Goal: Task Accomplishment & Management: Manage account settings

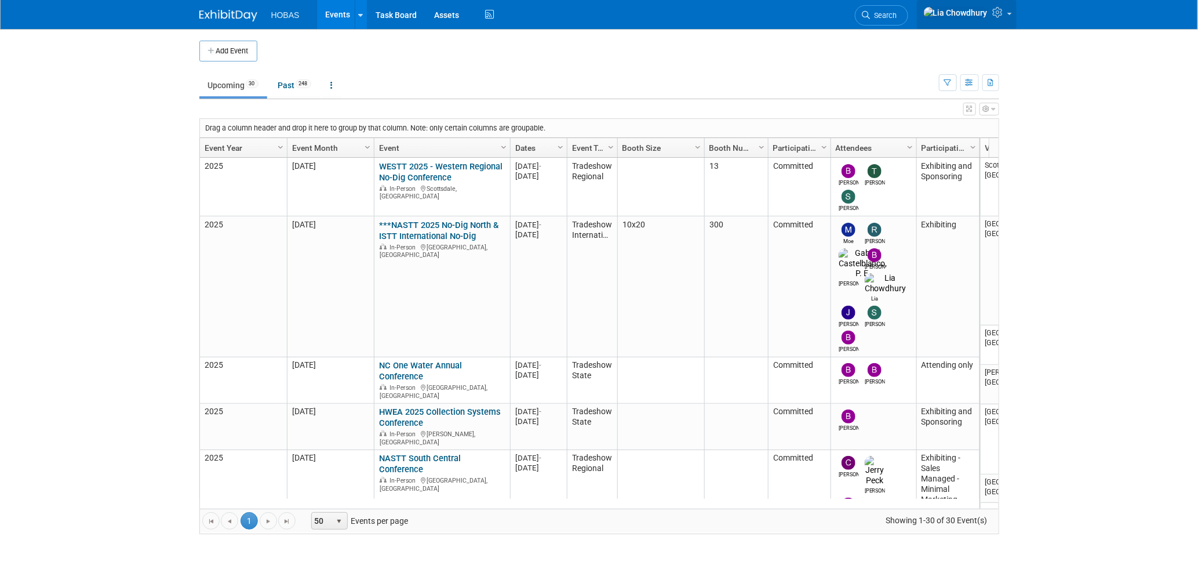
click at [1002, 12] on icon at bounding box center [999, 12] width 13 height 10
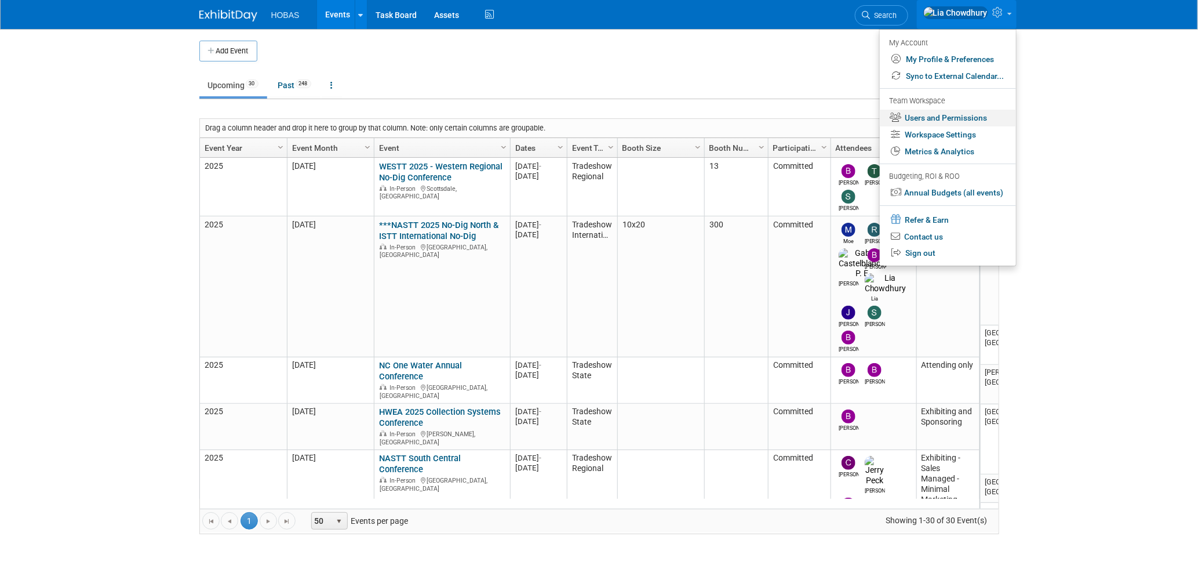
click at [935, 115] on link "Users and Permissions" at bounding box center [948, 118] width 136 height 17
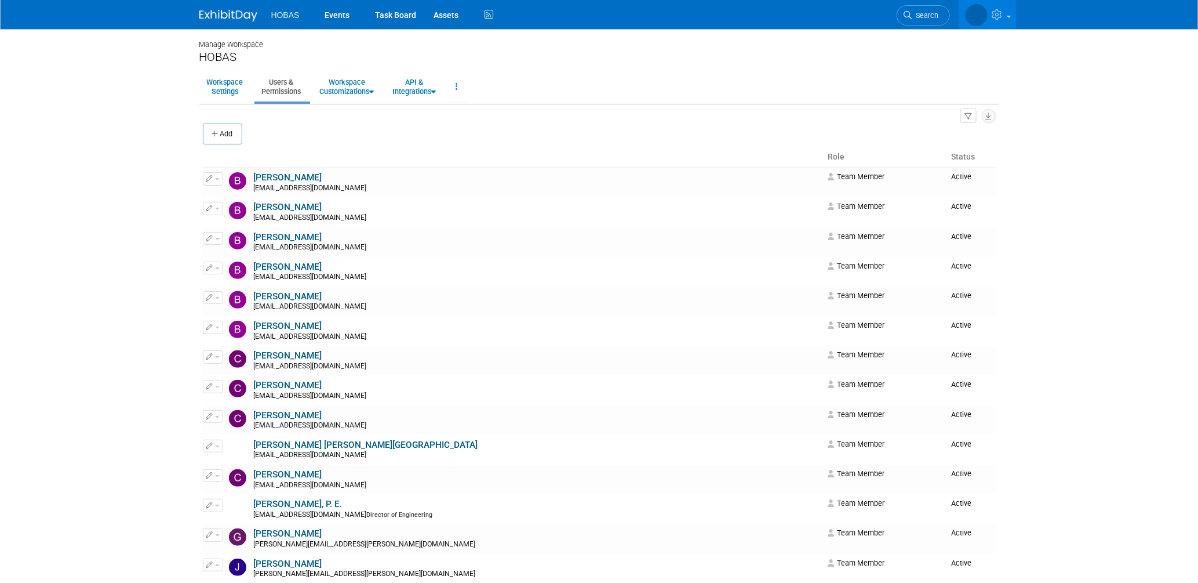
drag, startPoint x: 274, startPoint y: 175, endPoint x: 285, endPoint y: 175, distance: 10.5
click at [275, 175] on link "[PERSON_NAME]" at bounding box center [288, 177] width 68 height 10
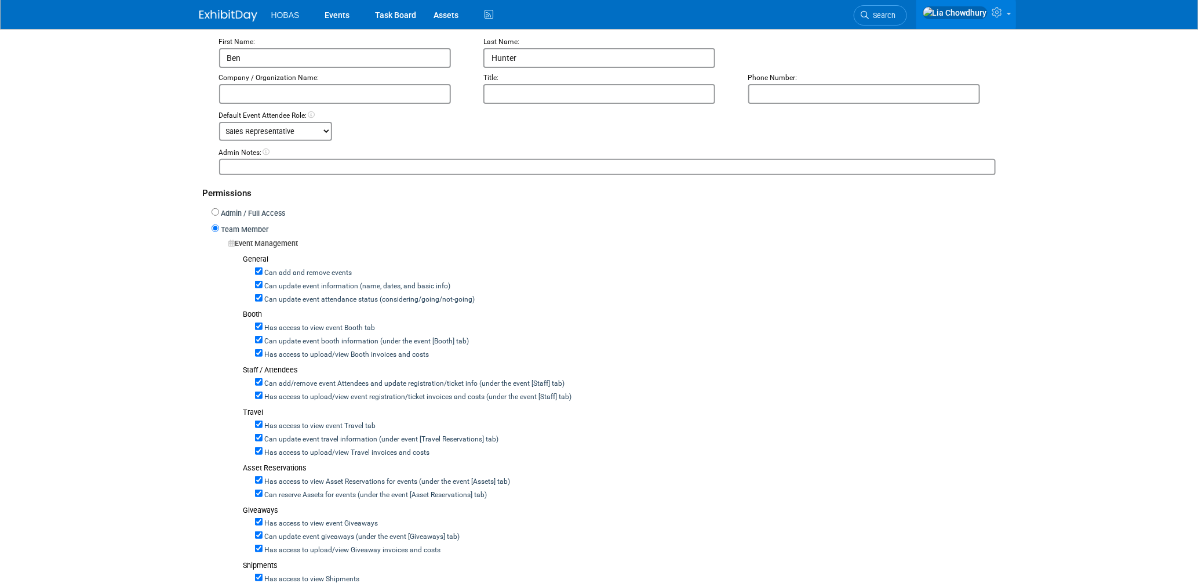
scroll to position [193, 0]
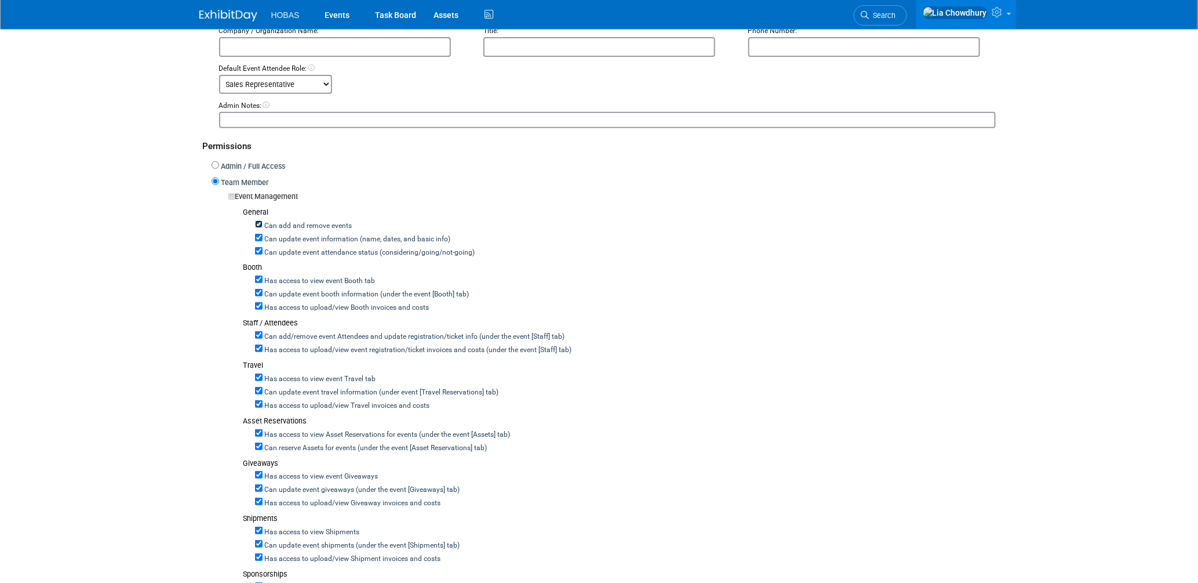
click at [256, 220] on input "Can add and remove events" at bounding box center [259, 224] width 8 height 8
checkbox input "false"
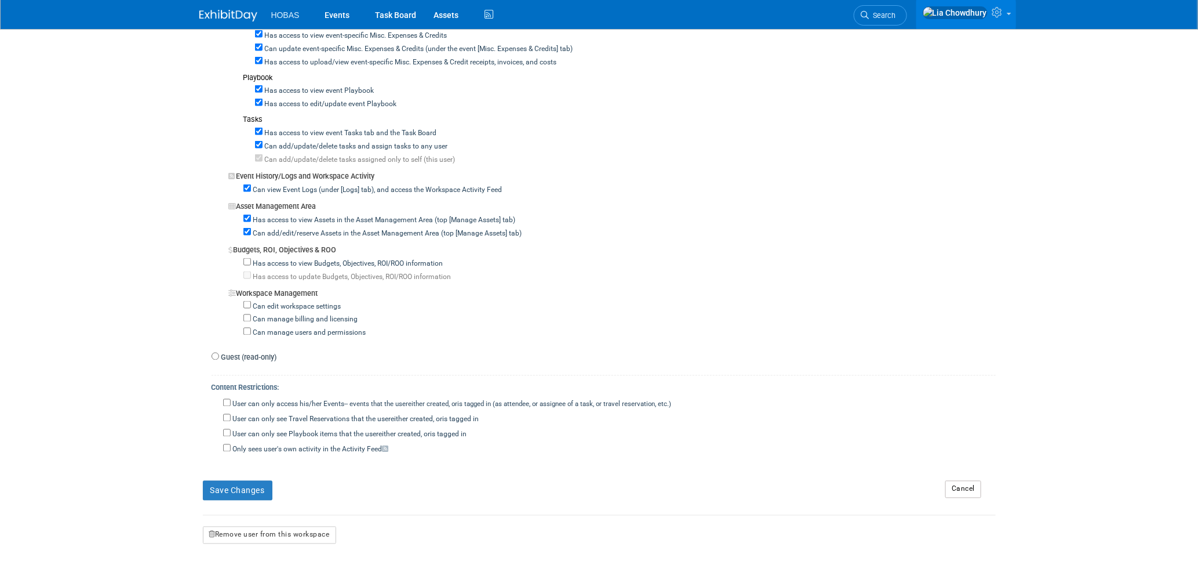
scroll to position [884, 0]
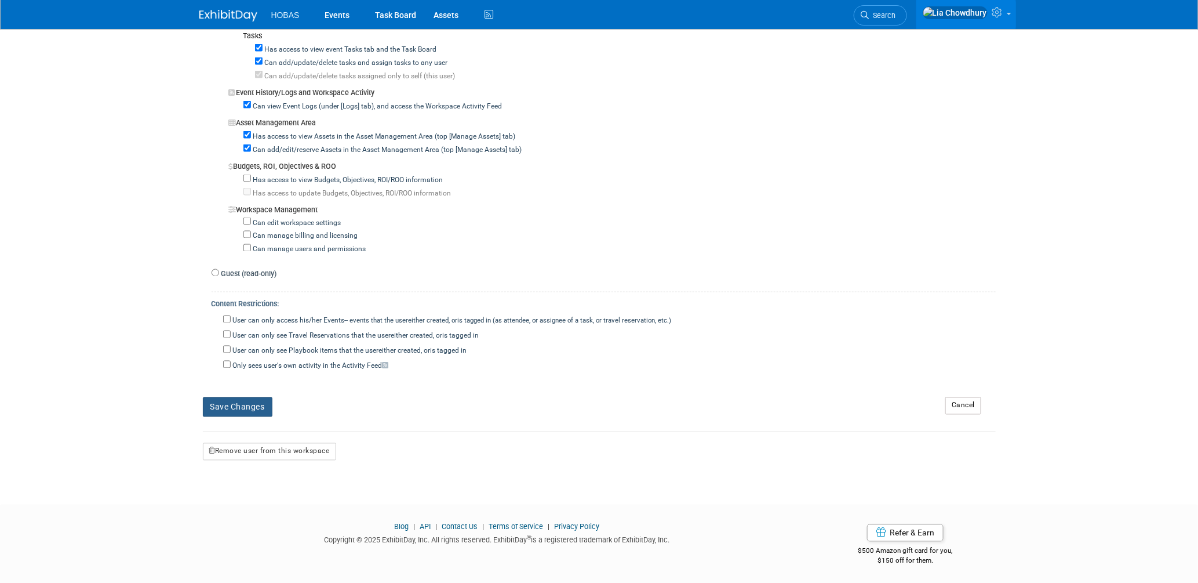
click at [241, 402] on button "Save Changes" at bounding box center [238, 407] width 70 height 20
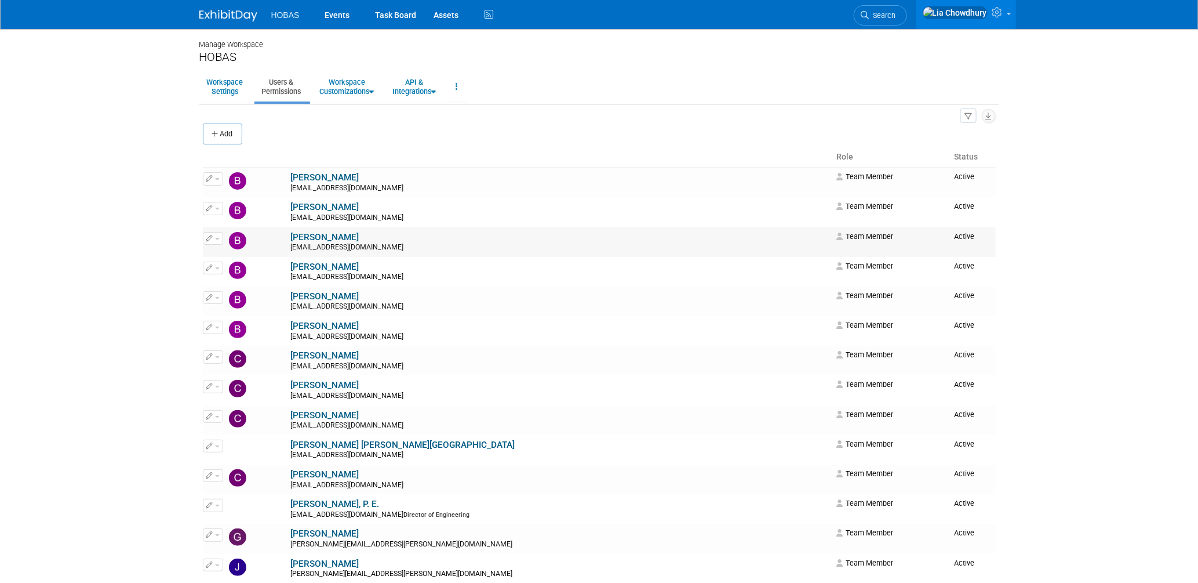
click at [298, 239] on link "Brad Hunemuller" at bounding box center [325, 237] width 68 height 10
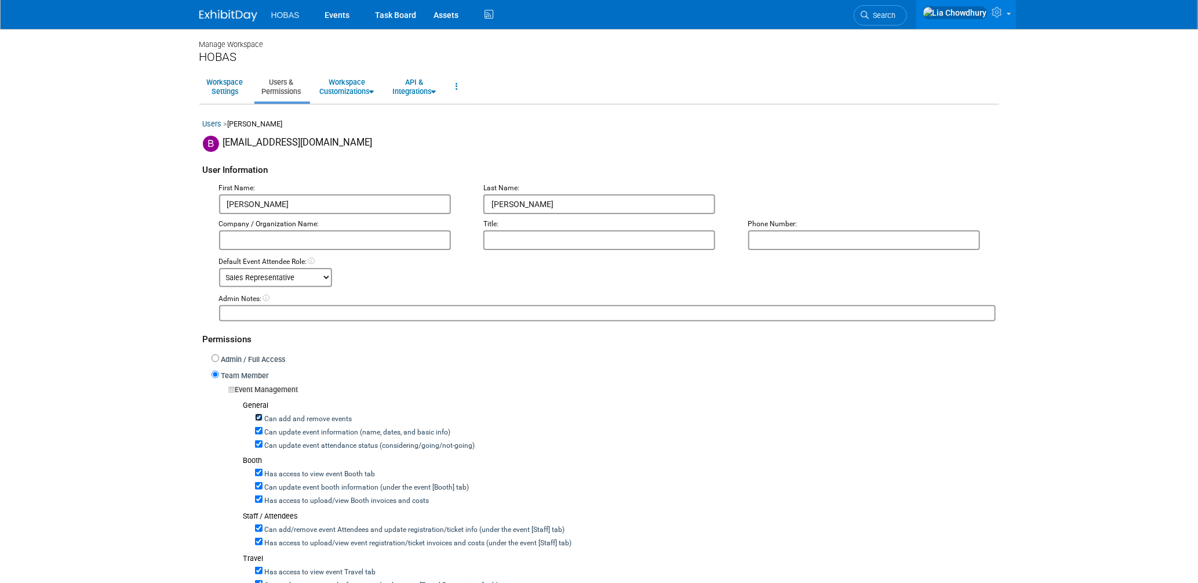
click at [258, 416] on input "Can add and remove events" at bounding box center [259, 417] width 8 height 8
checkbox input "false"
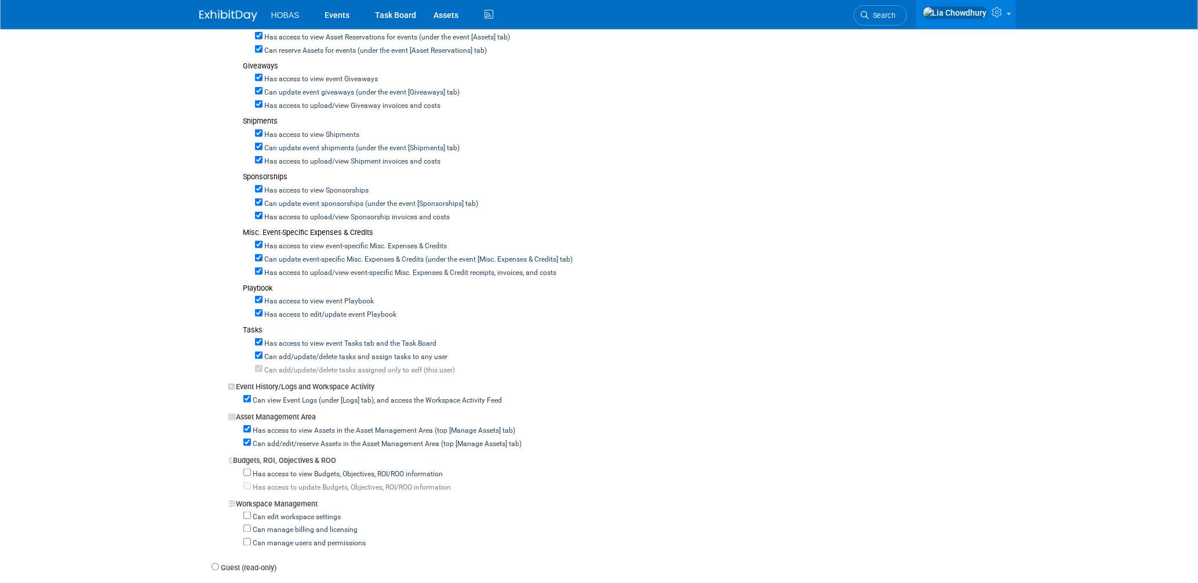
scroll to position [773, 0]
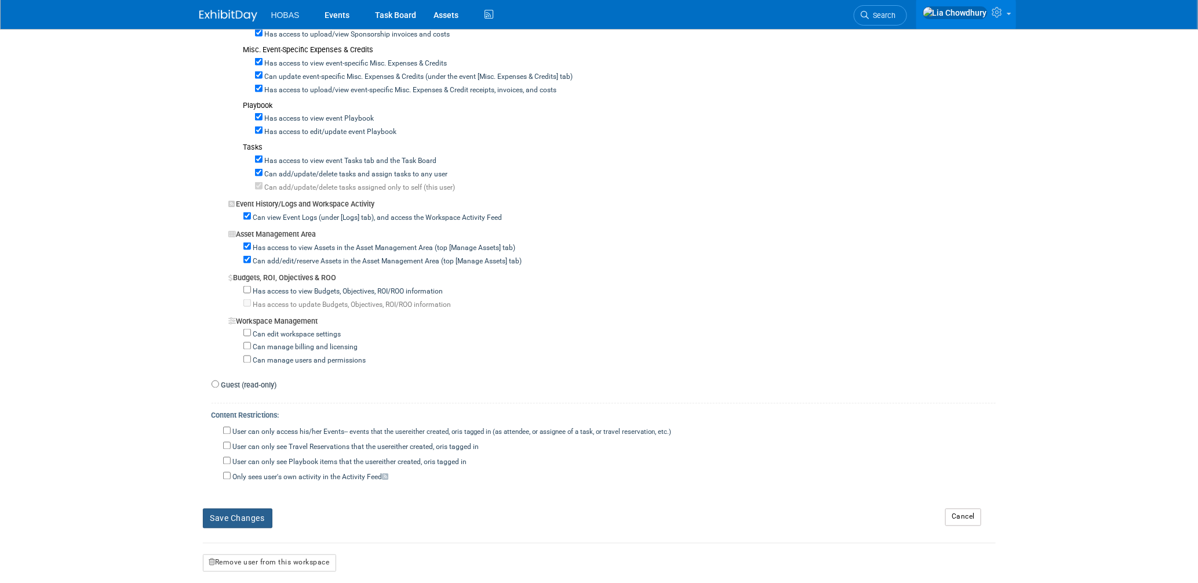
click at [250, 510] on button "Save Changes" at bounding box center [238, 518] width 70 height 20
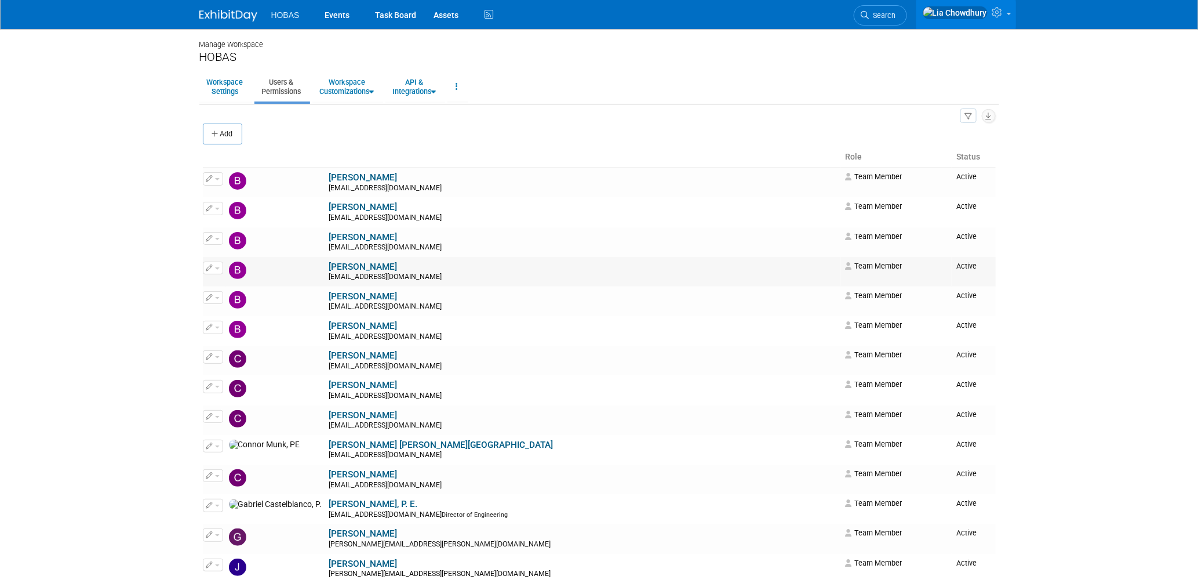
click at [329, 271] on link "Brett Ardizone" at bounding box center [363, 266] width 68 height 10
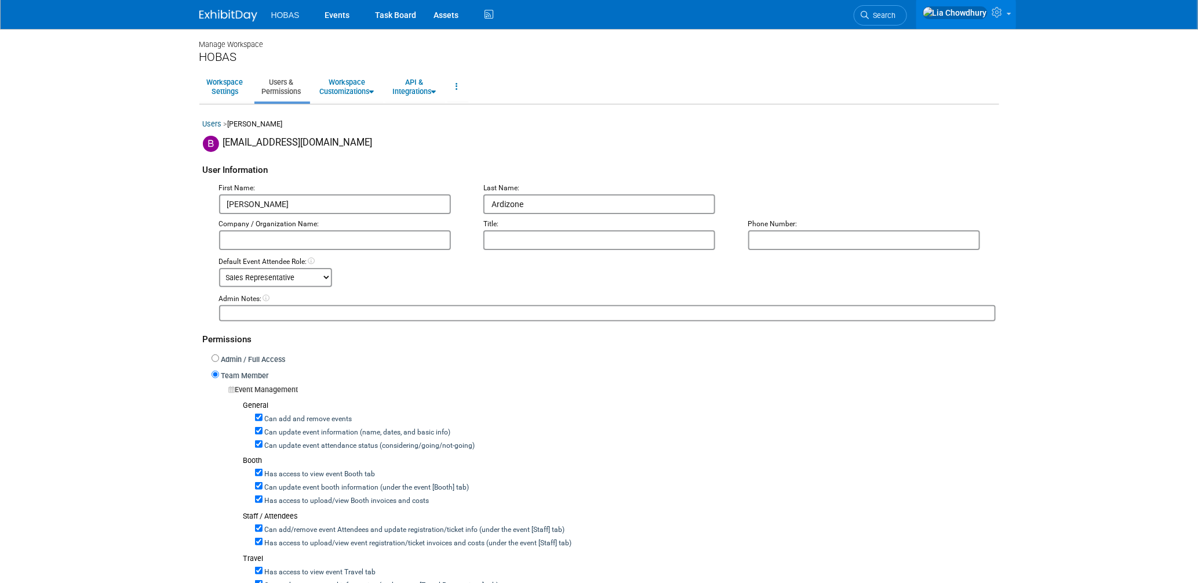
click at [281, 415] on label "Can add and remove events" at bounding box center [308, 419] width 90 height 10
drag, startPoint x: 281, startPoint y: 415, endPoint x: 259, endPoint y: 418, distance: 22.2
click at [256, 418] on input "Can add and remove events" at bounding box center [259, 417] width 8 height 8
checkbox input "false"
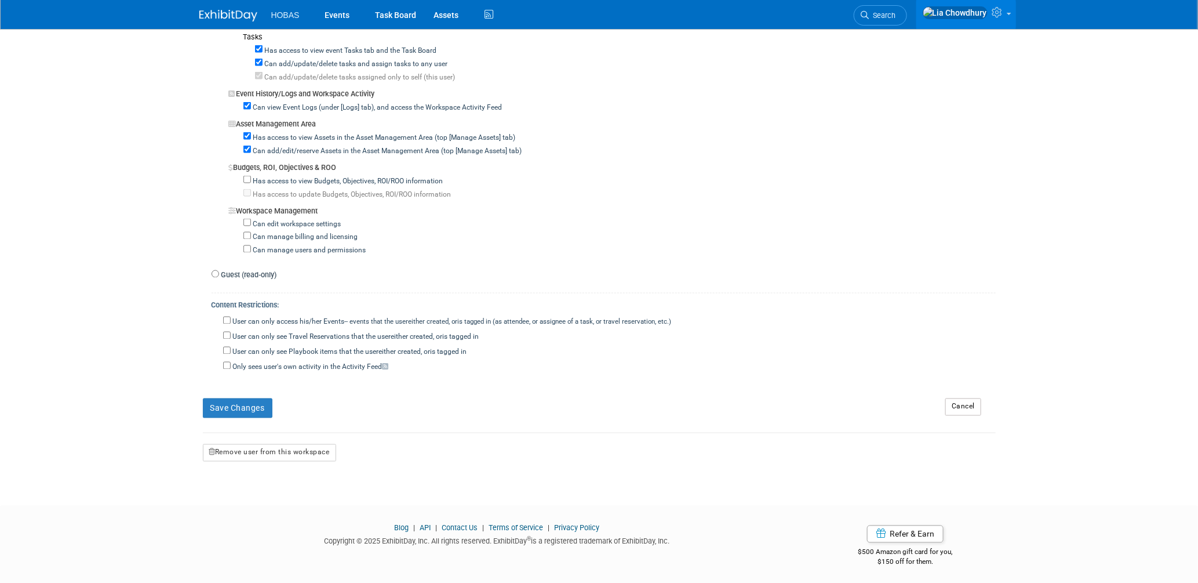
scroll to position [884, 0]
click at [251, 399] on button "Save Changes" at bounding box center [238, 407] width 70 height 20
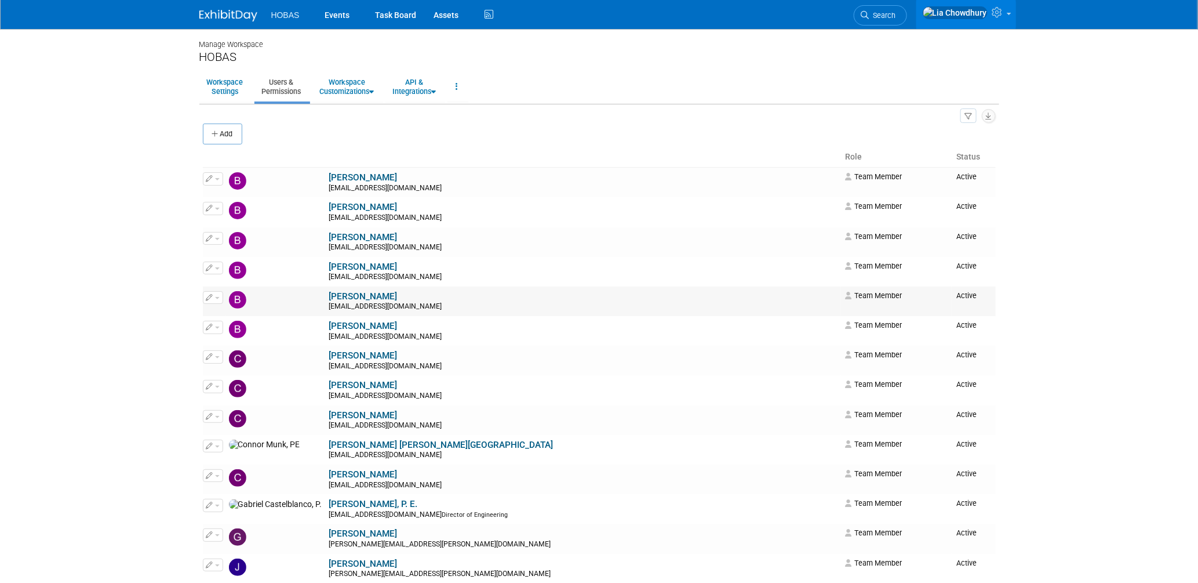
click at [329, 296] on link "[PERSON_NAME]" at bounding box center [363, 296] width 68 height 10
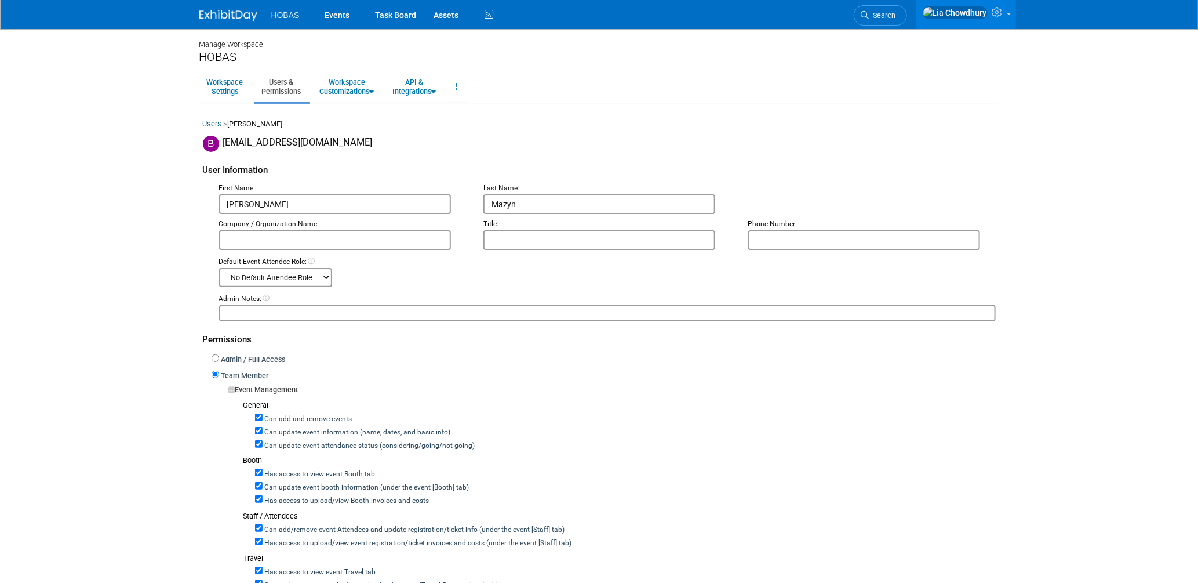
click at [268, 415] on label "Can add and remove events" at bounding box center [308, 419] width 90 height 10
click at [263, 415] on input "Can add and remove events" at bounding box center [259, 417] width 8 height 8
checkbox input "false"
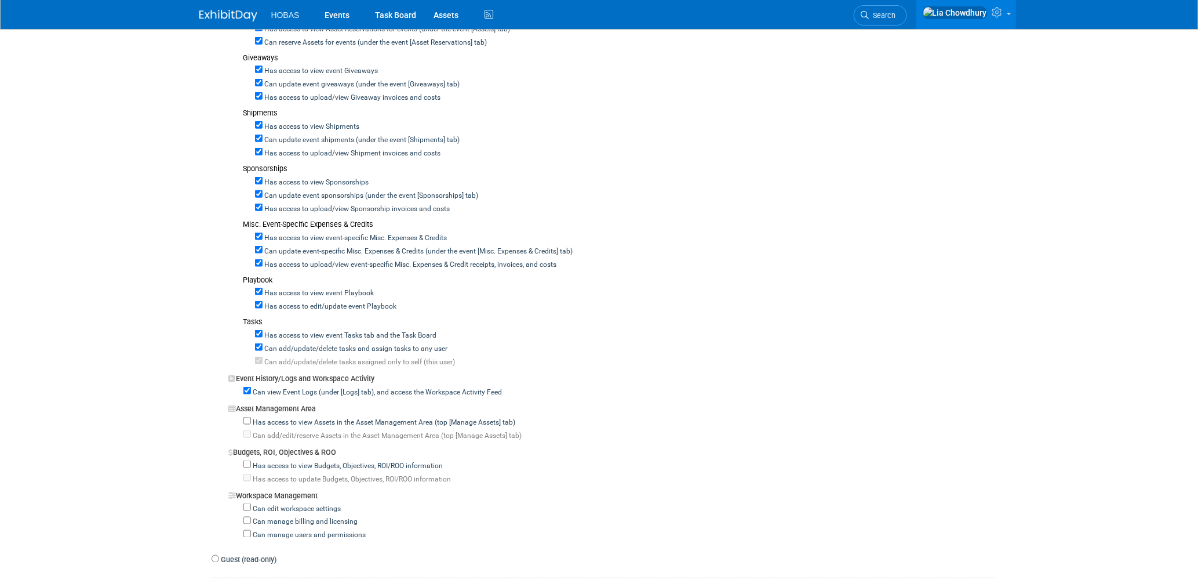
scroll to position [773, 0]
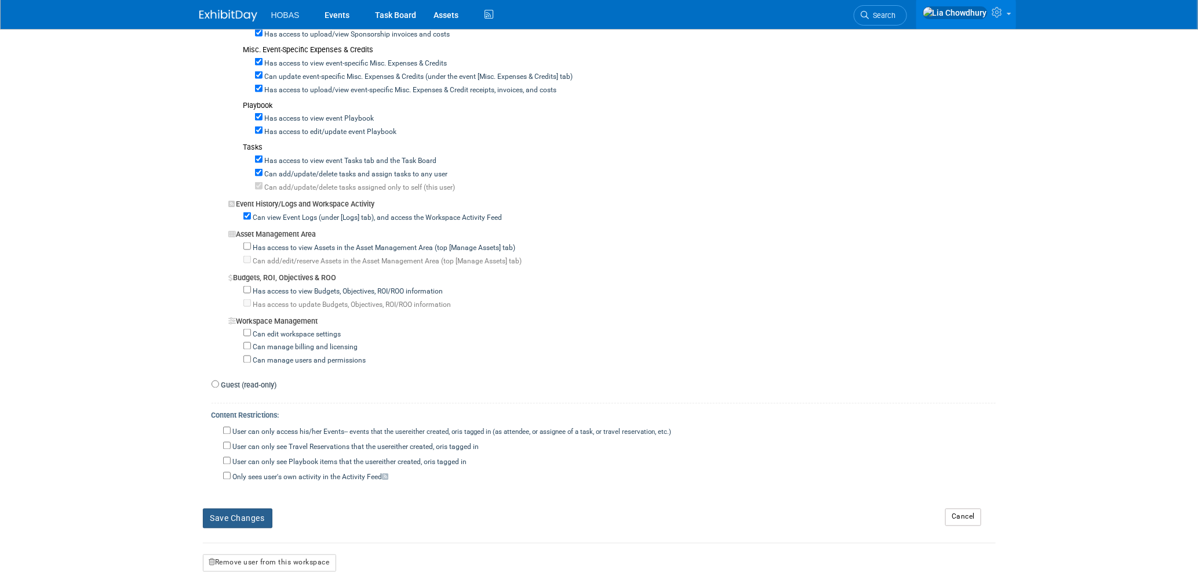
click at [240, 511] on button "Save Changes" at bounding box center [238, 518] width 70 height 20
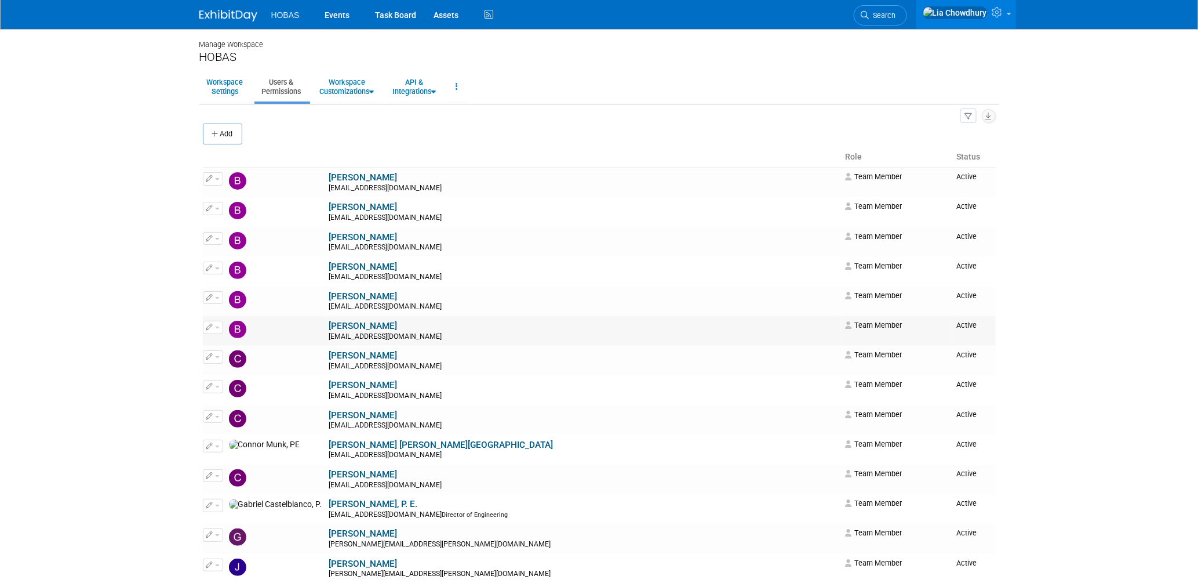
click at [329, 325] on link "[PERSON_NAME]" at bounding box center [363, 326] width 68 height 10
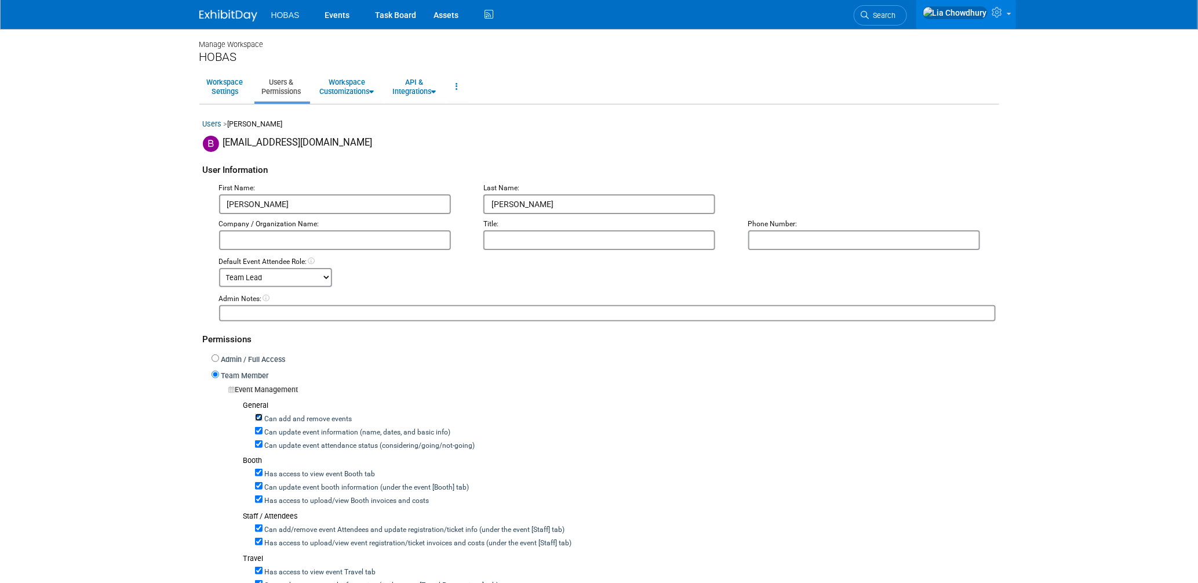
click at [257, 414] on input "Can add and remove events" at bounding box center [259, 417] width 8 height 8
checkbox input "false"
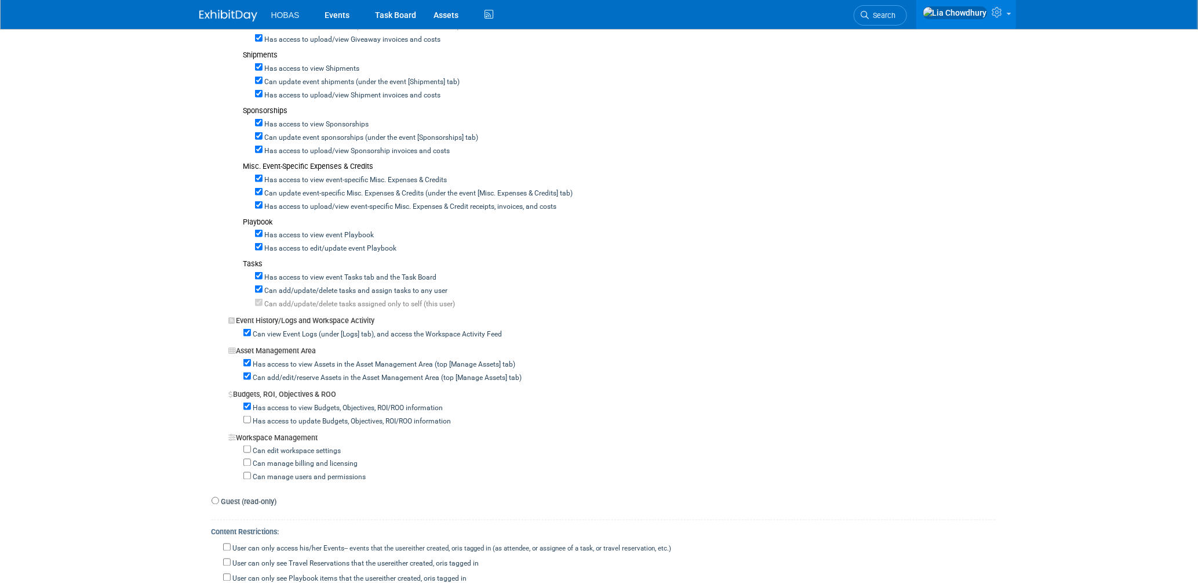
scroll to position [837, 0]
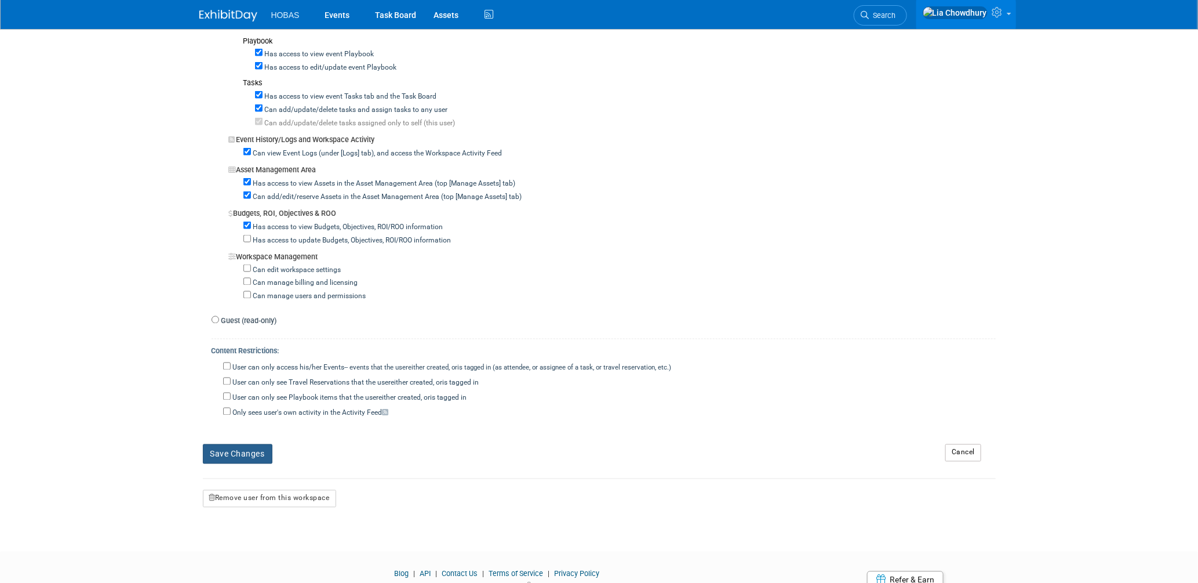
click at [240, 448] on button "Save Changes" at bounding box center [238, 454] width 70 height 20
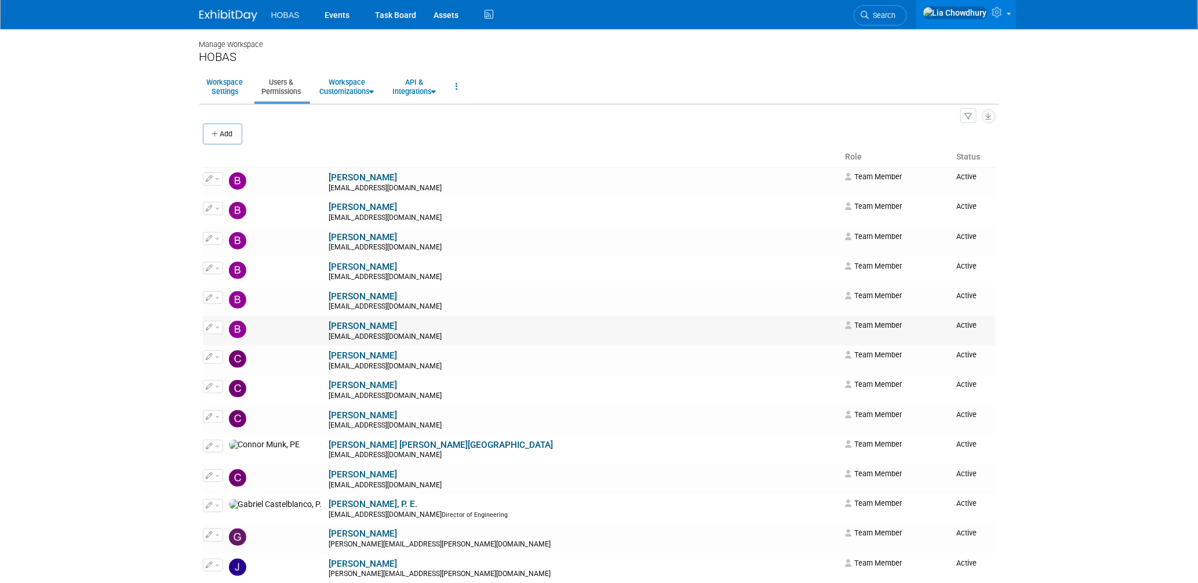
click at [329, 327] on link "[PERSON_NAME]" at bounding box center [363, 326] width 68 height 10
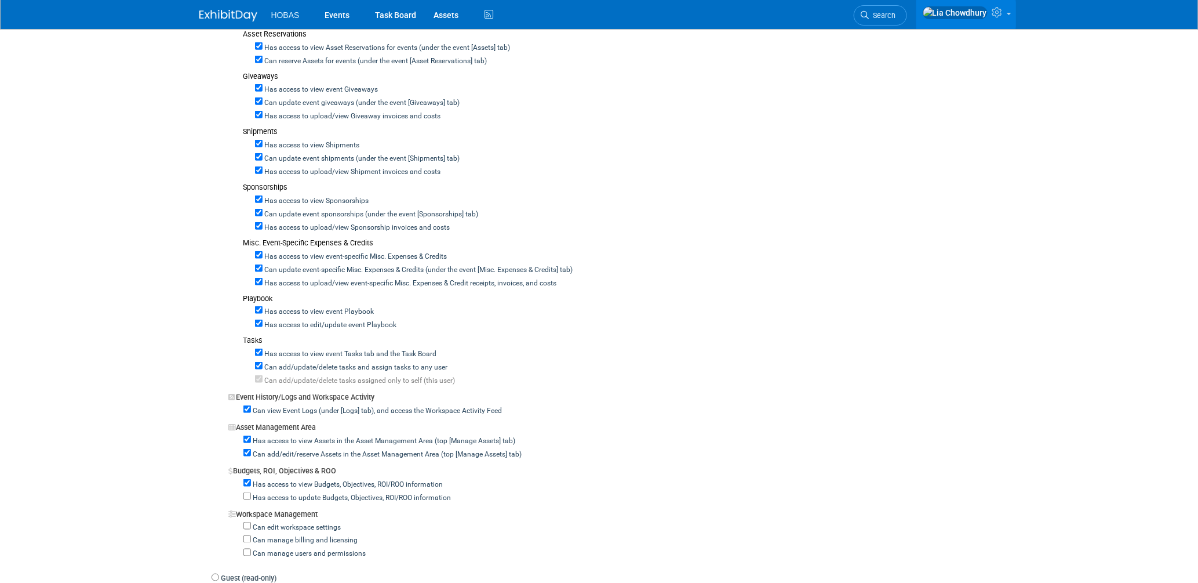
scroll to position [708, 0]
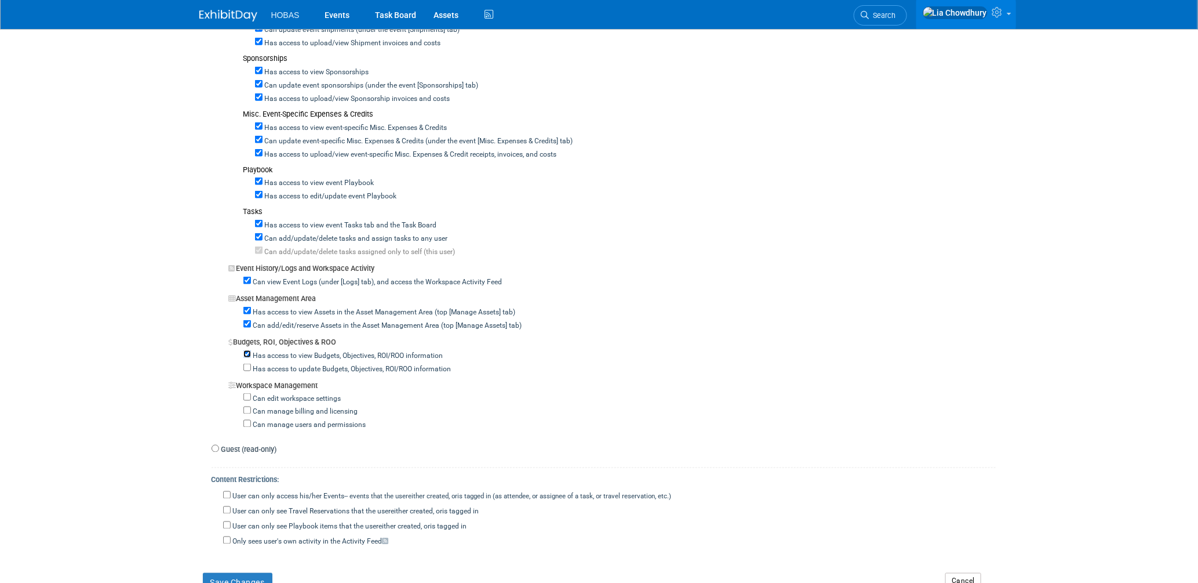
click at [249, 350] on input "Has access to view Budgets, Objectives, ROI/ROO information" at bounding box center [248, 354] width 8 height 8
checkbox input "false"
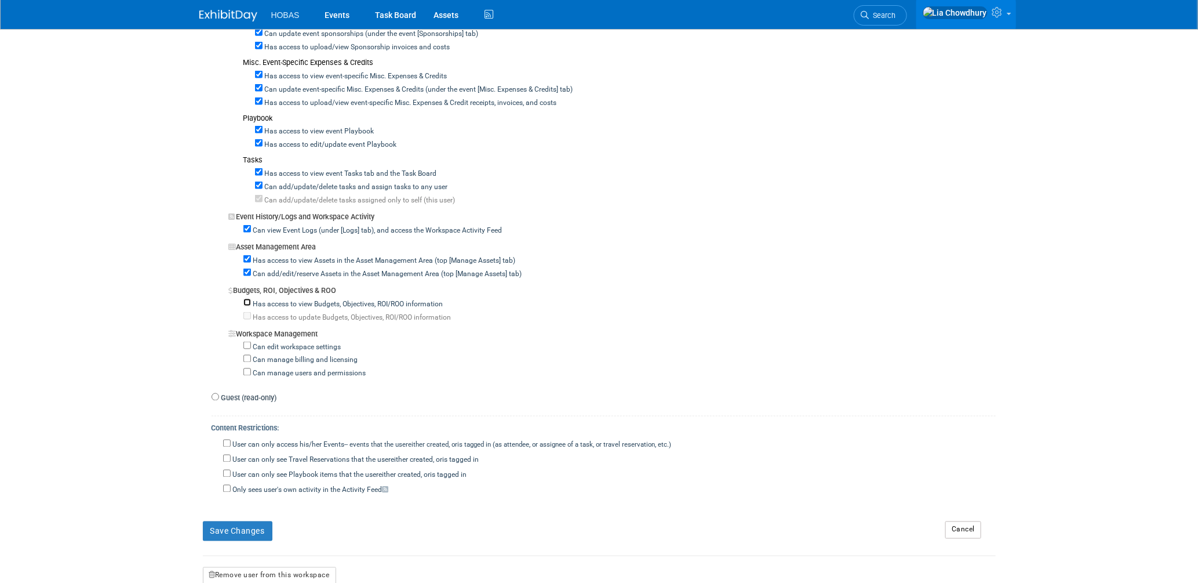
scroll to position [884, 0]
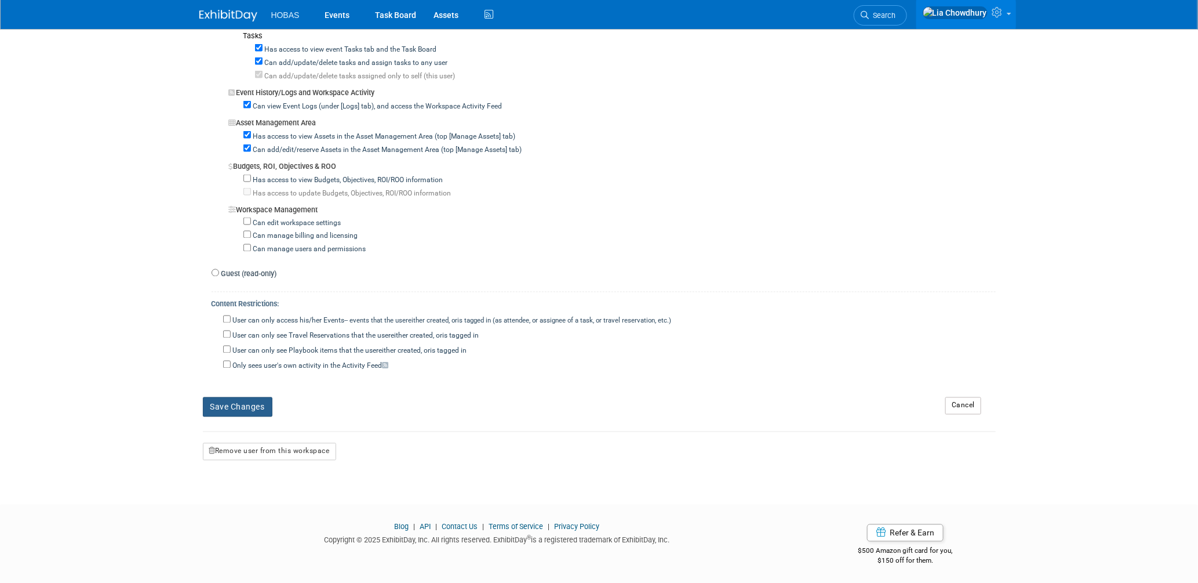
click at [251, 402] on button "Save Changes" at bounding box center [238, 407] width 70 height 20
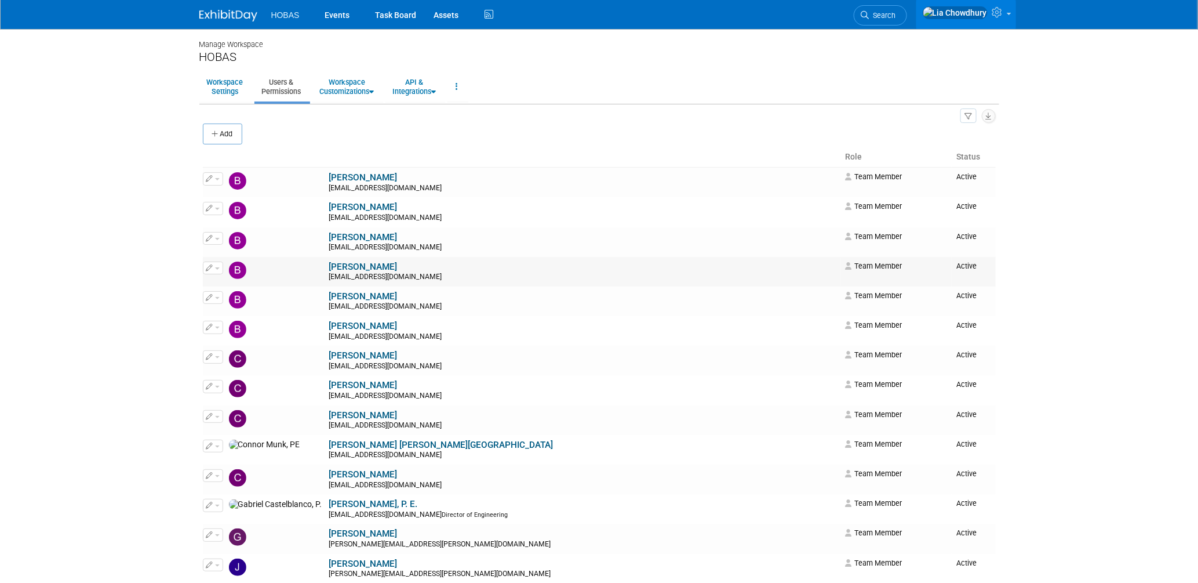
click at [329, 264] on link "[PERSON_NAME]" at bounding box center [363, 266] width 68 height 10
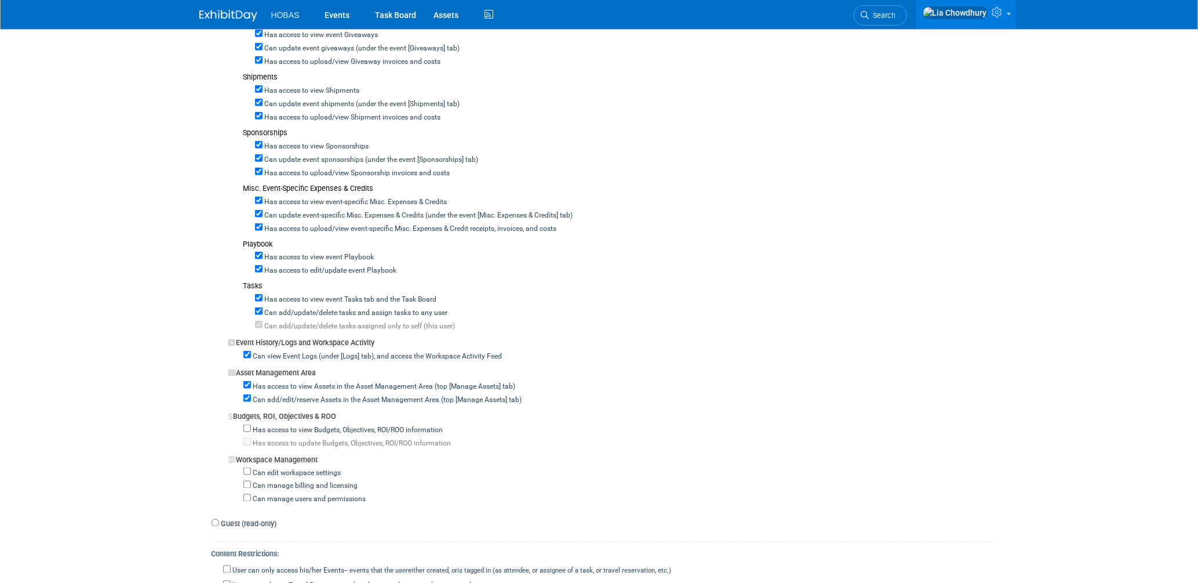
scroll to position [708, 0]
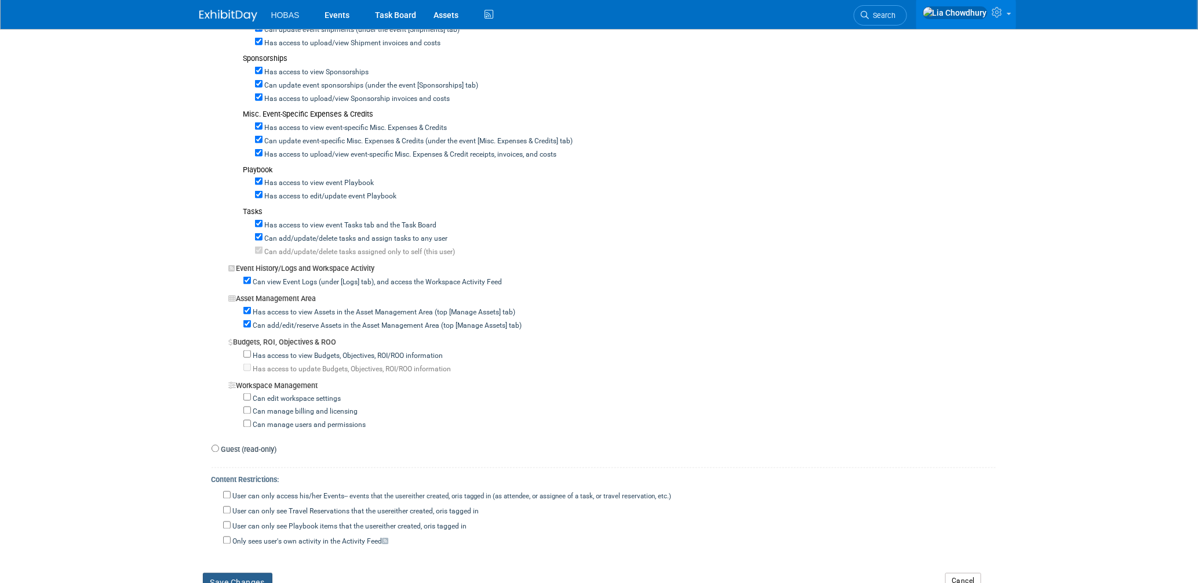
click at [240, 575] on button "Save Changes" at bounding box center [238, 583] width 70 height 20
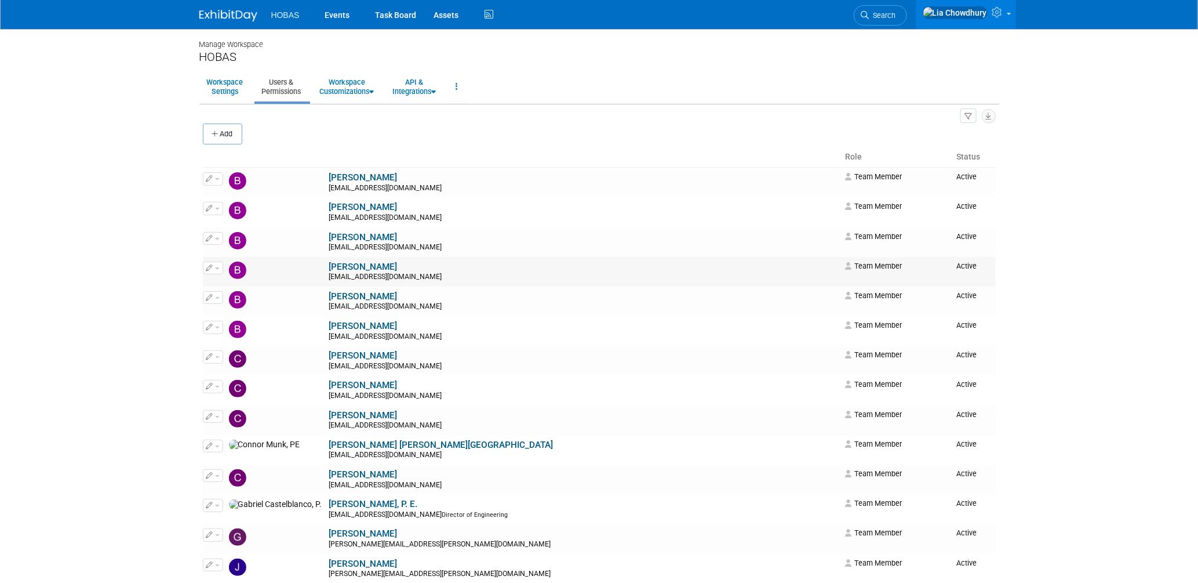
click at [329, 267] on link "[PERSON_NAME]" at bounding box center [363, 266] width 68 height 10
click at [329, 237] on link "Brad Hunemuller" at bounding box center [363, 237] width 68 height 10
click at [329, 212] on link "[PERSON_NAME]" at bounding box center [363, 207] width 68 height 10
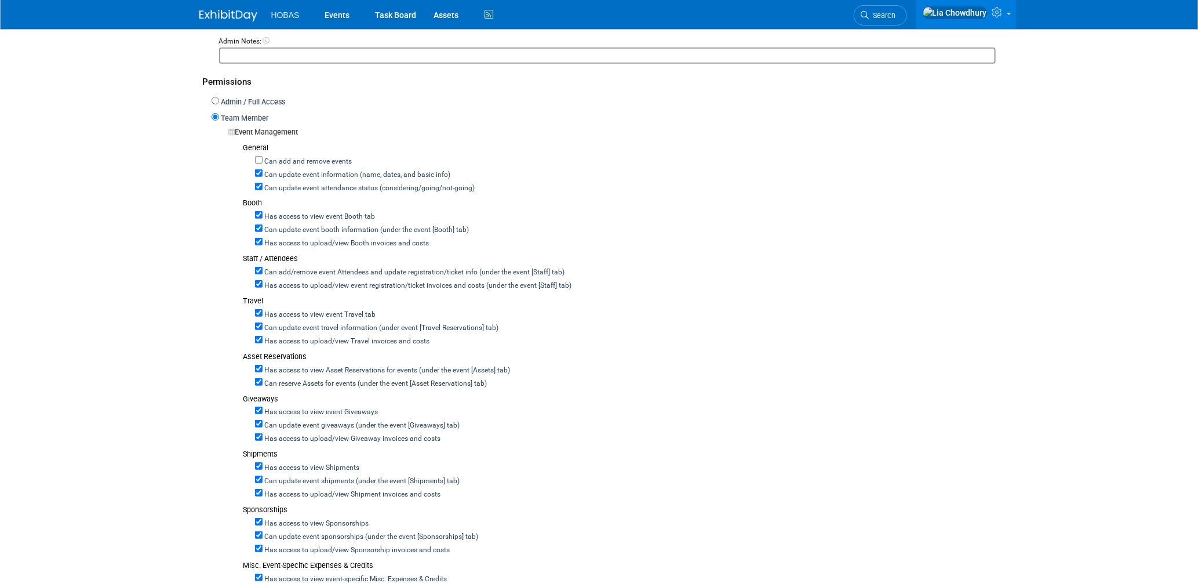
scroll to position [580, 0]
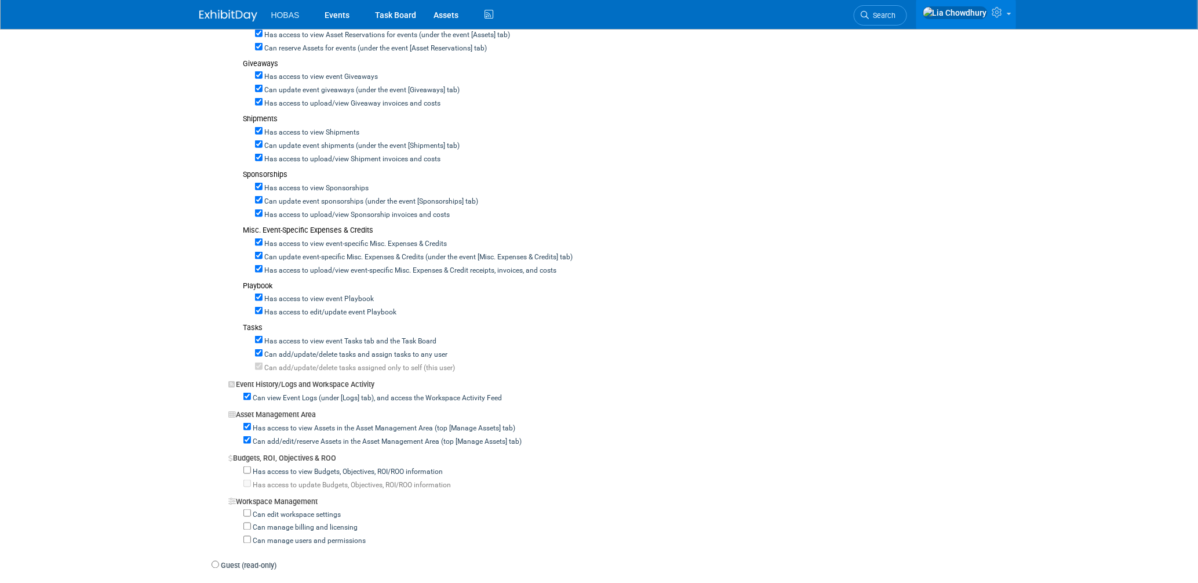
scroll to position [708, 0]
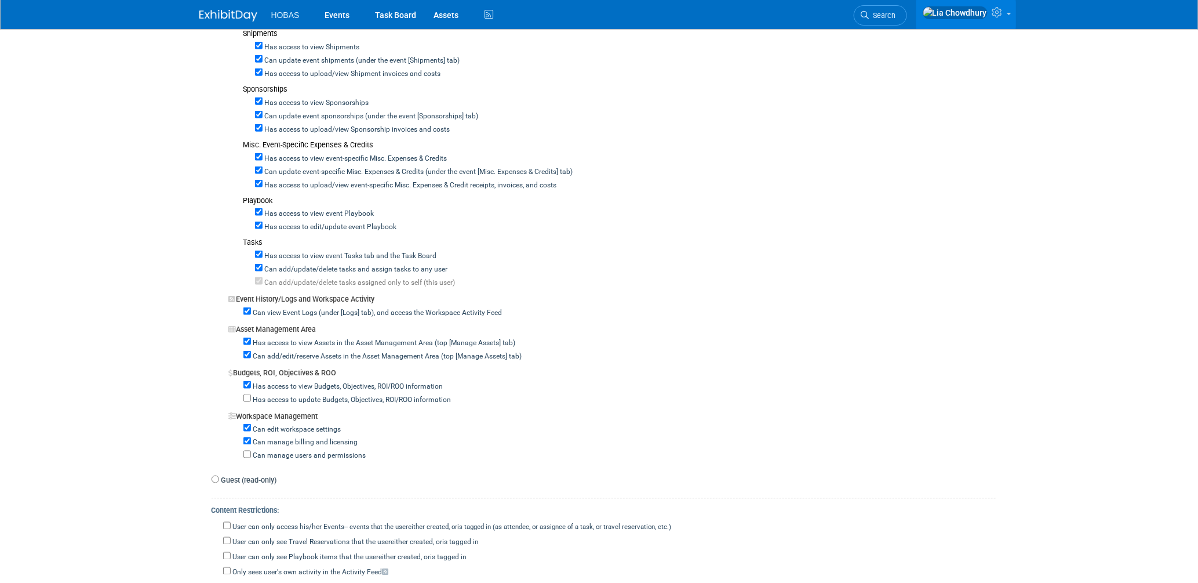
scroll to position [837, 0]
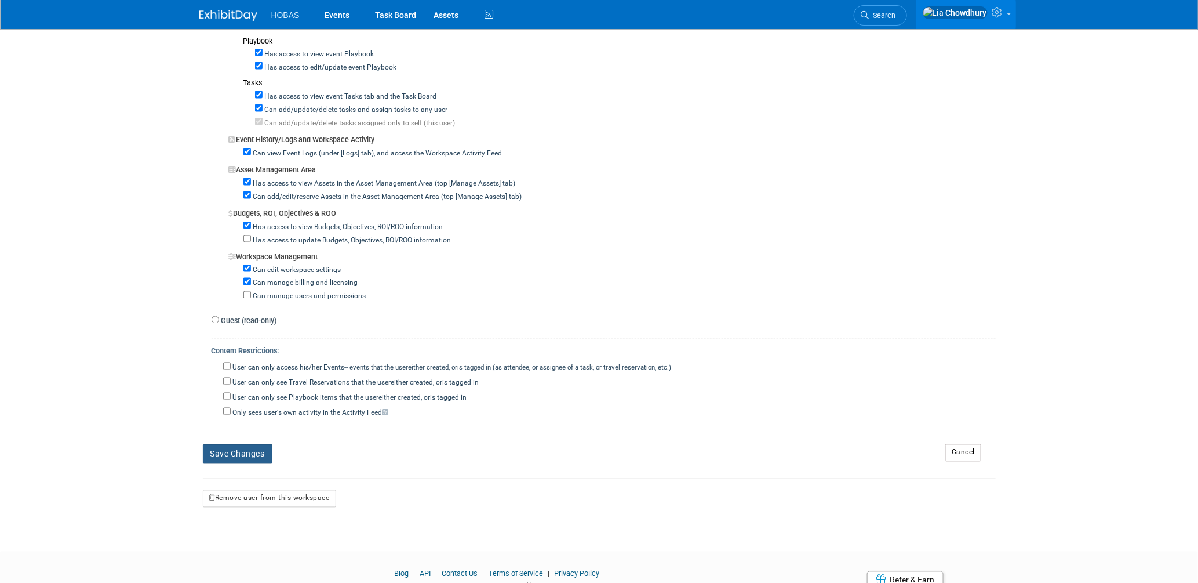
click at [229, 450] on button "Save Changes" at bounding box center [238, 454] width 70 height 20
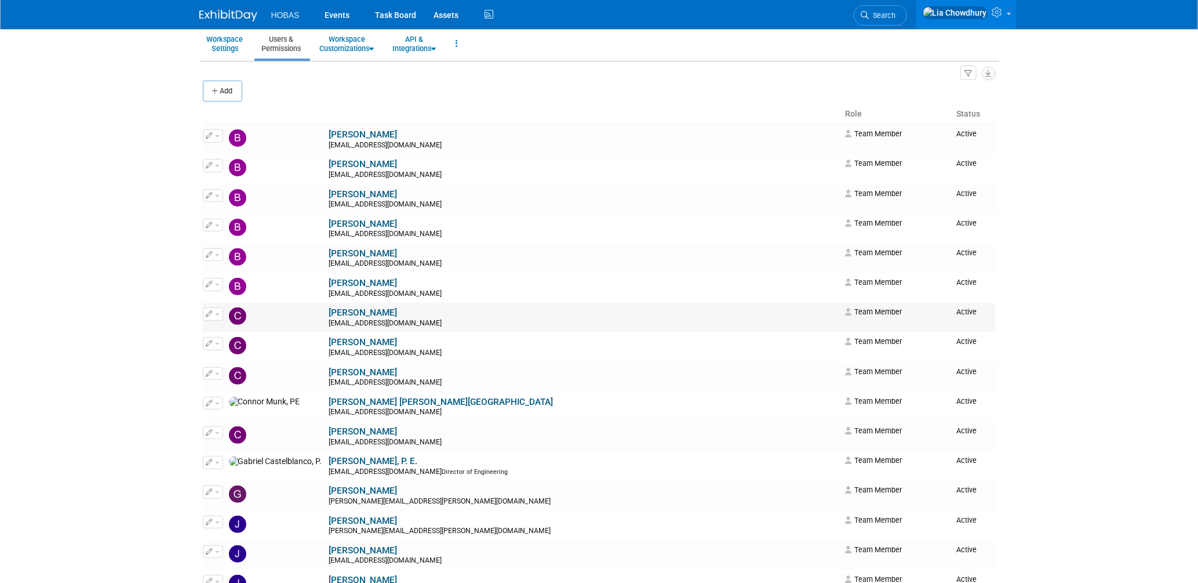
scroll to position [64, 0]
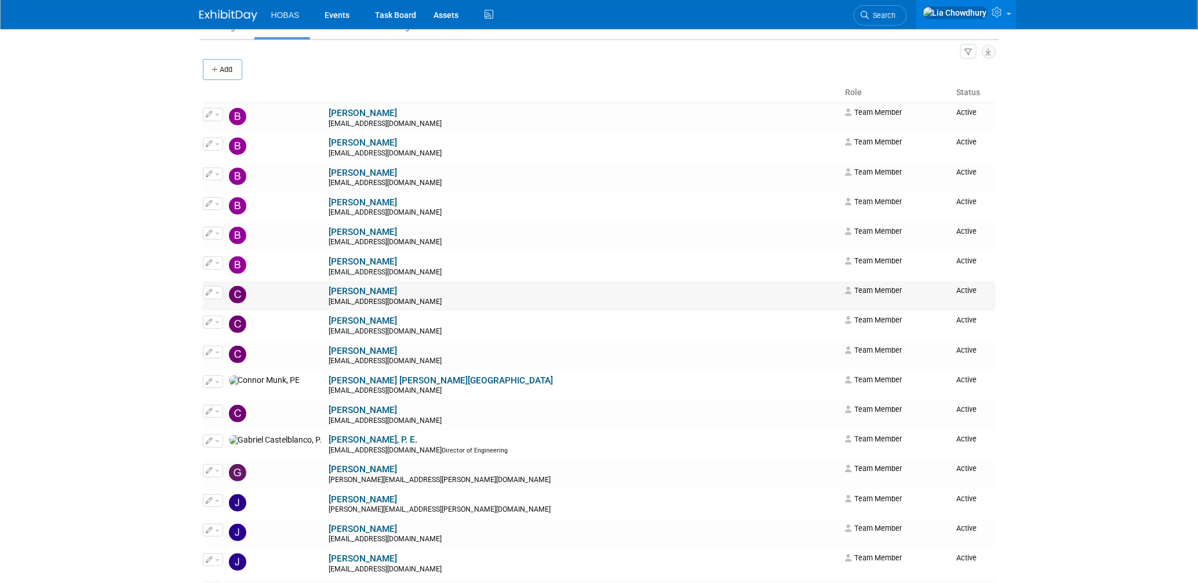
click at [329, 293] on link "[PERSON_NAME]" at bounding box center [363, 291] width 68 height 10
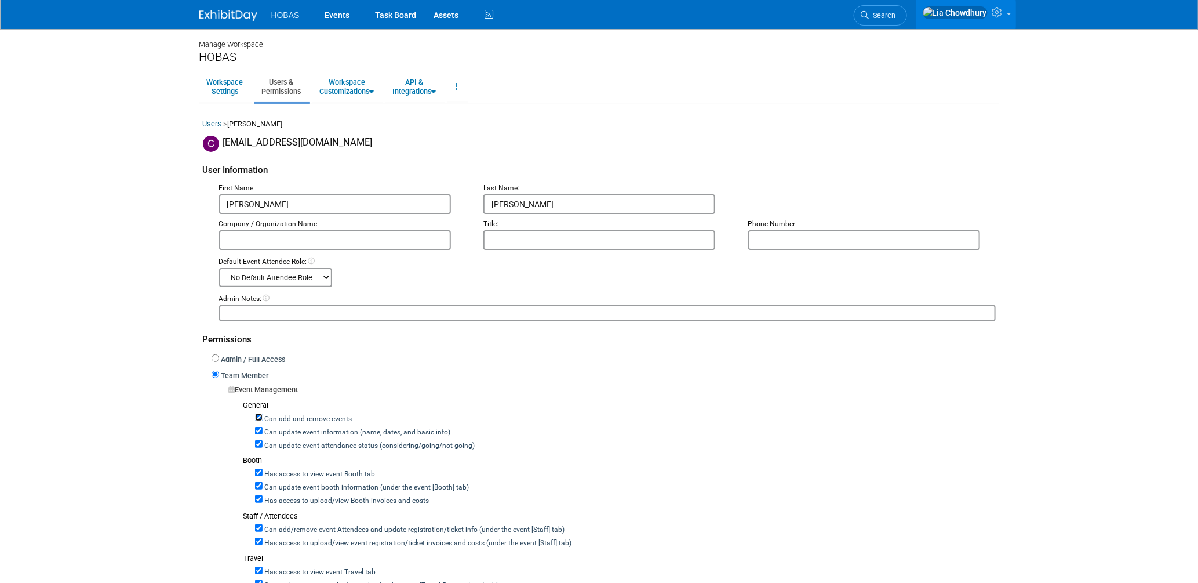
click at [259, 415] on input "Can add and remove events" at bounding box center [259, 417] width 8 height 8
checkbox input "false"
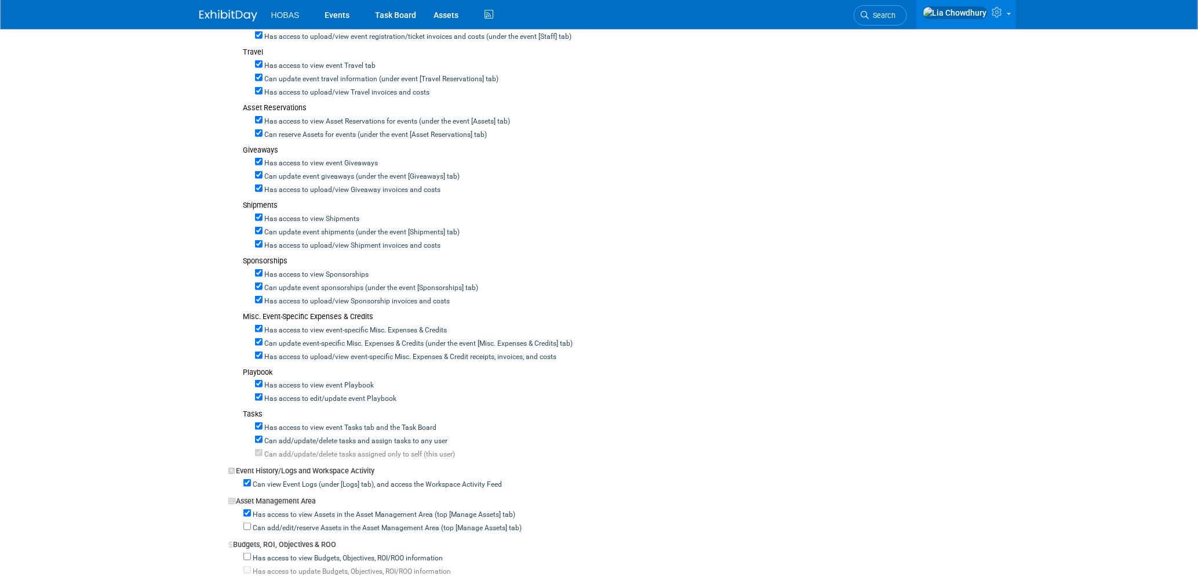
scroll to position [708, 0]
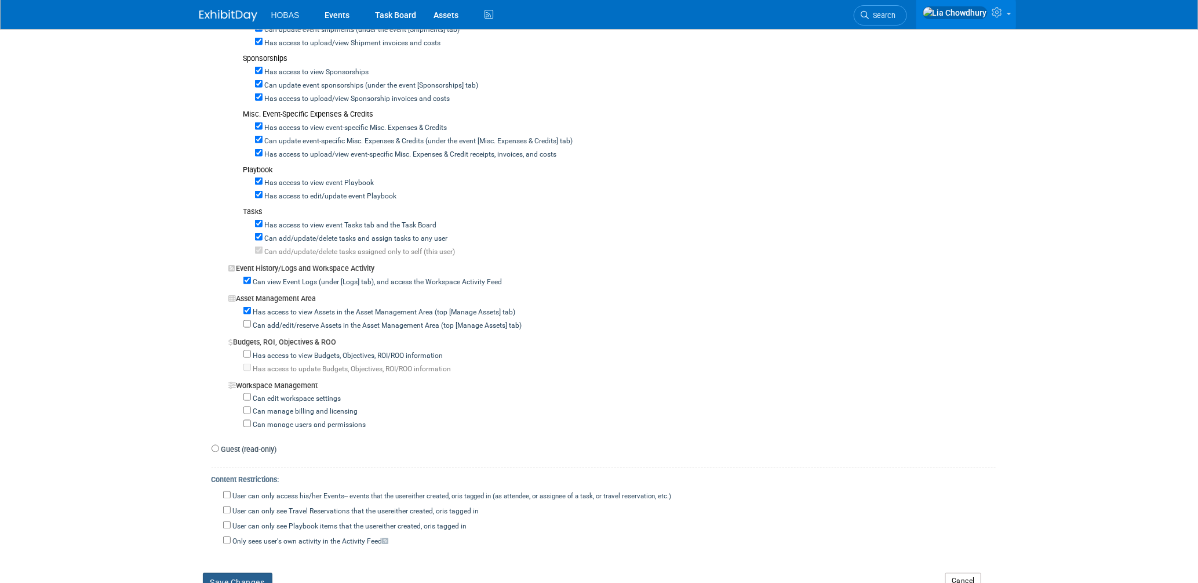
click at [235, 578] on button "Save Changes" at bounding box center [238, 583] width 70 height 20
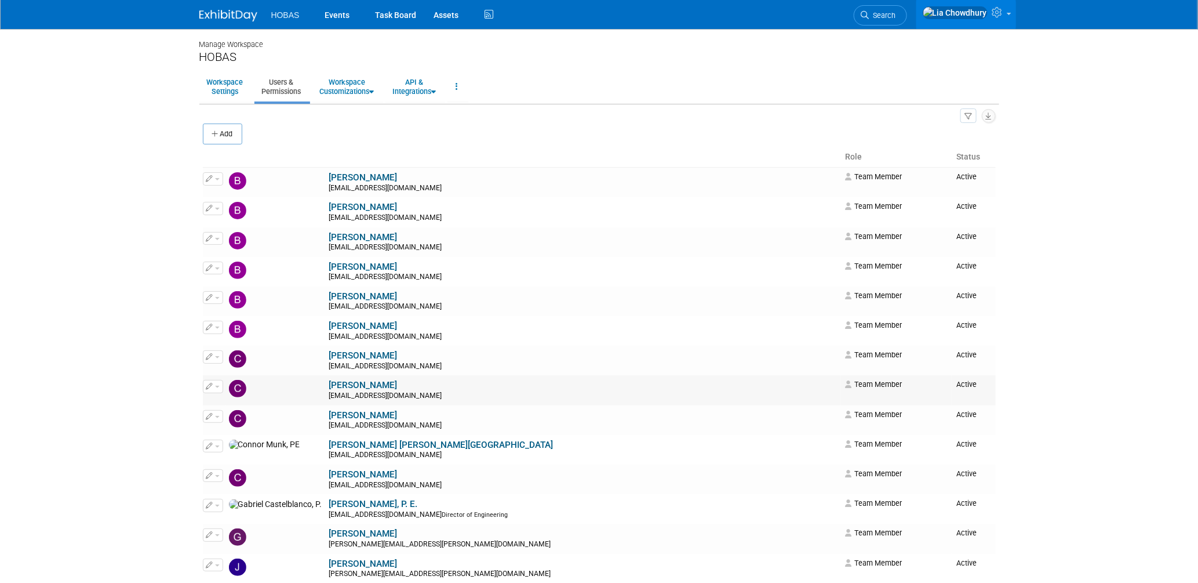
click at [329, 387] on link "[PERSON_NAME]" at bounding box center [363, 385] width 68 height 10
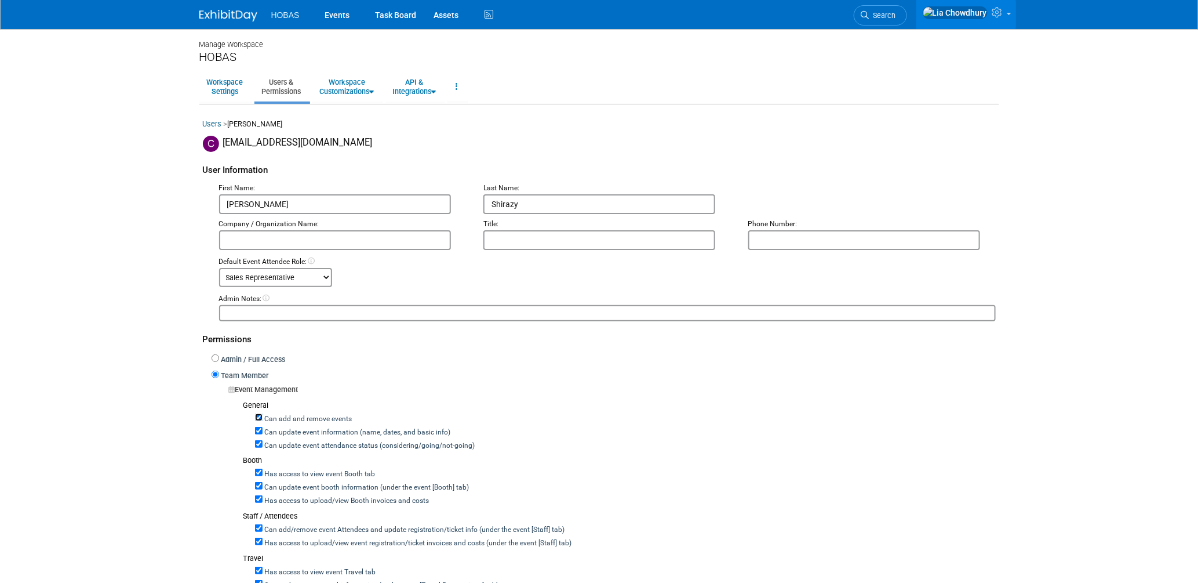
click at [259, 413] on input "Can add and remove events" at bounding box center [259, 417] width 8 height 8
checkbox input "false"
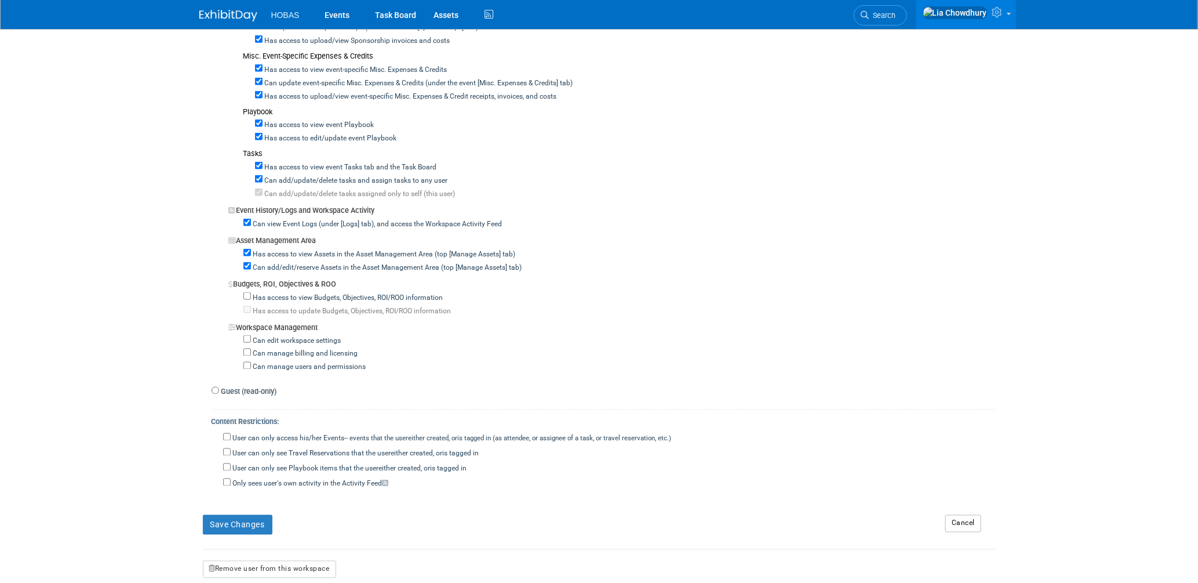
scroll to position [773, 0]
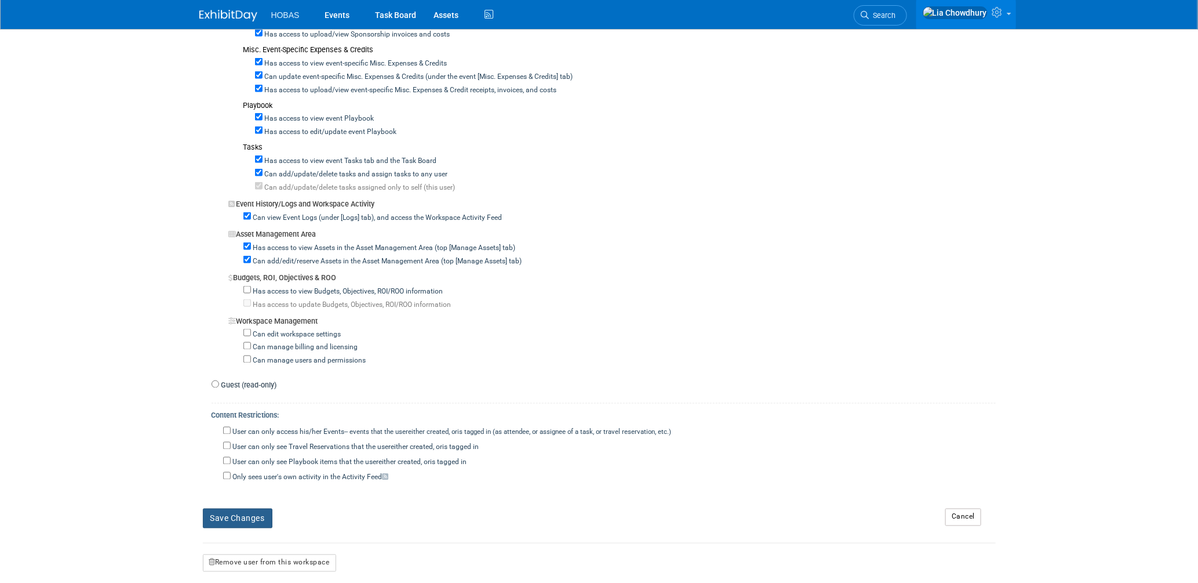
click at [236, 511] on button "Save Changes" at bounding box center [238, 518] width 70 height 20
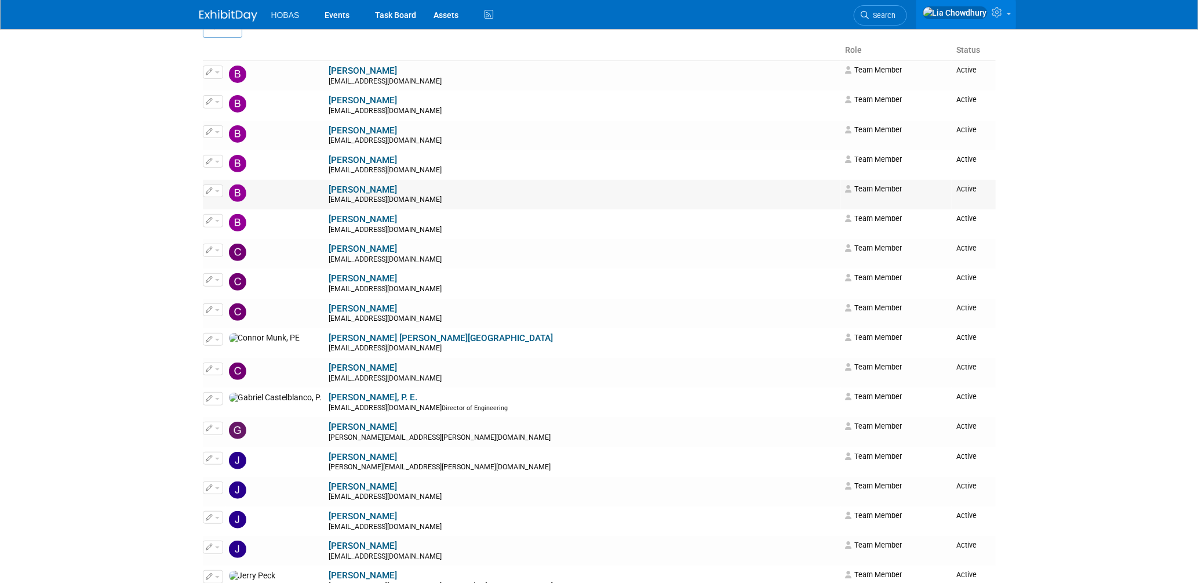
scroll to position [129, 0]
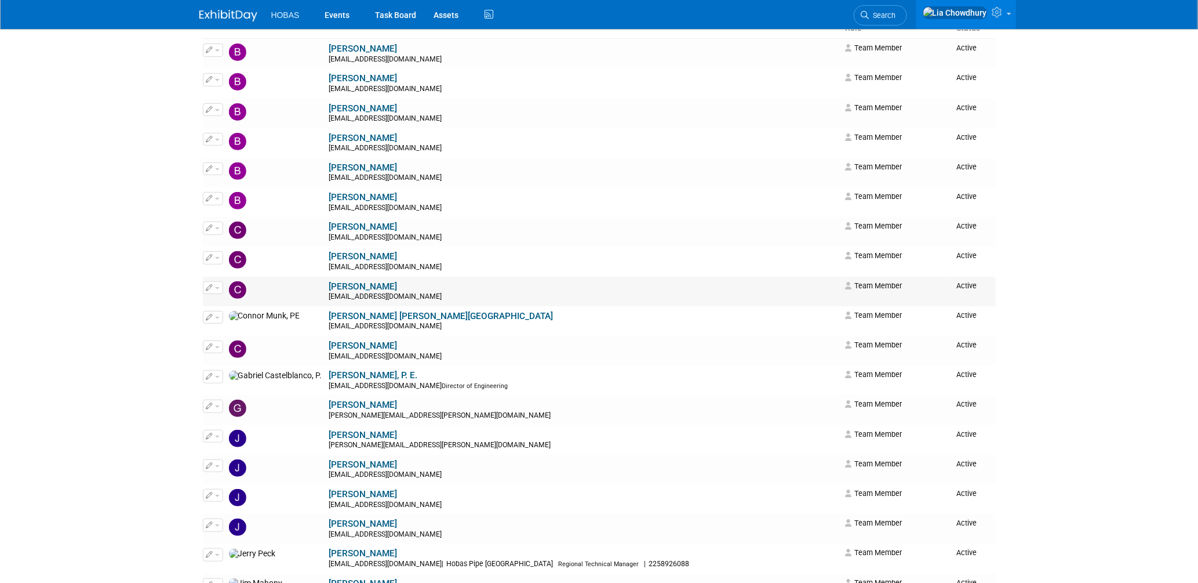
click at [329, 290] on link "Cole Grinnell" at bounding box center [363, 286] width 68 height 10
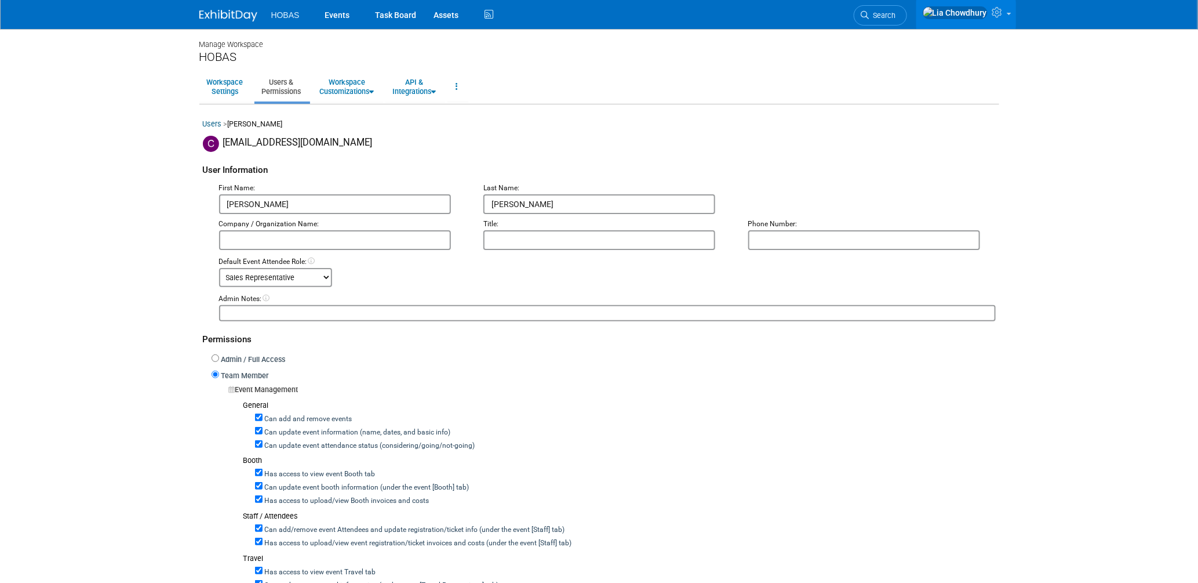
click at [267, 415] on label "Can add and remove events" at bounding box center [308, 419] width 90 height 10
click at [263, 415] on input "Can add and remove events" at bounding box center [259, 417] width 8 height 8
checkbox input "false"
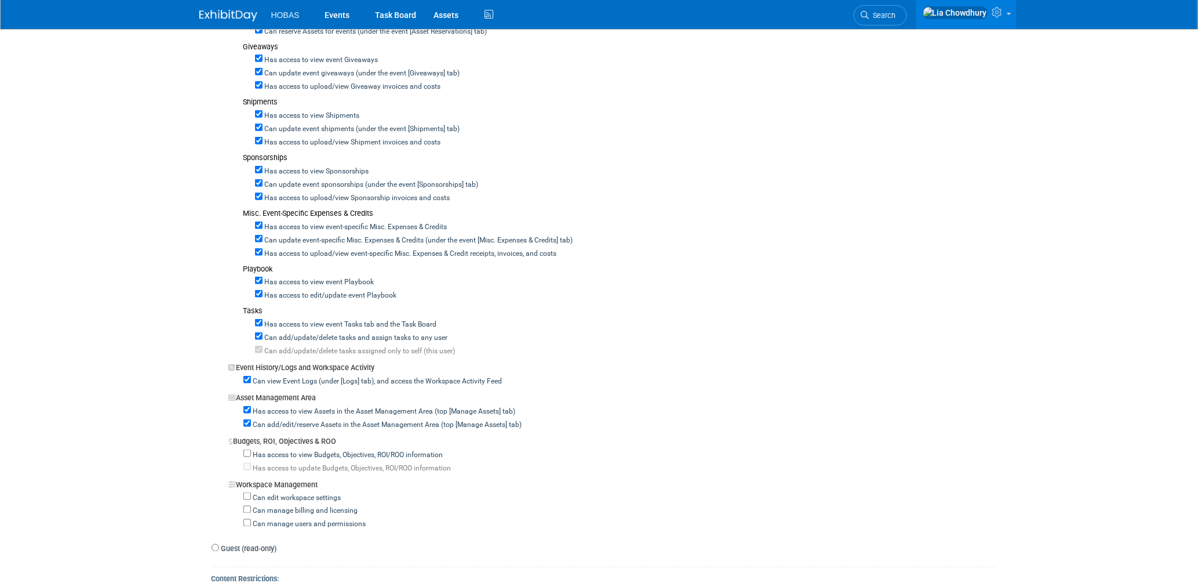
scroll to position [773, 0]
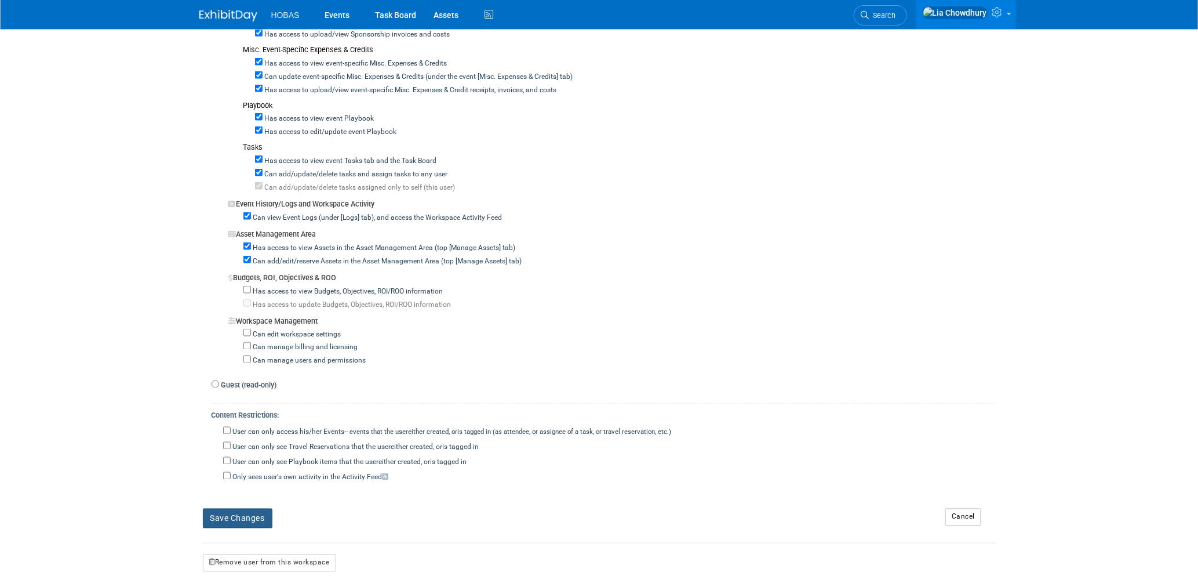
click at [246, 508] on button "Save Changes" at bounding box center [238, 518] width 70 height 20
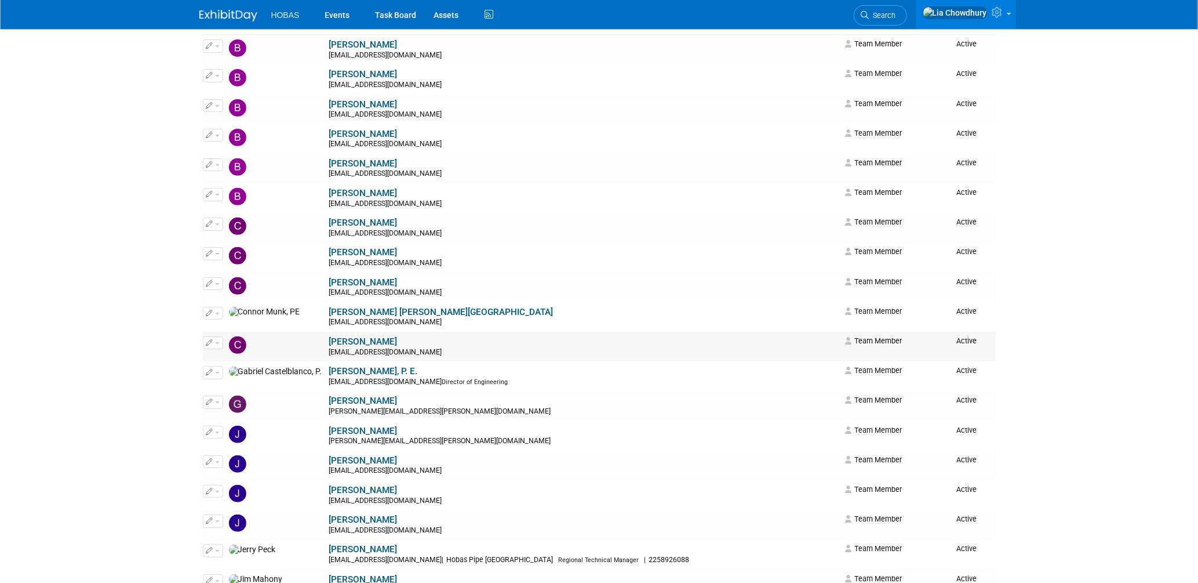
scroll to position [193, 0]
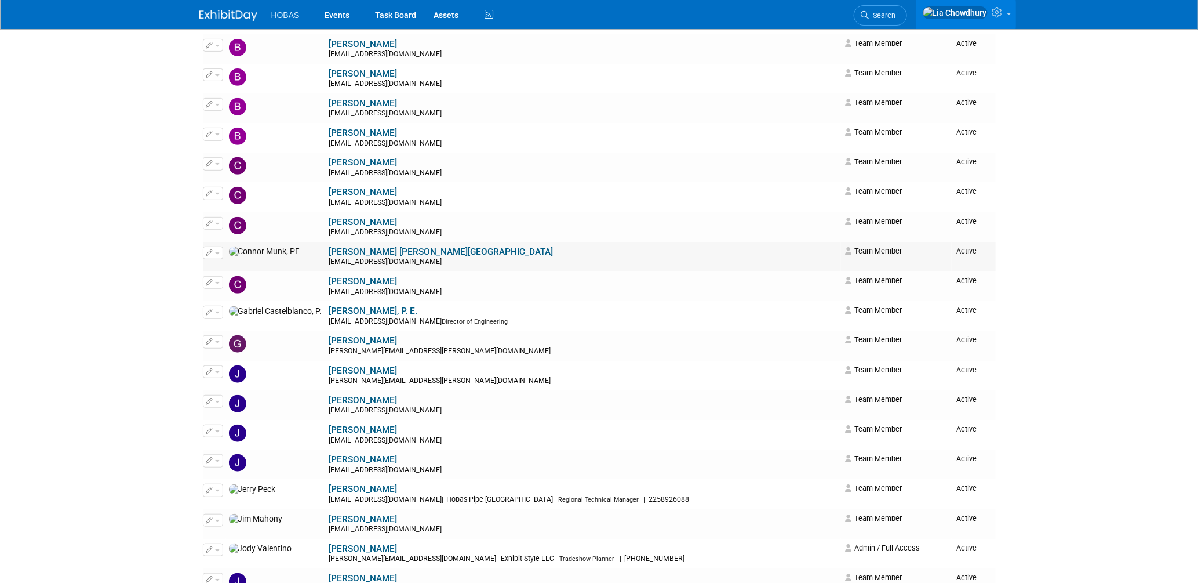
click at [329, 253] on link "[PERSON_NAME] [PERSON_NAME][GEOGRAPHIC_DATA]" at bounding box center [441, 251] width 224 height 10
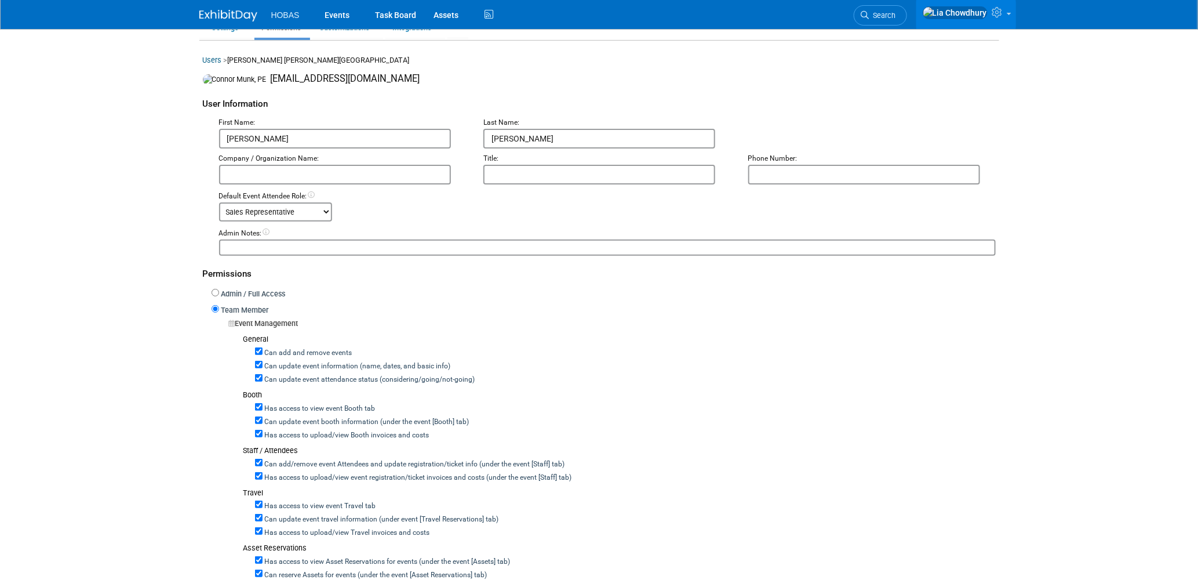
scroll to position [193, 0]
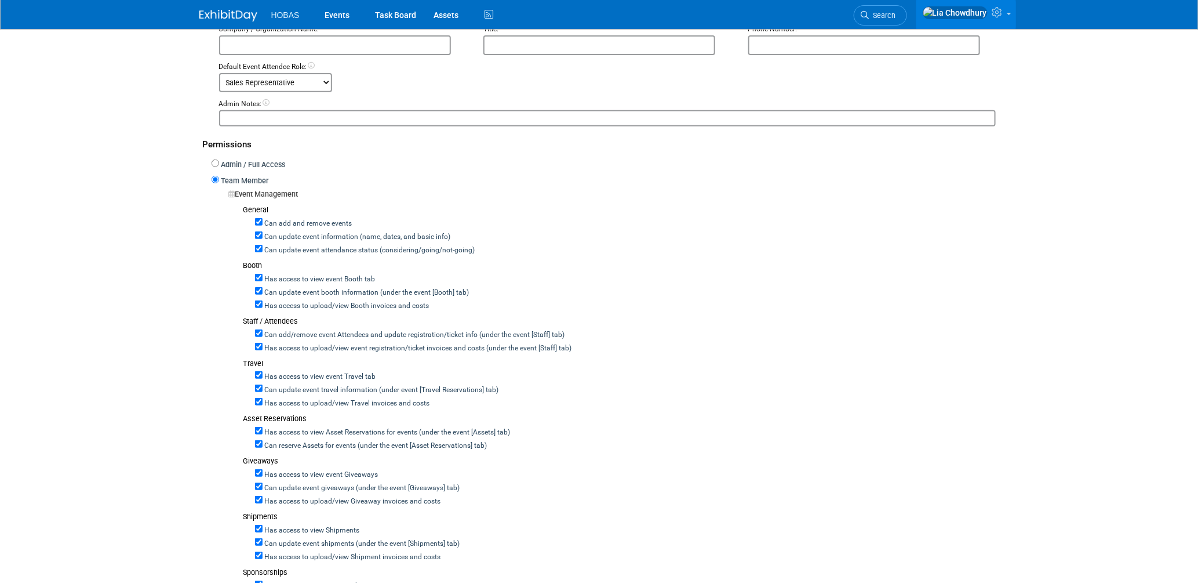
click at [288, 226] on label "Can add and remove events" at bounding box center [308, 224] width 90 height 10
click at [263, 226] on input "Can add and remove events" at bounding box center [259, 222] width 8 height 8
checkbox input "false"
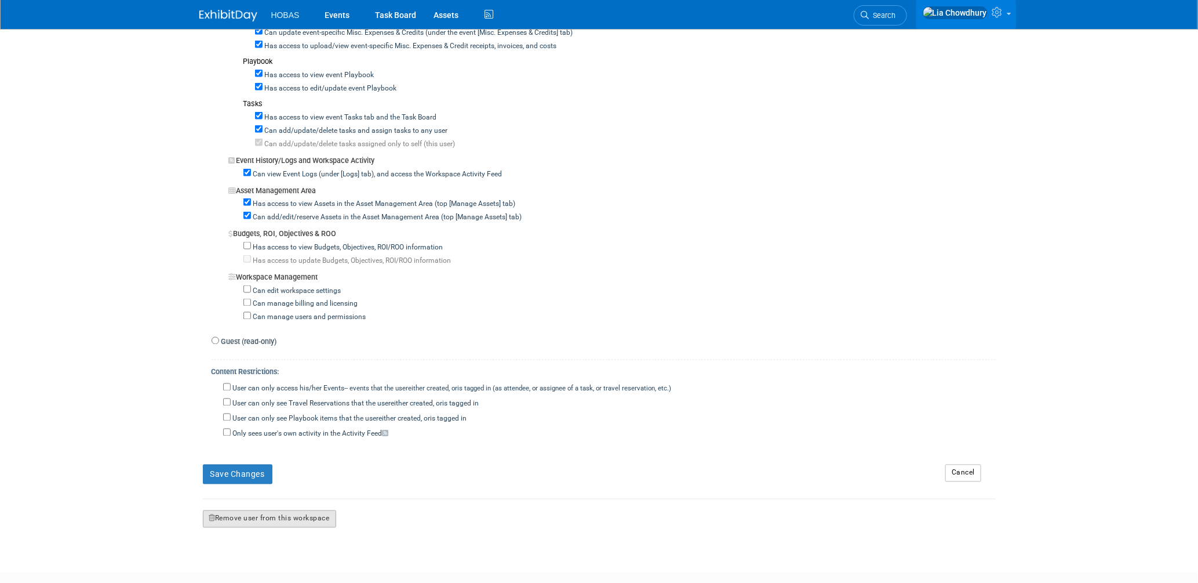
scroll to position [837, 0]
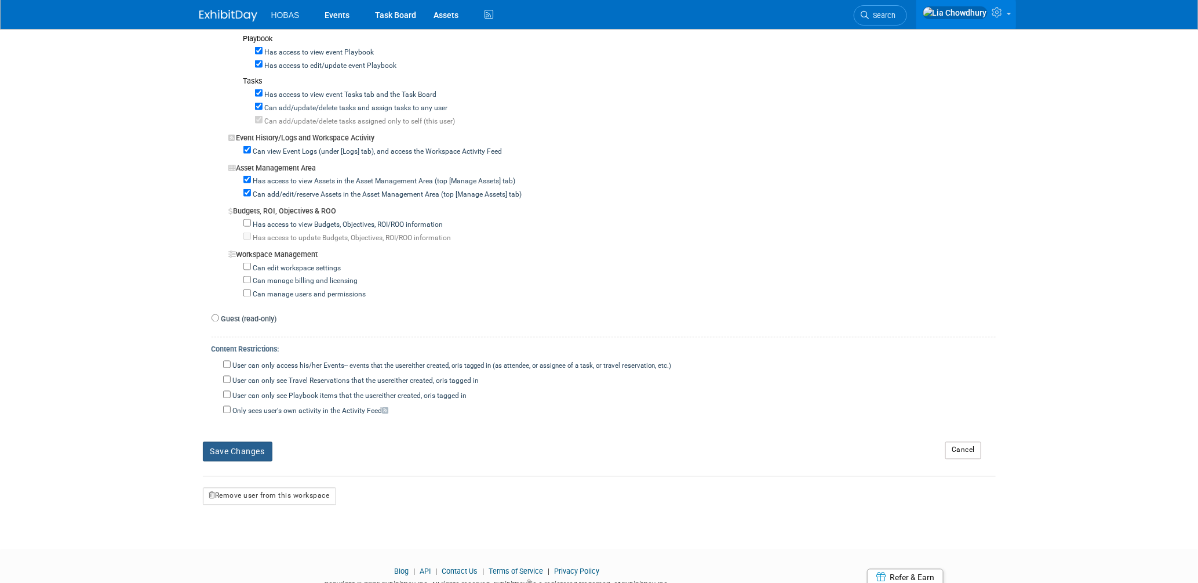
click at [249, 452] on button "Save Changes" at bounding box center [238, 452] width 70 height 20
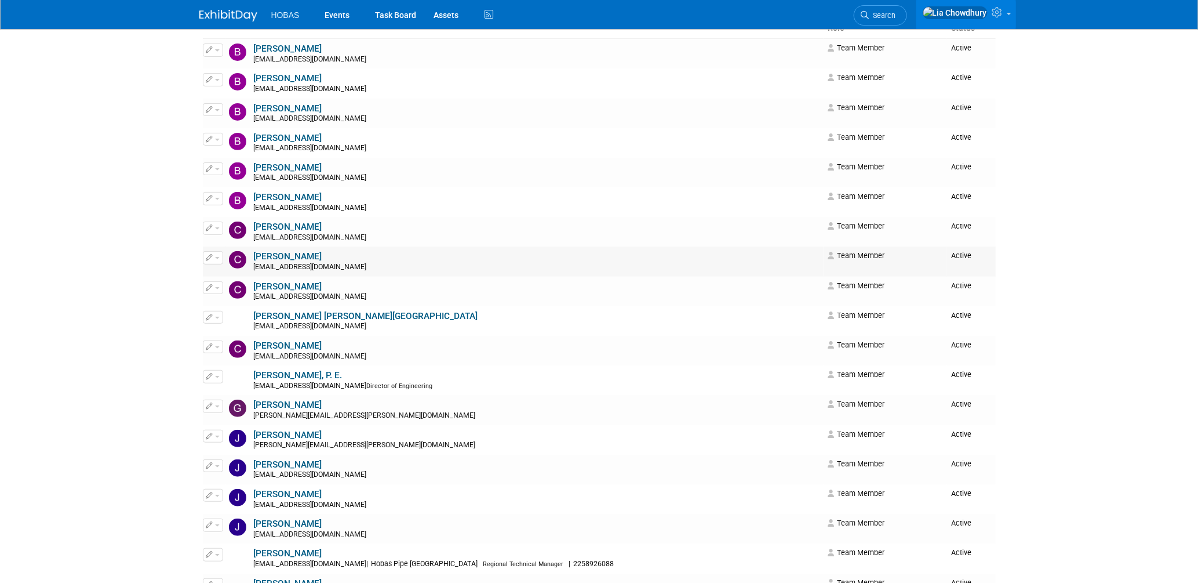
scroll to position [193, 0]
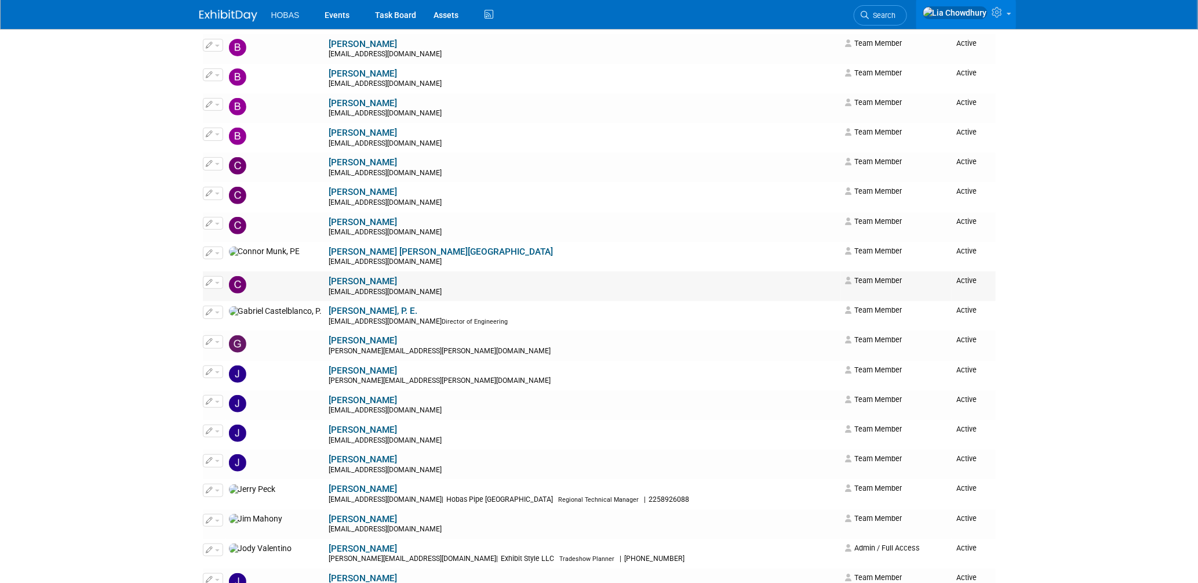
click at [329, 282] on link "[PERSON_NAME]" at bounding box center [363, 281] width 68 height 10
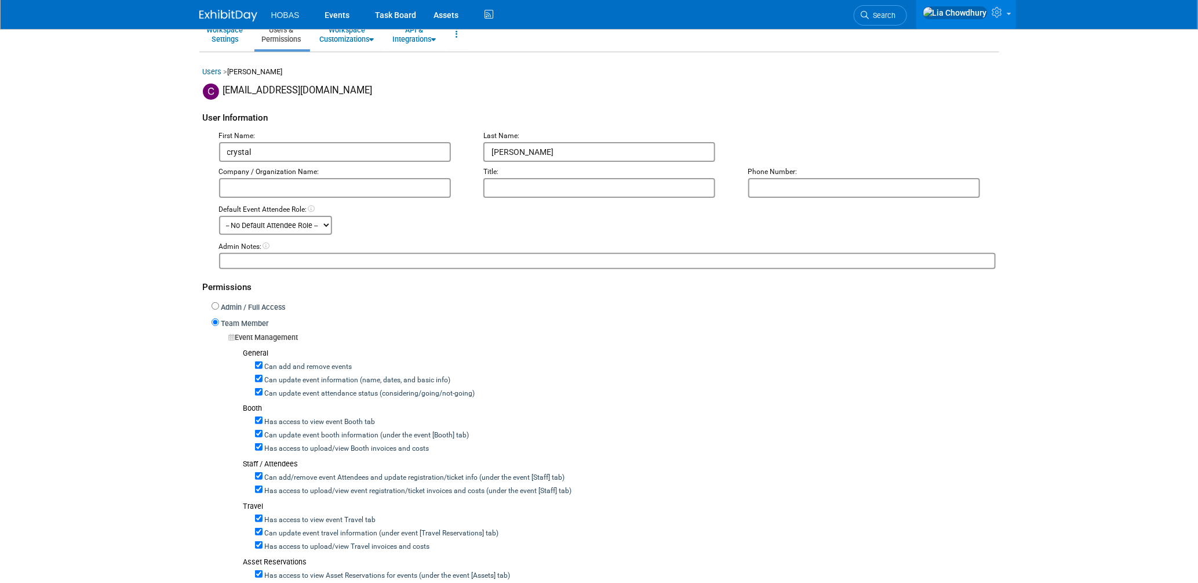
scroll to position [193, 0]
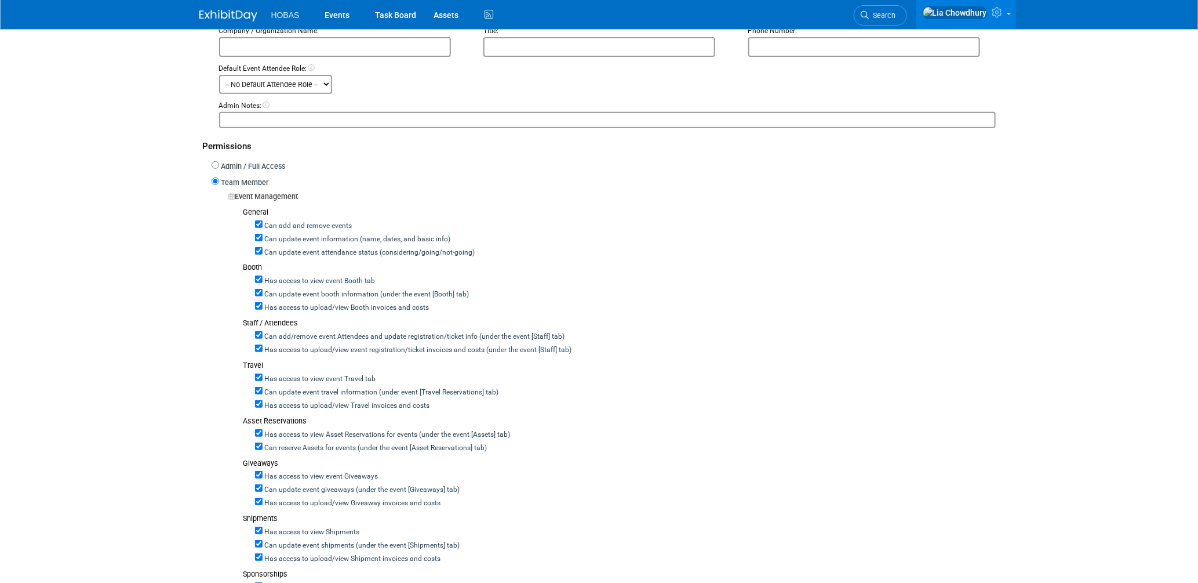
click at [293, 221] on label "Can add and remove events" at bounding box center [308, 226] width 90 height 10
click at [263, 220] on input "Can add and remove events" at bounding box center [259, 224] width 8 height 8
checkbox input "false"
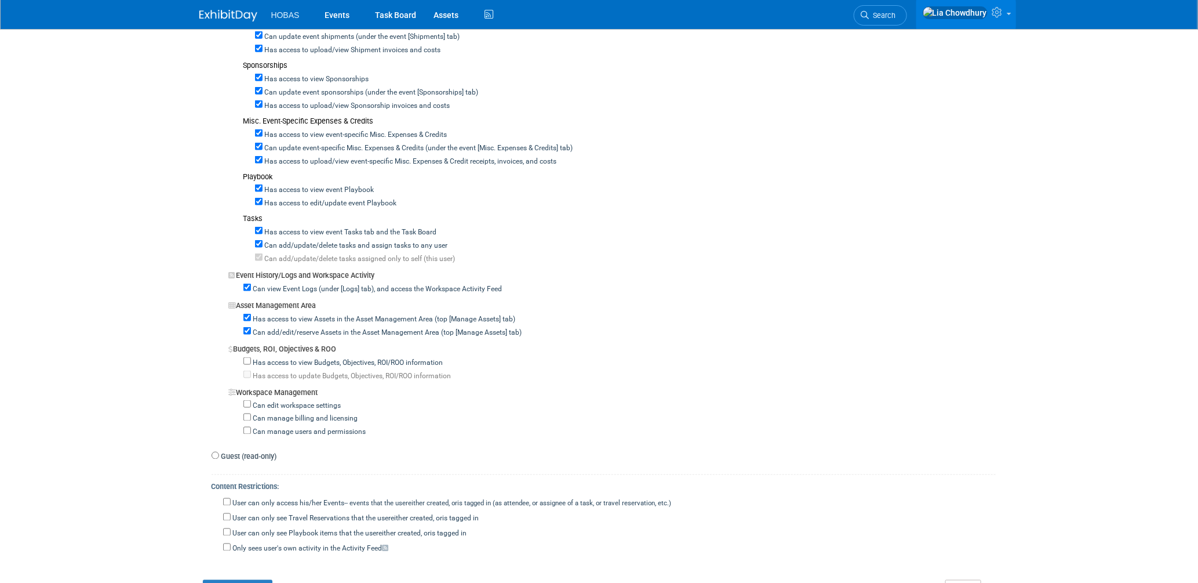
scroll to position [884, 0]
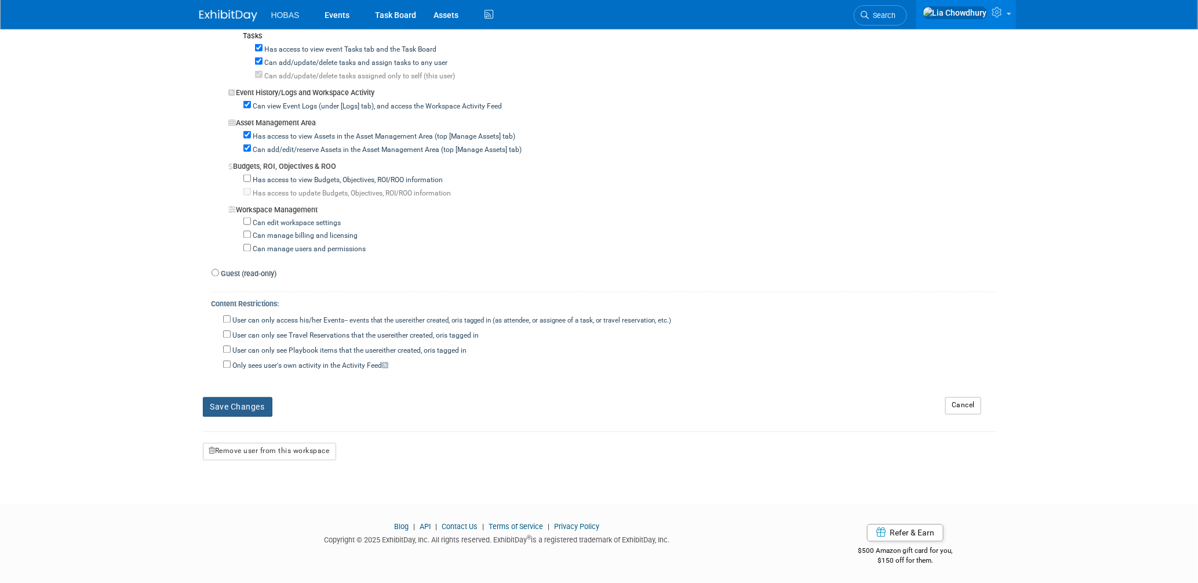
click at [243, 409] on button "Save Changes" at bounding box center [238, 407] width 70 height 20
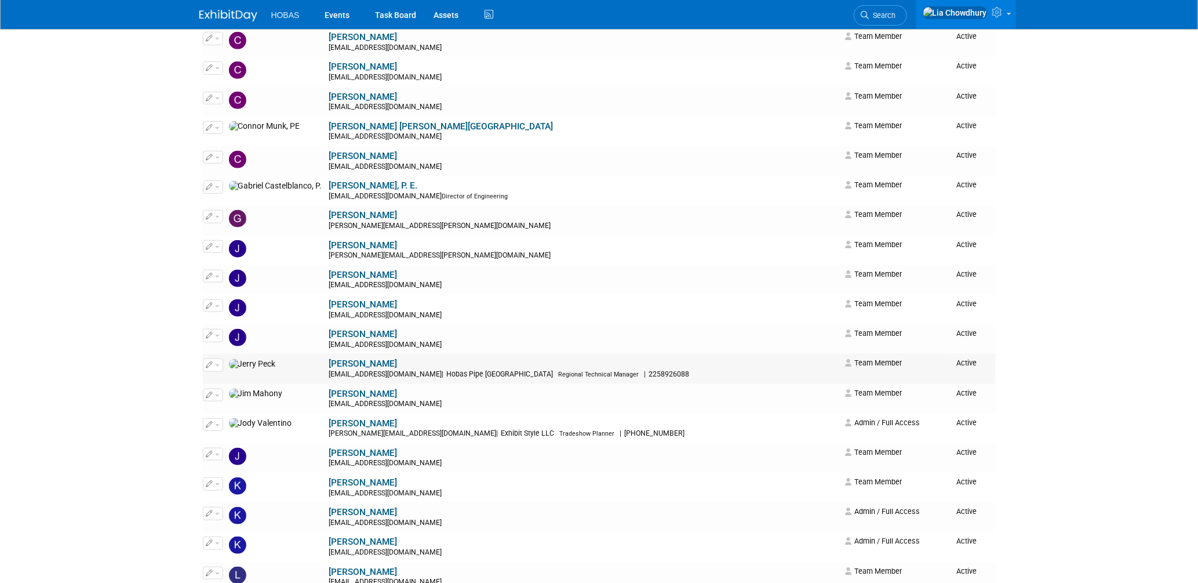
scroll to position [322, 0]
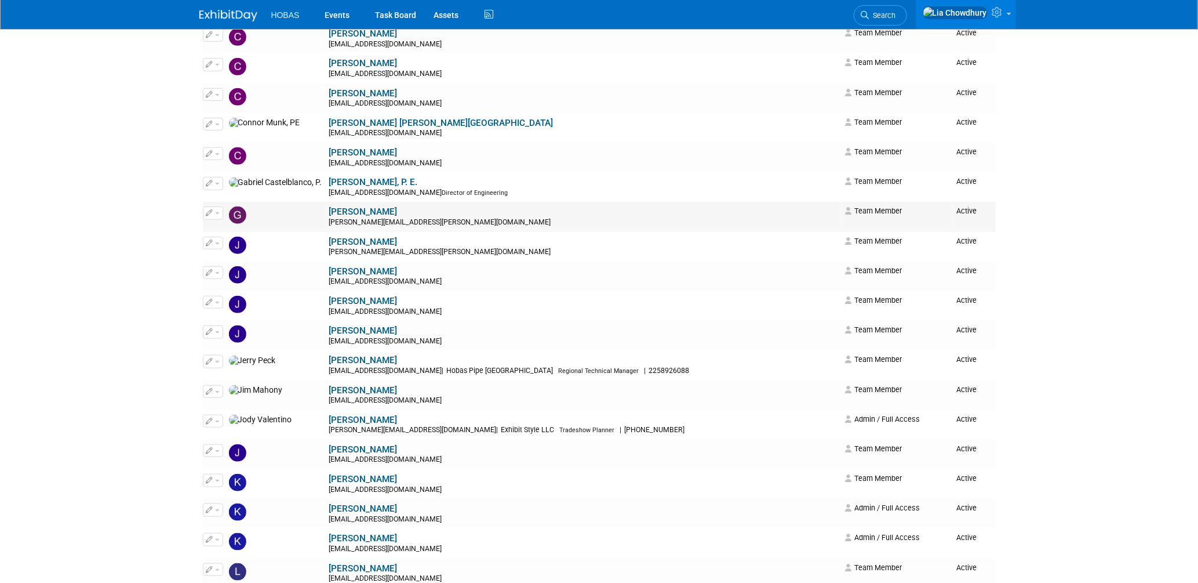
click at [329, 212] on link "[PERSON_NAME]" at bounding box center [363, 211] width 68 height 10
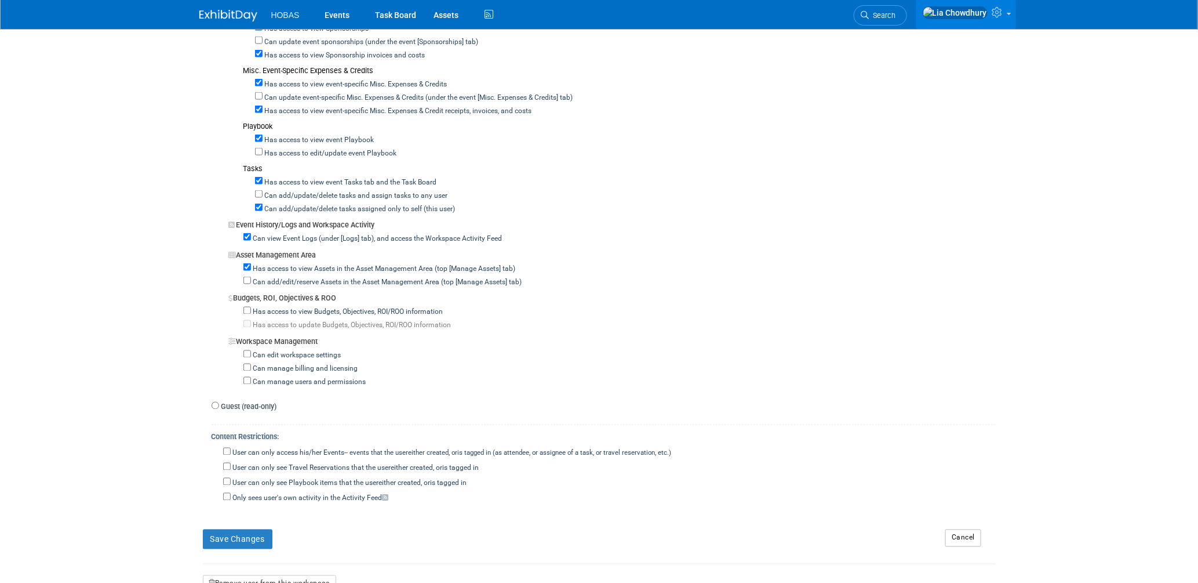
scroll to position [837, 0]
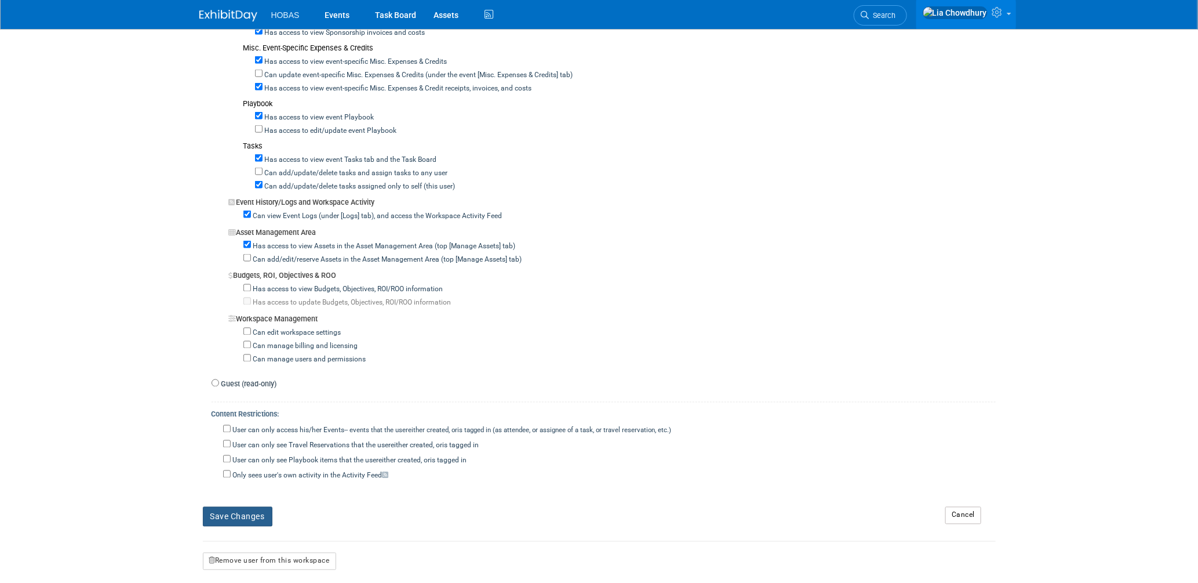
click at [242, 513] on button "Save Changes" at bounding box center [238, 517] width 70 height 20
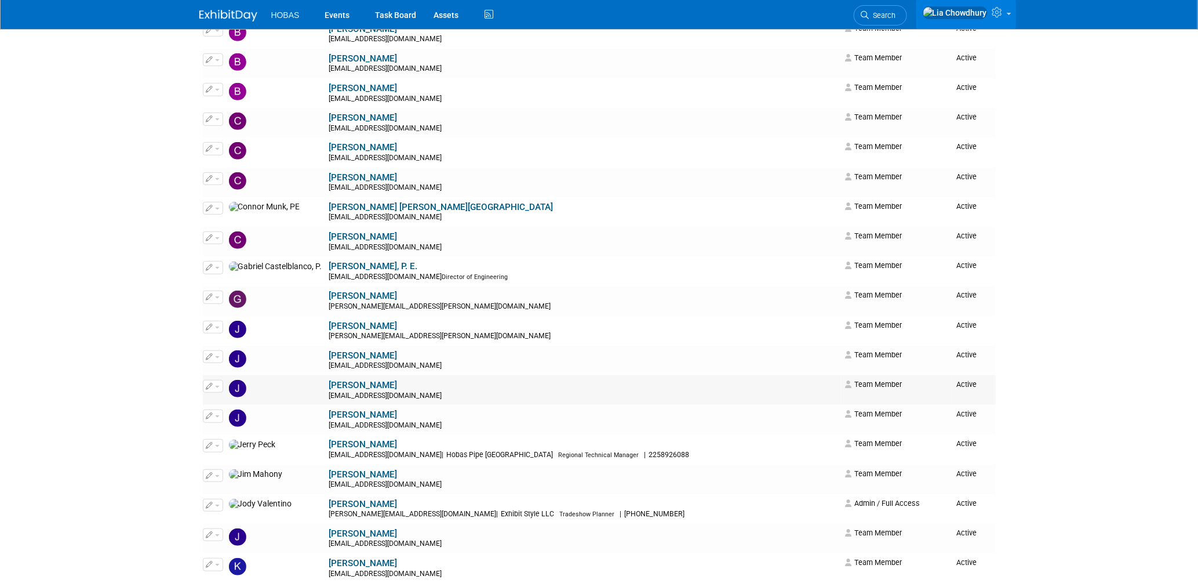
scroll to position [257, 0]
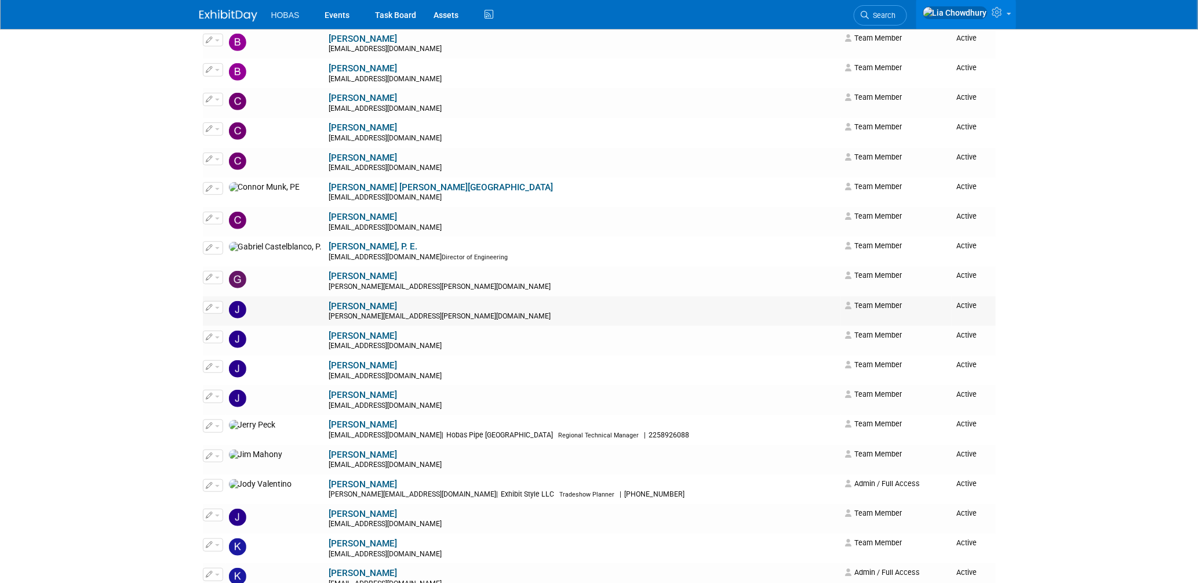
click at [329, 305] on link "Jamie Coe" at bounding box center [363, 306] width 68 height 10
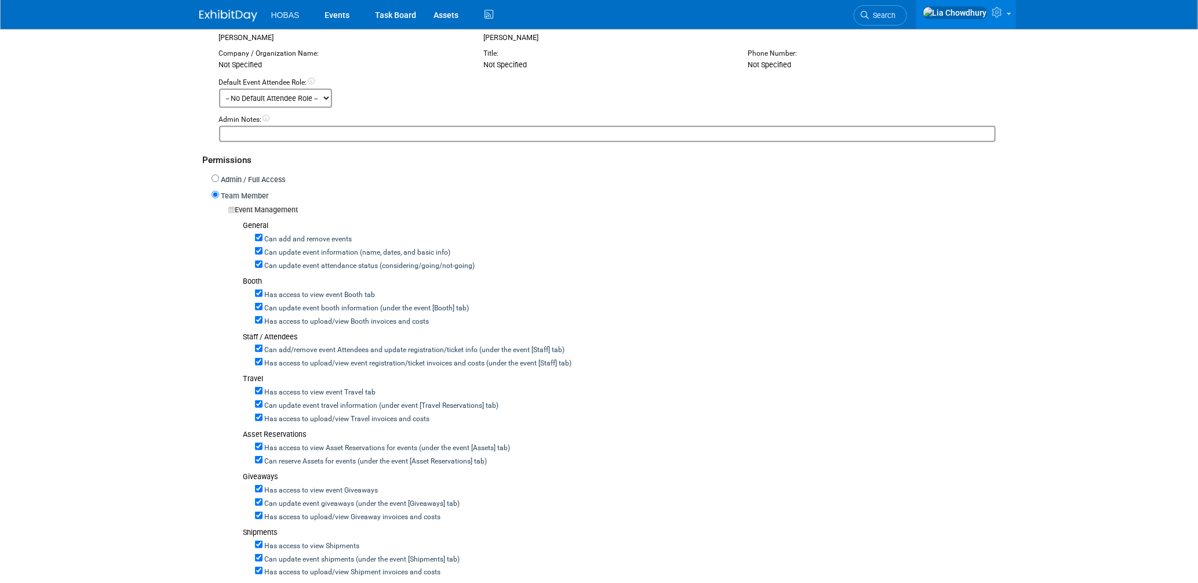
scroll to position [257, 0]
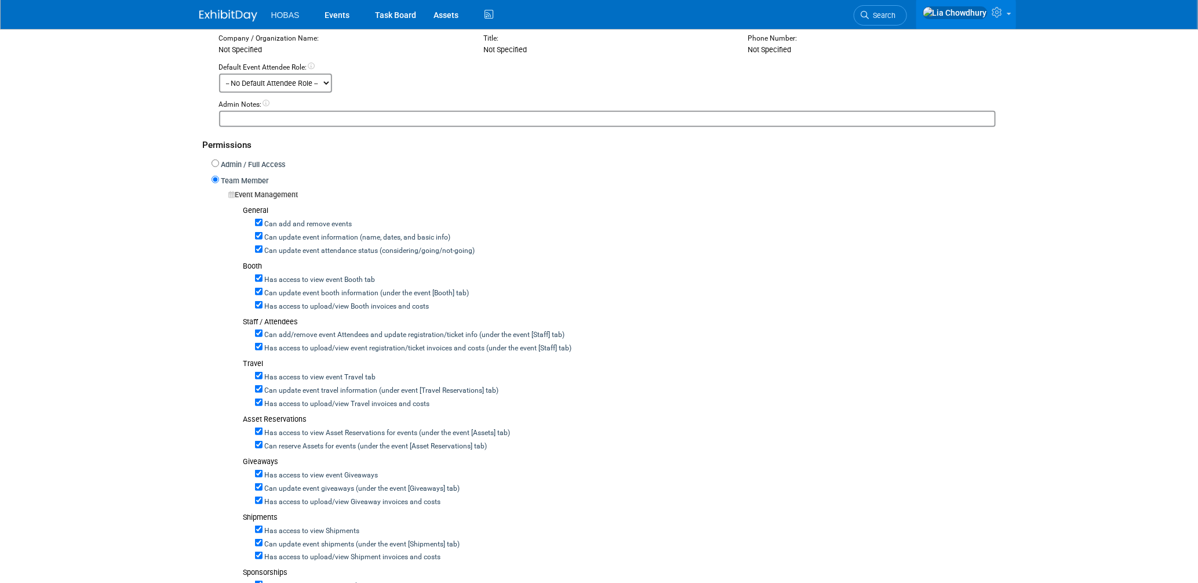
click at [293, 222] on label "Can add and remove events" at bounding box center [308, 224] width 90 height 10
click at [263, 222] on input "Can add and remove events" at bounding box center [259, 223] width 8 height 8
checkbox input "false"
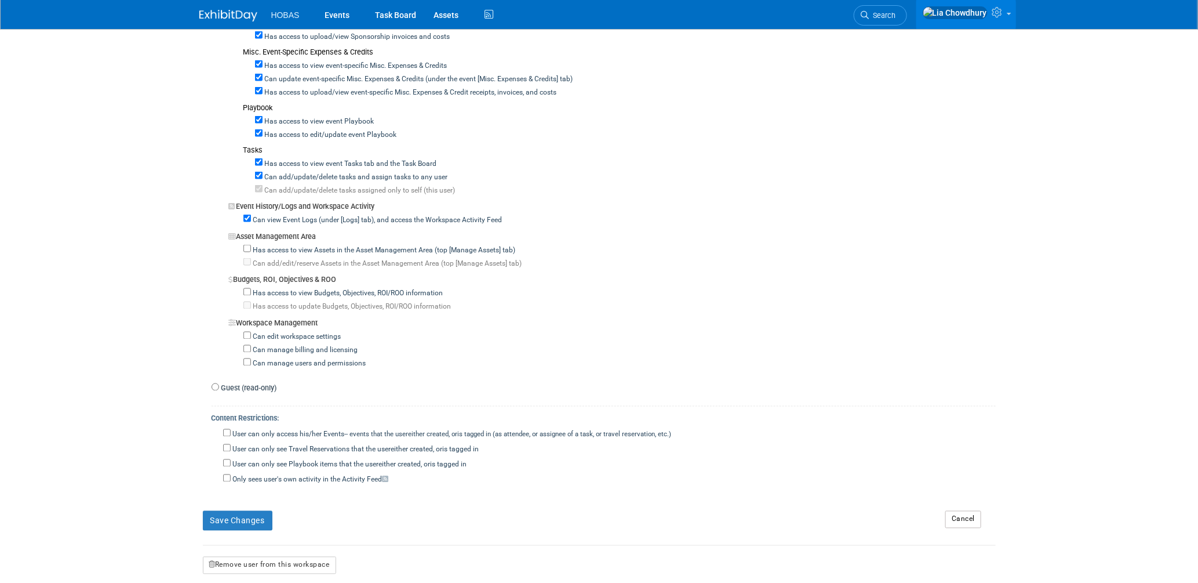
scroll to position [946, 0]
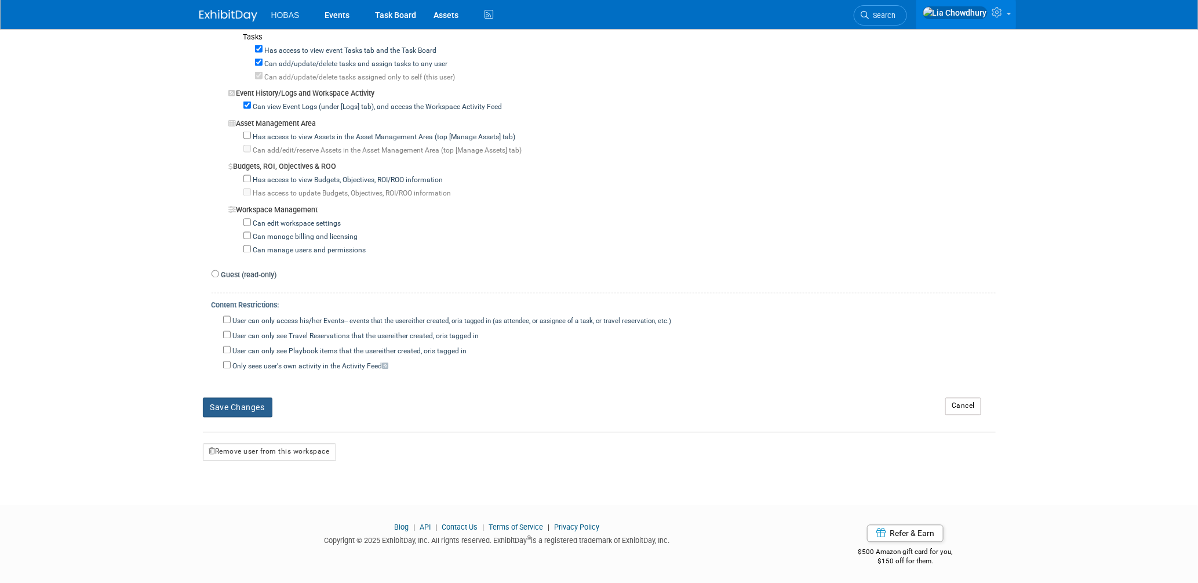
click at [244, 398] on button "Save Changes" at bounding box center [238, 408] width 70 height 20
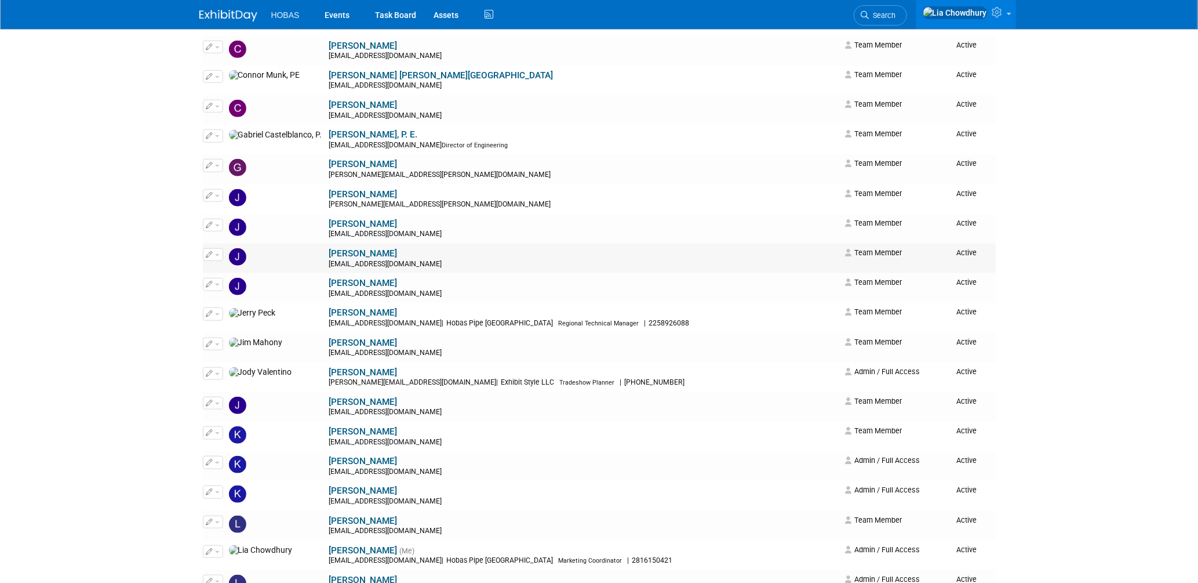
scroll to position [386, 0]
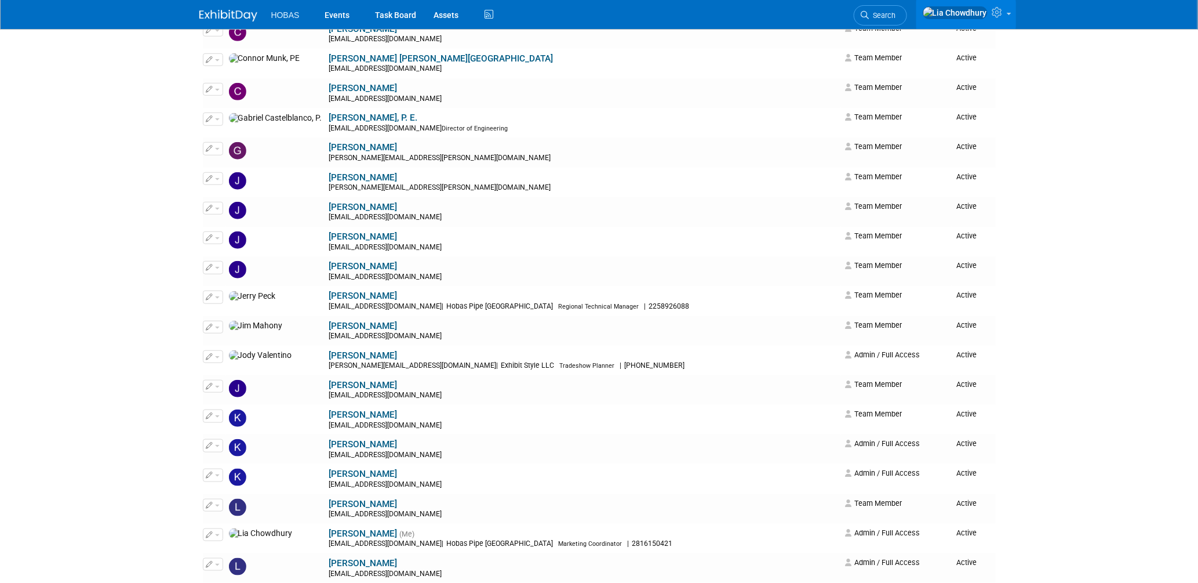
click at [329, 212] on link "[PERSON_NAME]" at bounding box center [363, 207] width 68 height 10
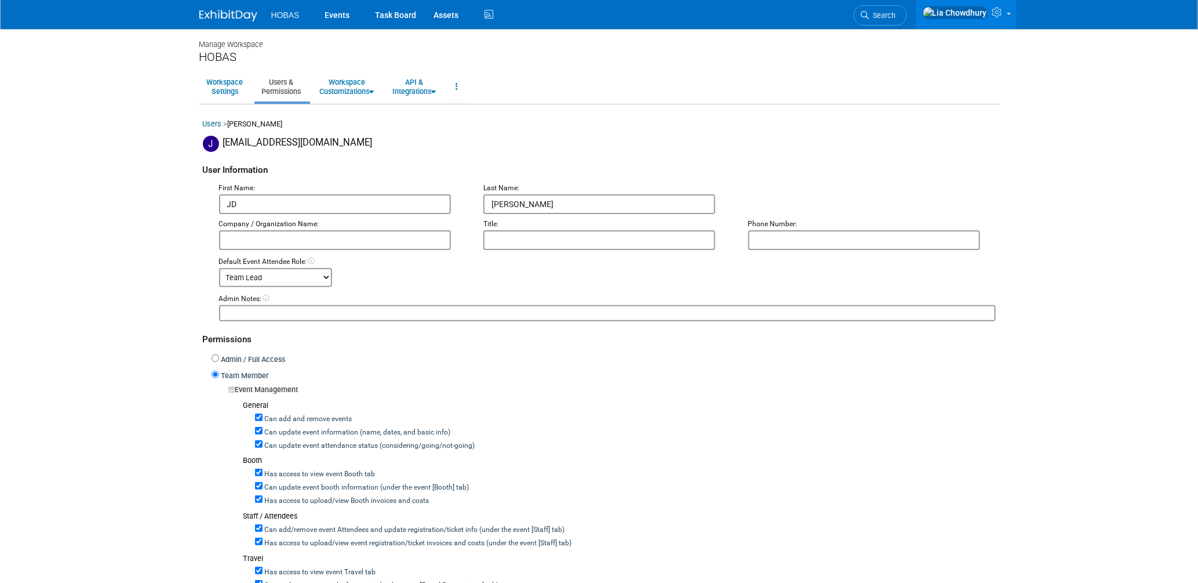
click at [279, 418] on label "Can add and remove events" at bounding box center [308, 419] width 90 height 10
click at [263, 418] on input "Can add and remove events" at bounding box center [259, 417] width 8 height 8
checkbox input "false"
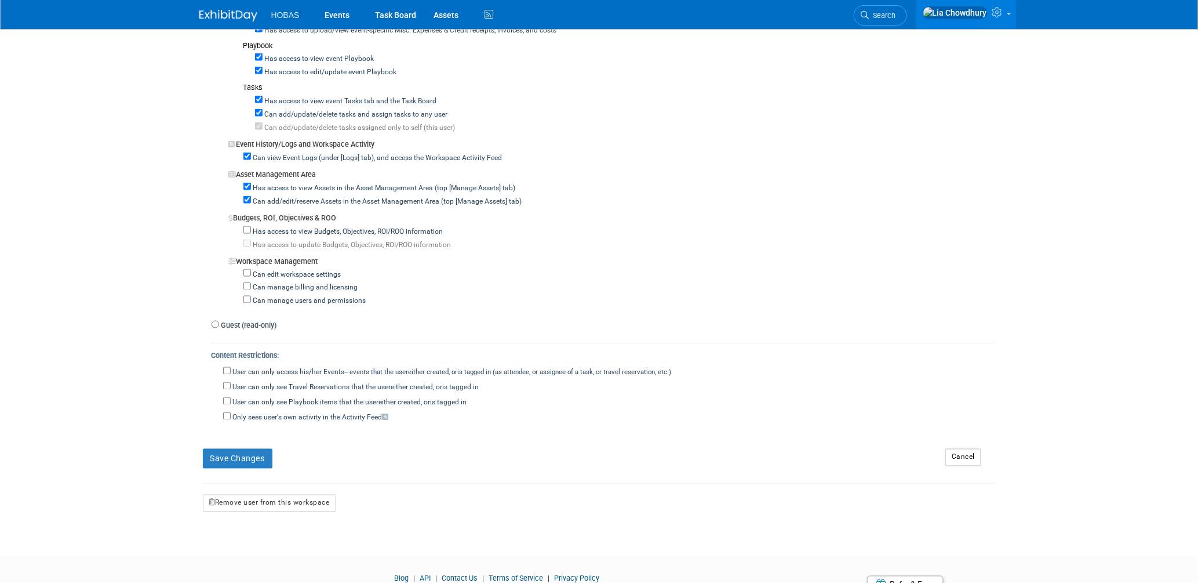
scroll to position [884, 0]
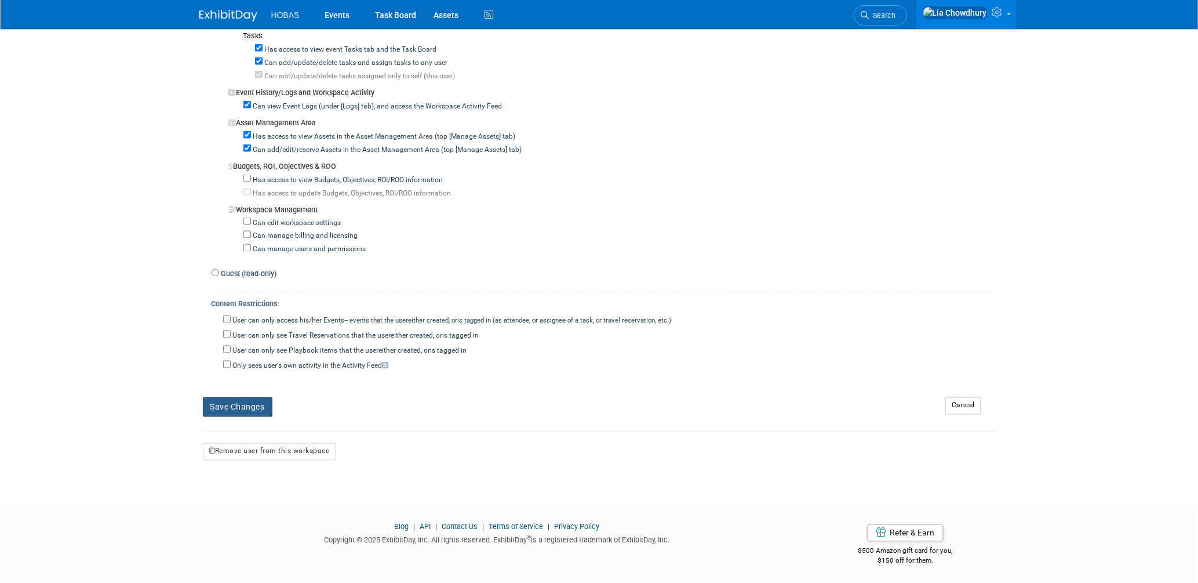
click at [251, 402] on button "Save Changes" at bounding box center [238, 407] width 70 height 20
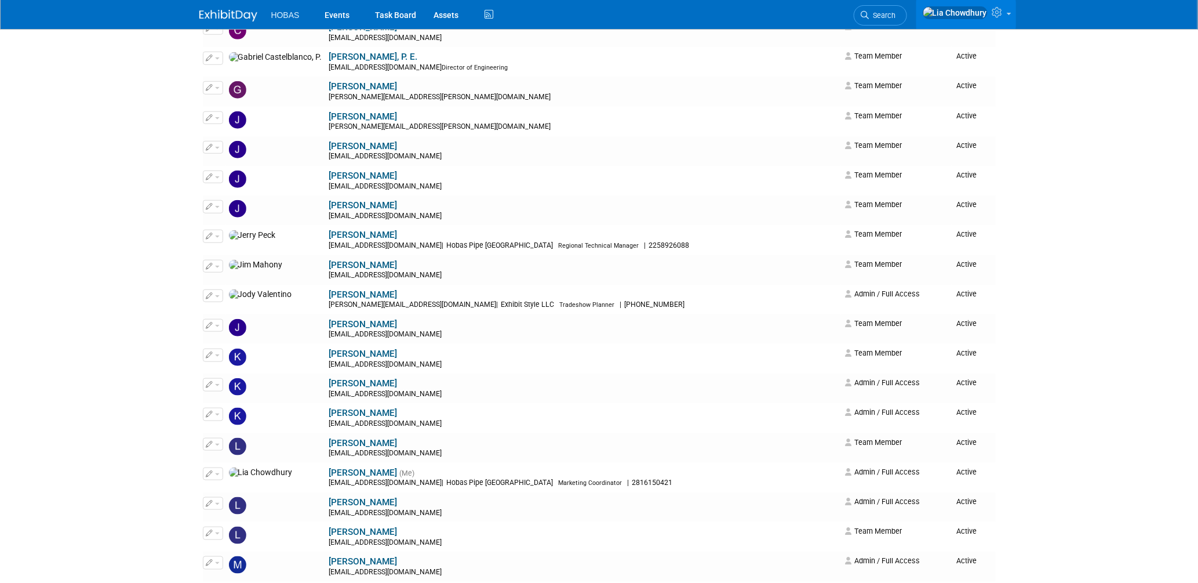
scroll to position [450, 0]
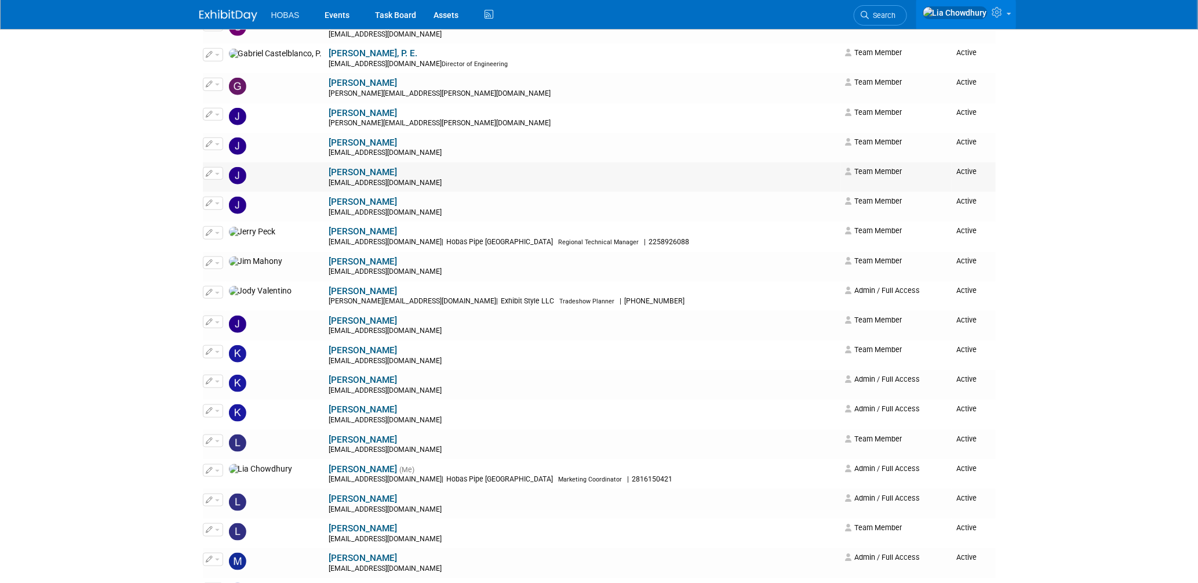
click at [329, 176] on link "[PERSON_NAME]" at bounding box center [363, 172] width 68 height 10
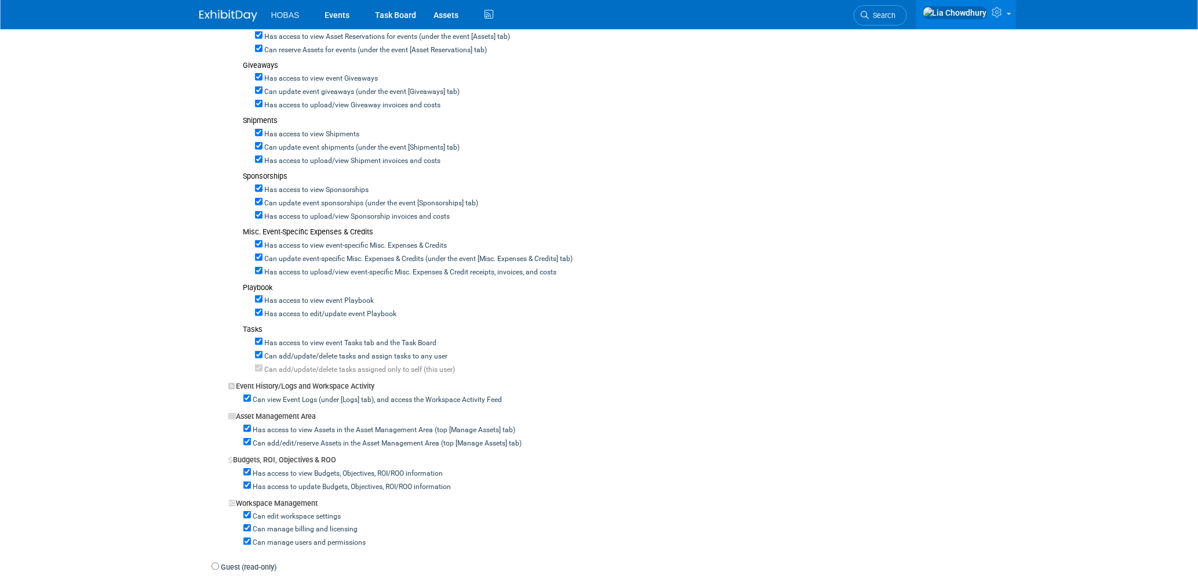
scroll to position [884, 0]
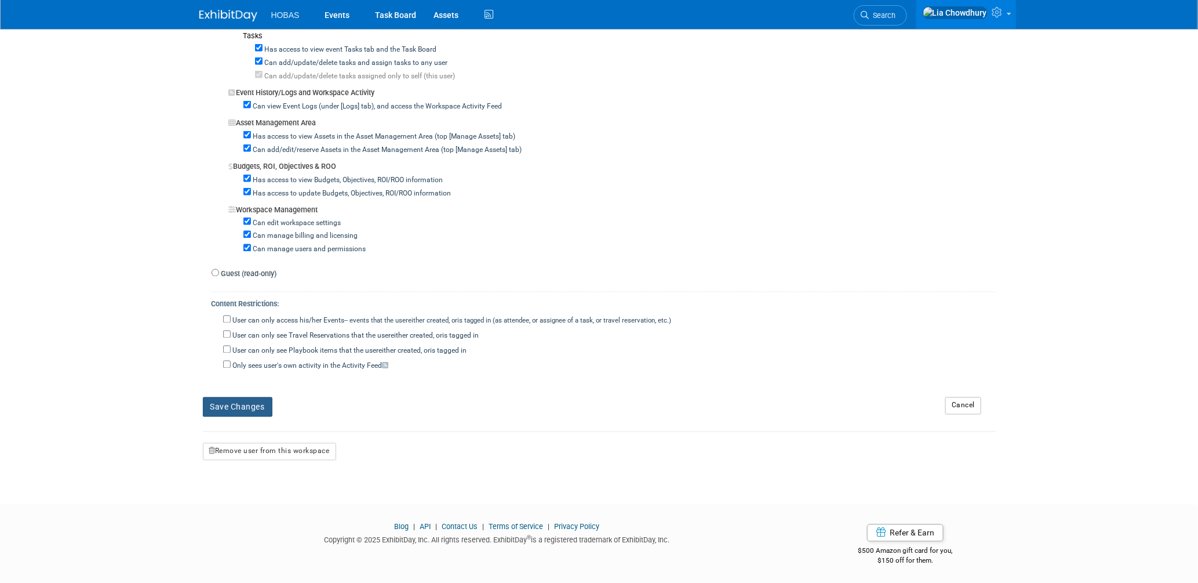
click at [260, 401] on button "Save Changes" at bounding box center [238, 407] width 70 height 20
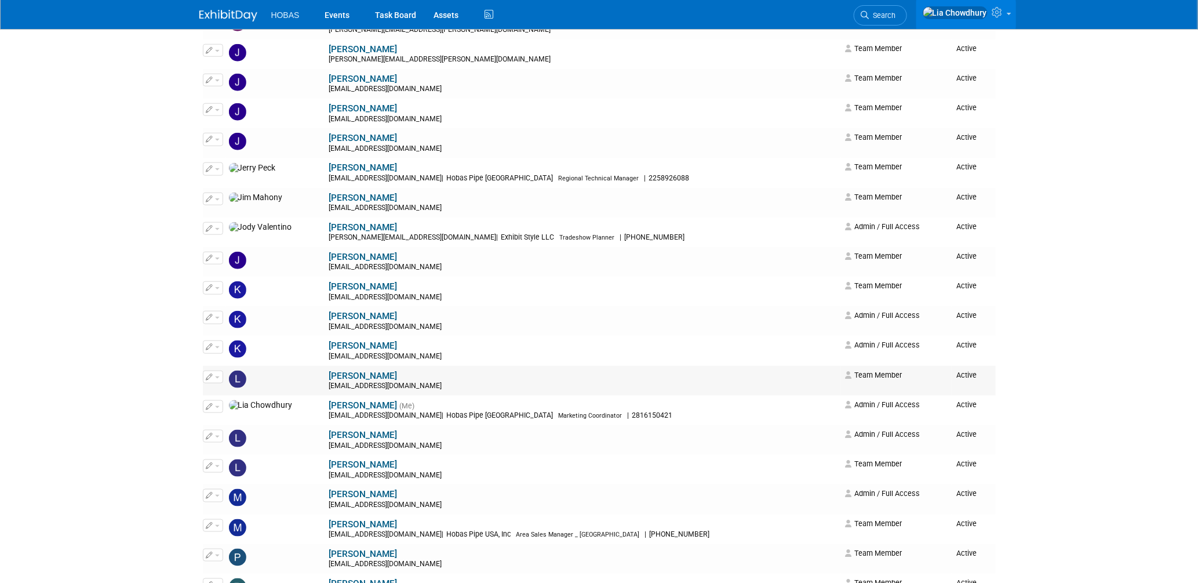
scroll to position [515, 0]
click at [329, 140] on link "[PERSON_NAME]" at bounding box center [363, 137] width 68 height 10
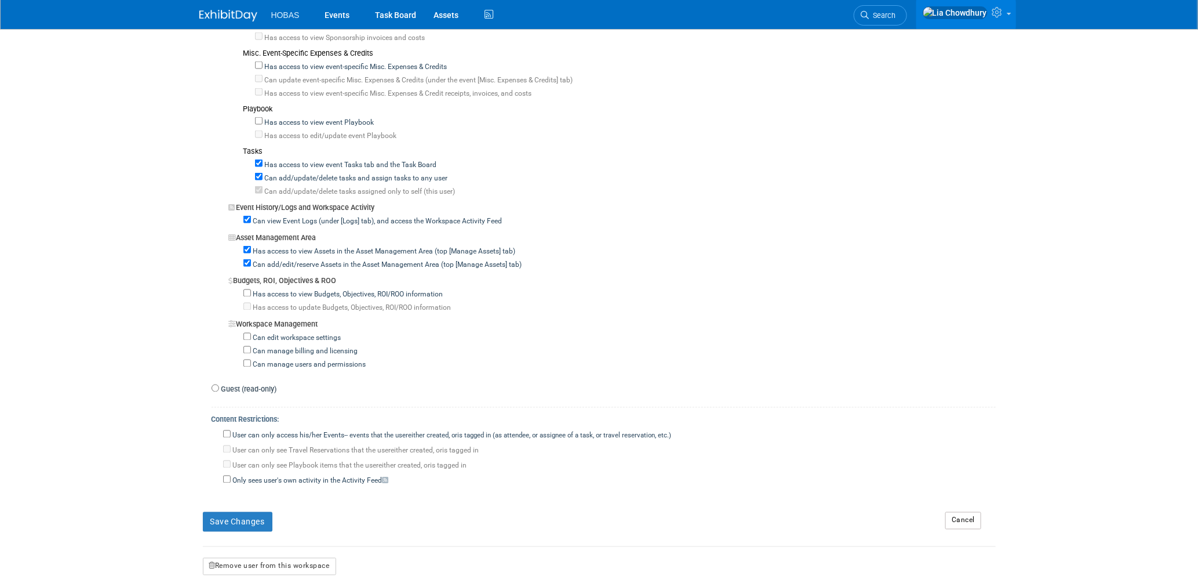
scroll to position [837, 0]
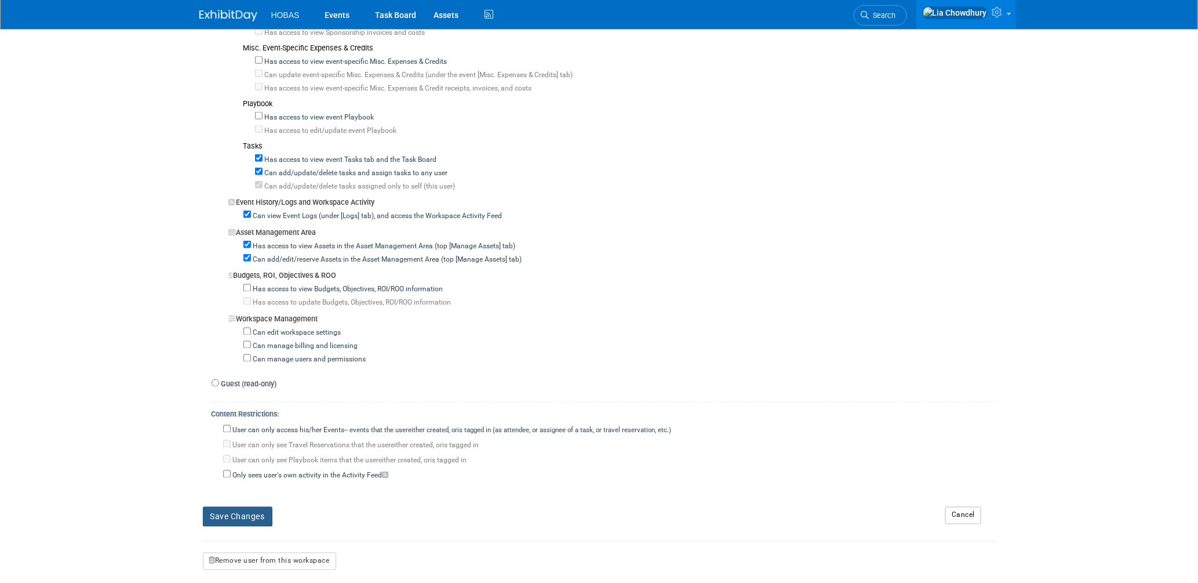
click at [251, 508] on button "Save Changes" at bounding box center [238, 517] width 70 height 20
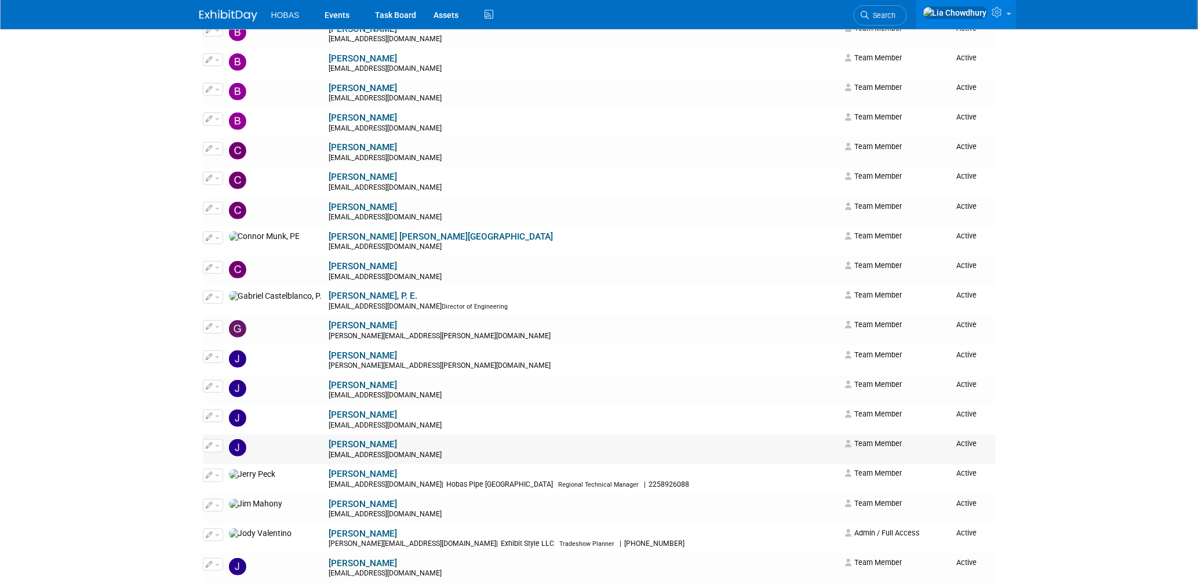
scroll to position [257, 0]
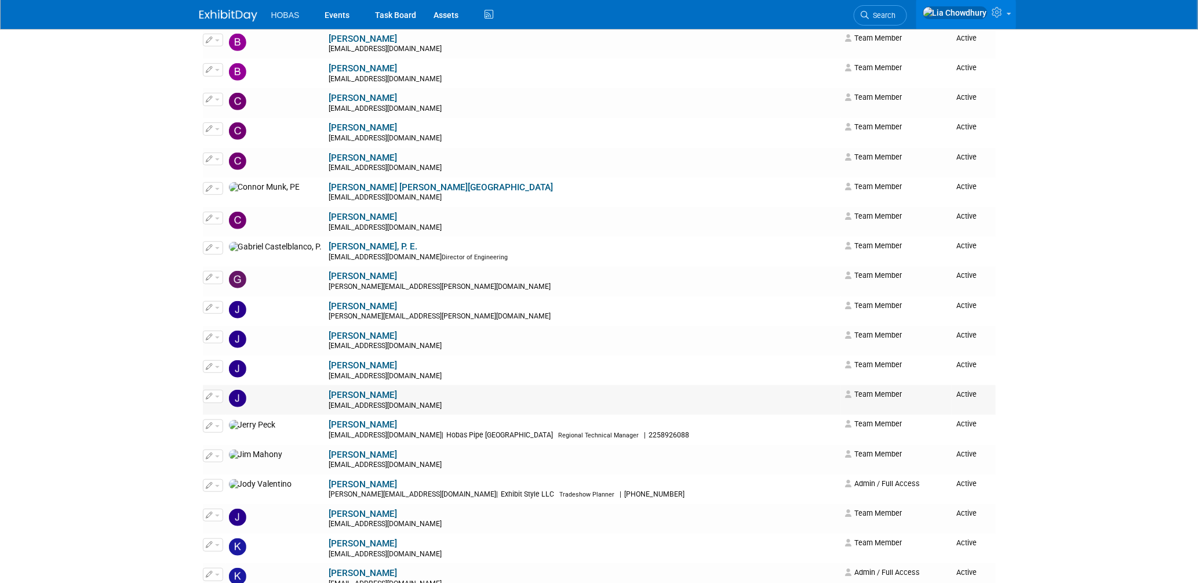
click at [329, 398] on link "[PERSON_NAME]" at bounding box center [363, 395] width 68 height 10
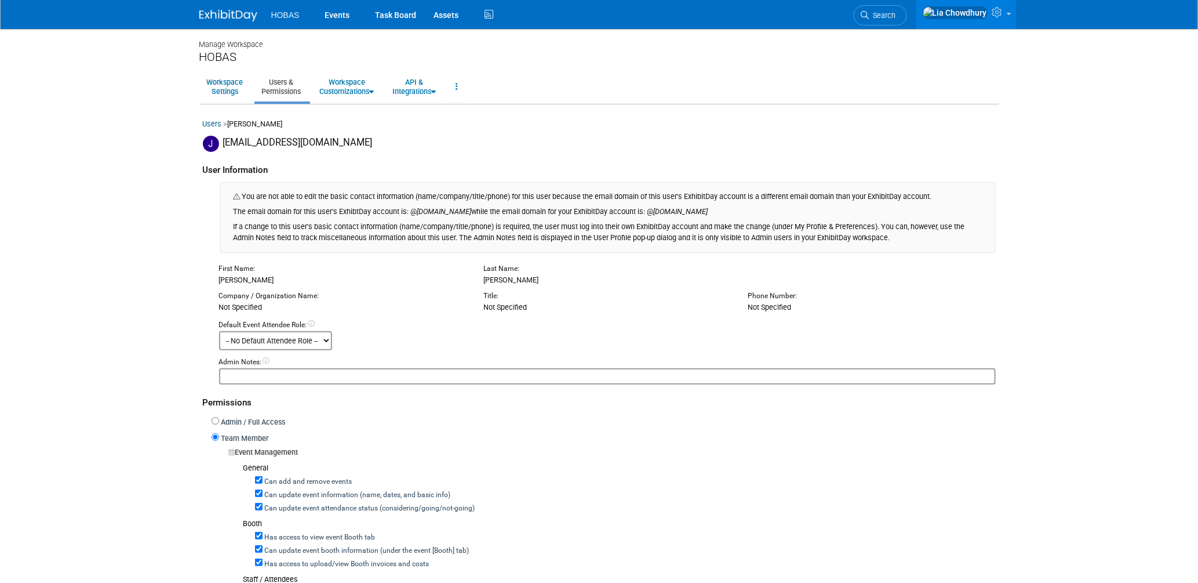
click at [267, 477] on label "Can add and remove events" at bounding box center [308, 482] width 90 height 10
click at [263, 476] on input "Can add and remove events" at bounding box center [259, 480] width 8 height 8
checkbox input "false"
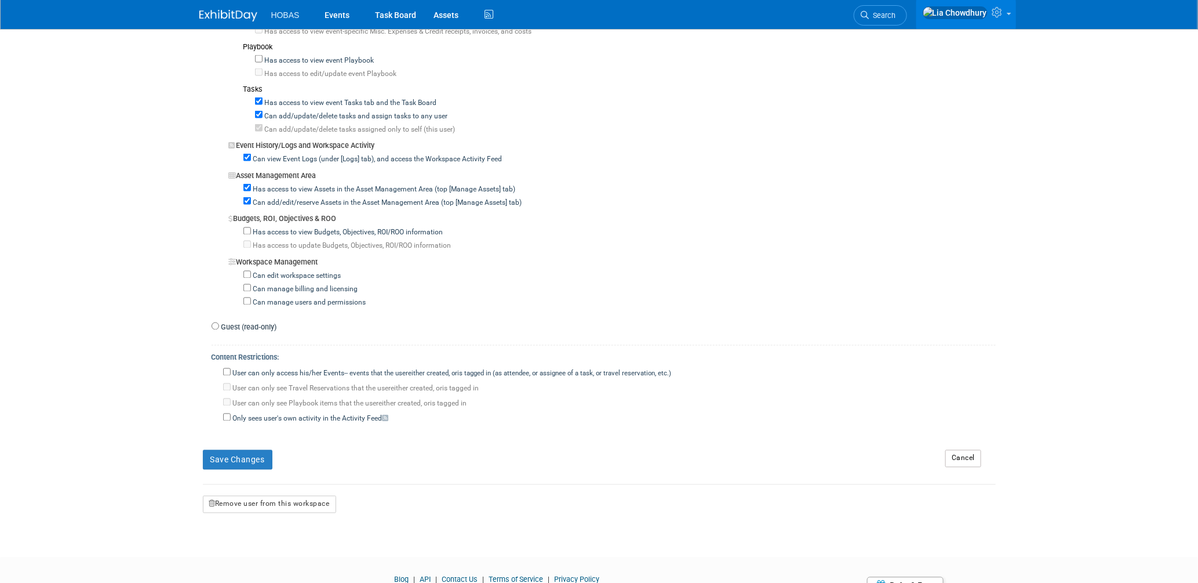
scroll to position [946, 0]
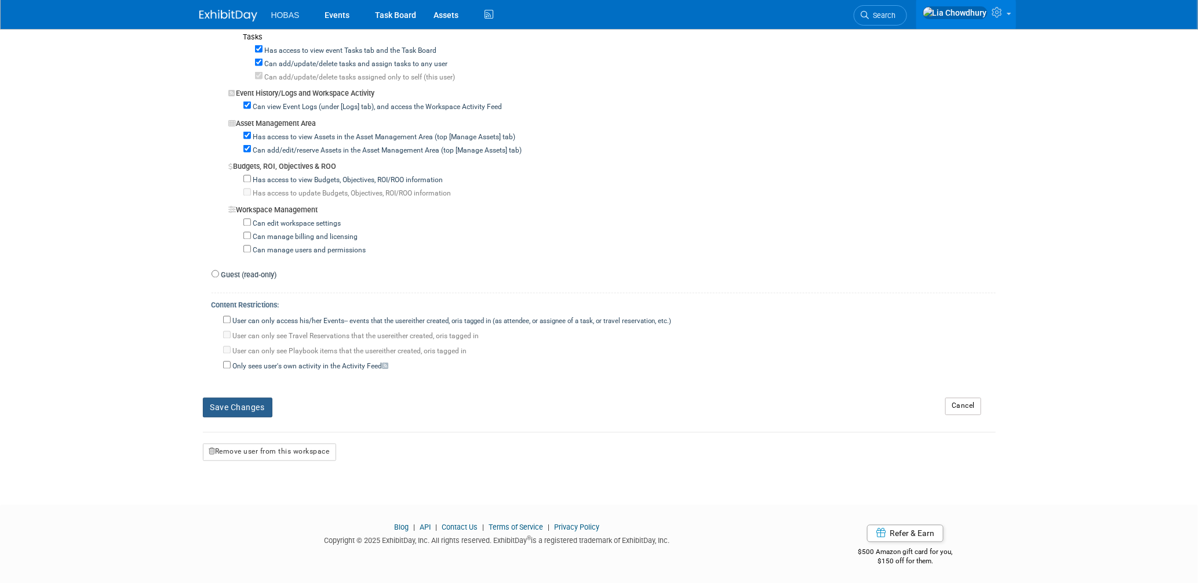
click at [221, 405] on button "Save Changes" at bounding box center [238, 408] width 70 height 20
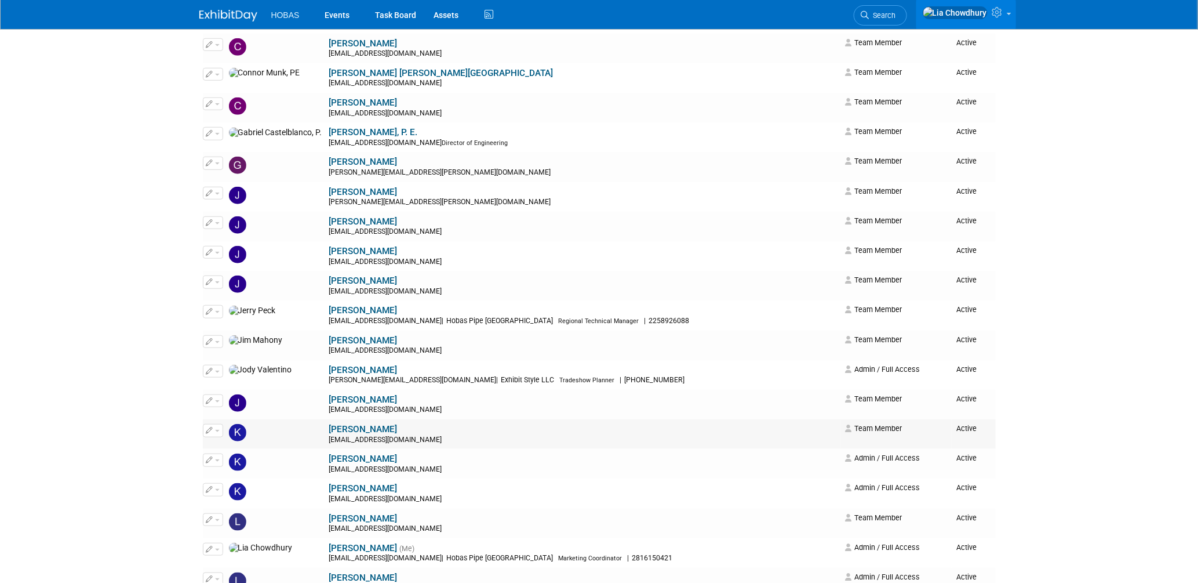
scroll to position [386, 0]
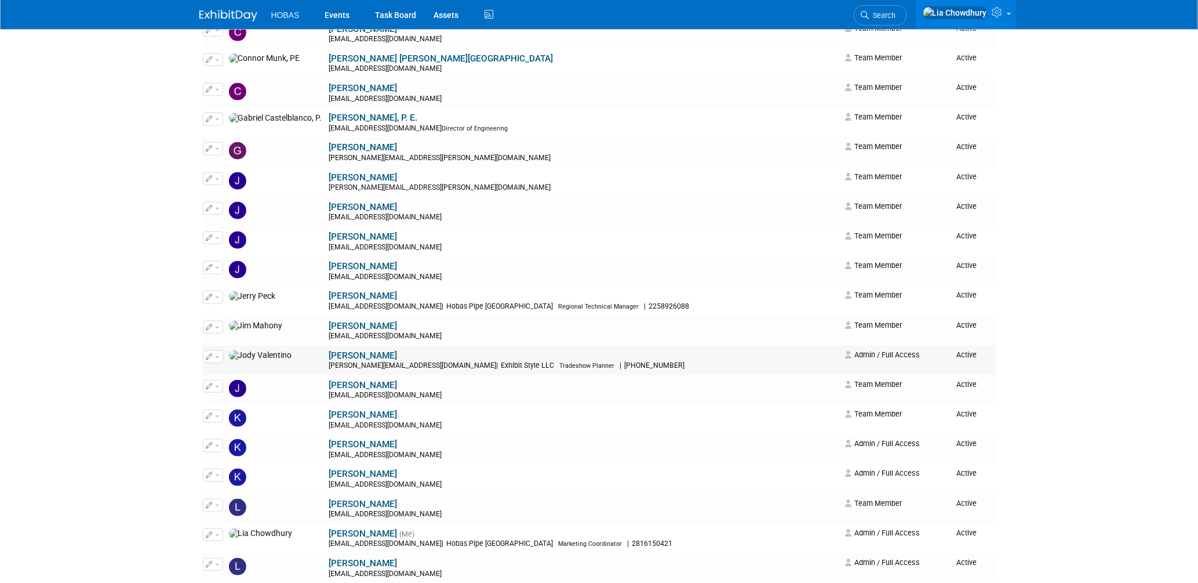
click at [329, 360] on link "[PERSON_NAME]" at bounding box center [363, 355] width 68 height 10
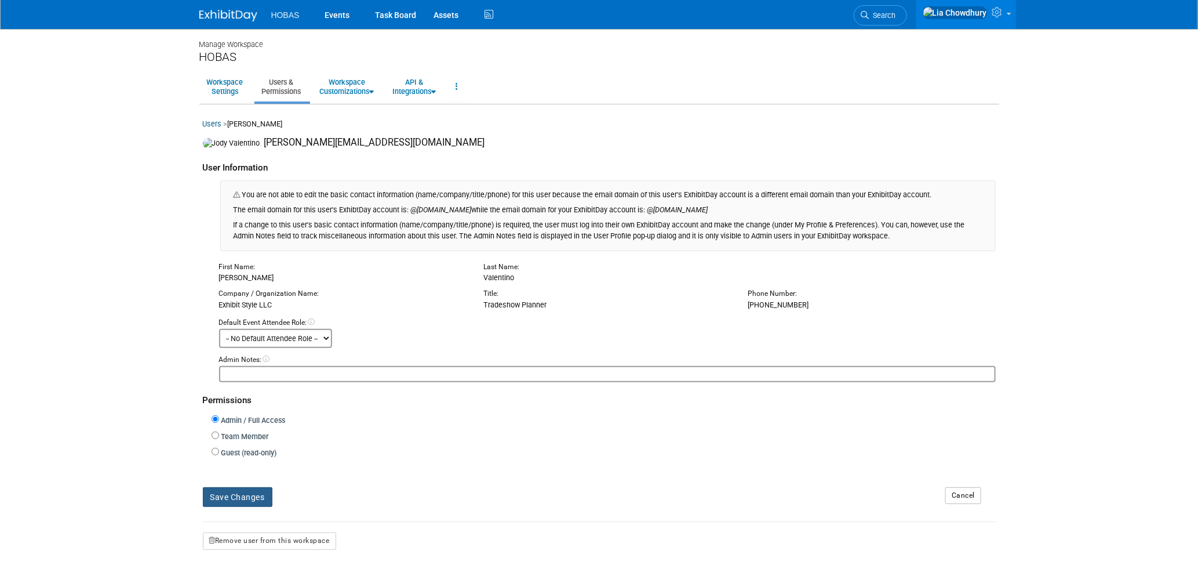
click at [231, 497] on button "Save Changes" at bounding box center [238, 497] width 70 height 20
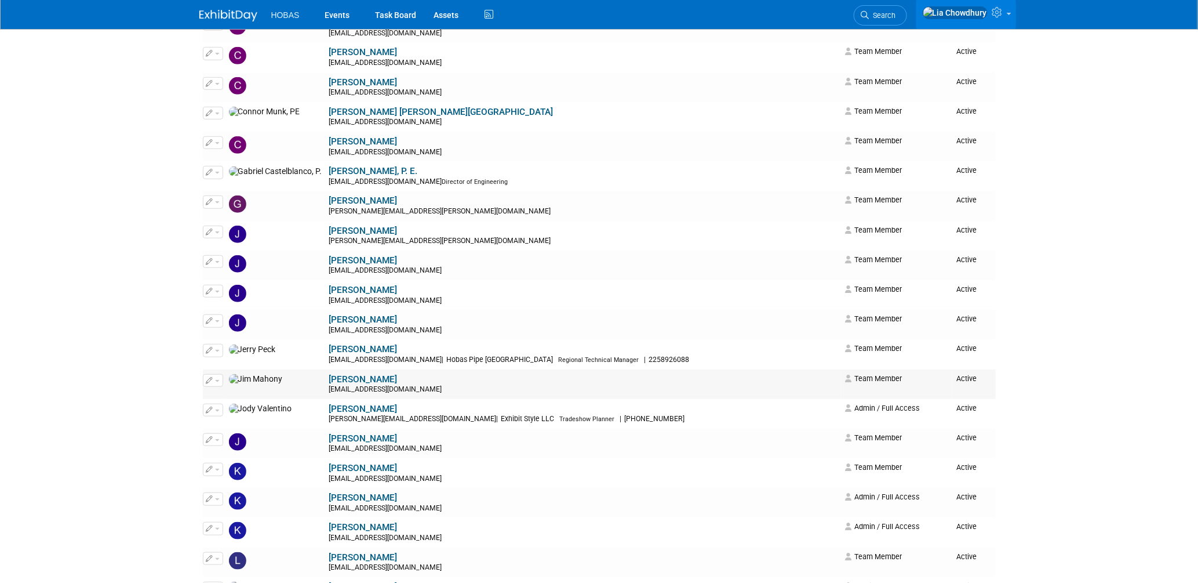
scroll to position [450, 0]
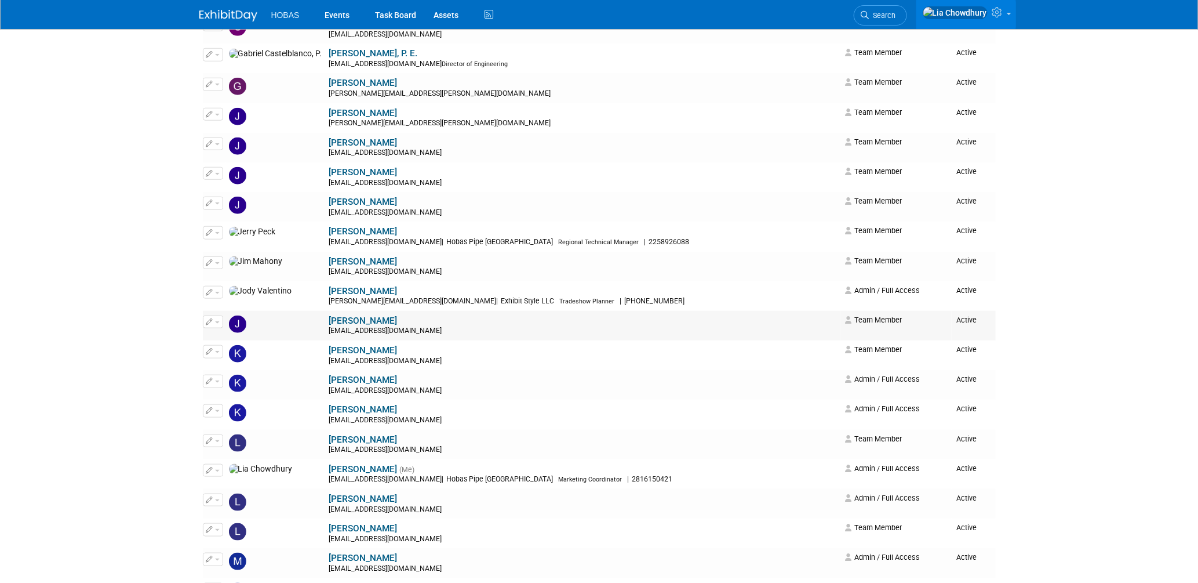
click at [329, 318] on link "[PERSON_NAME]" at bounding box center [363, 320] width 68 height 10
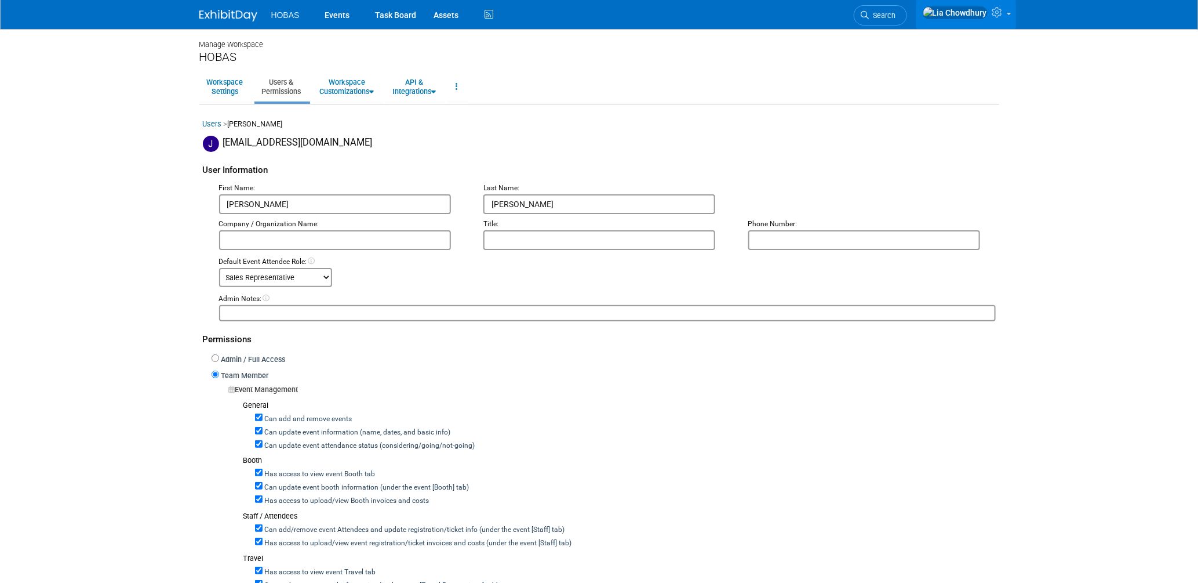
click at [275, 416] on label "Can add and remove events" at bounding box center [308, 419] width 90 height 10
click at [263, 416] on input "Can add and remove events" at bounding box center [259, 417] width 8 height 8
checkbox input "false"
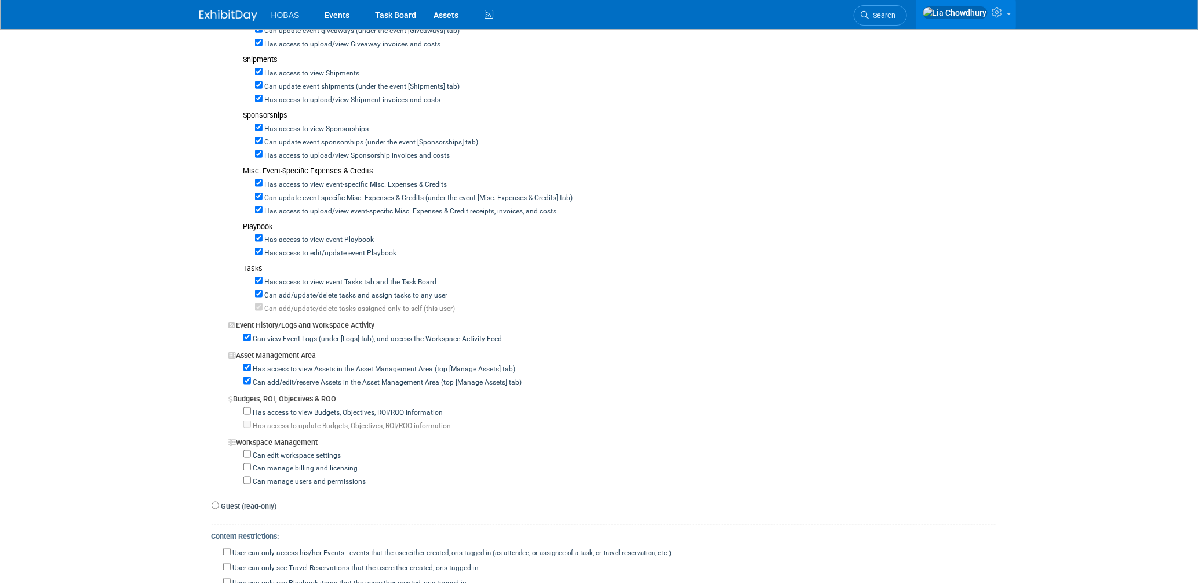
scroll to position [773, 0]
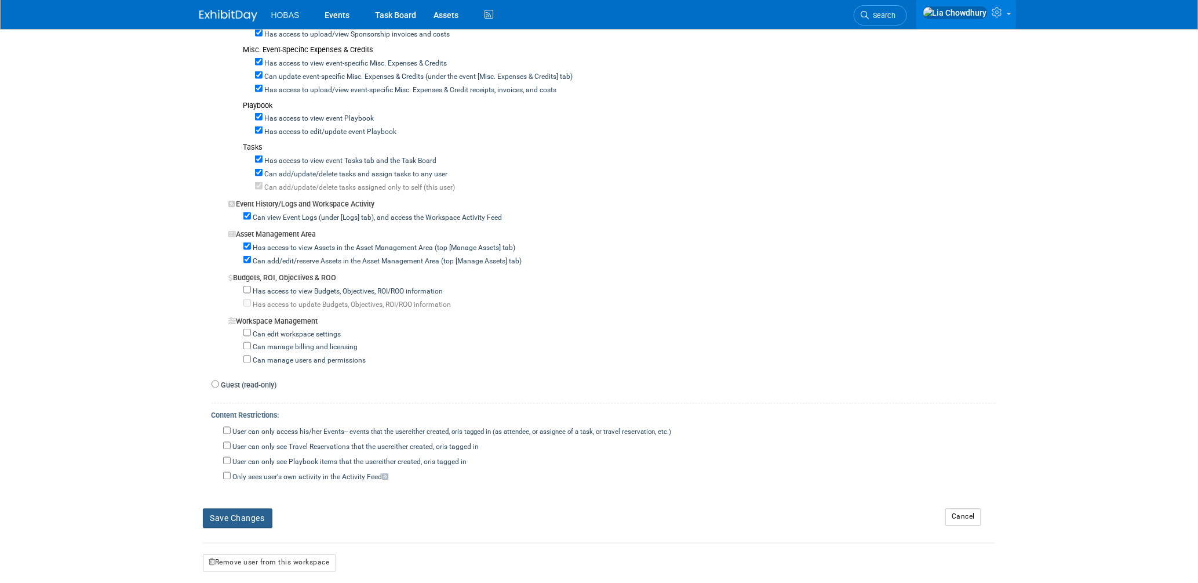
click at [238, 517] on button "Save Changes" at bounding box center [238, 518] width 70 height 20
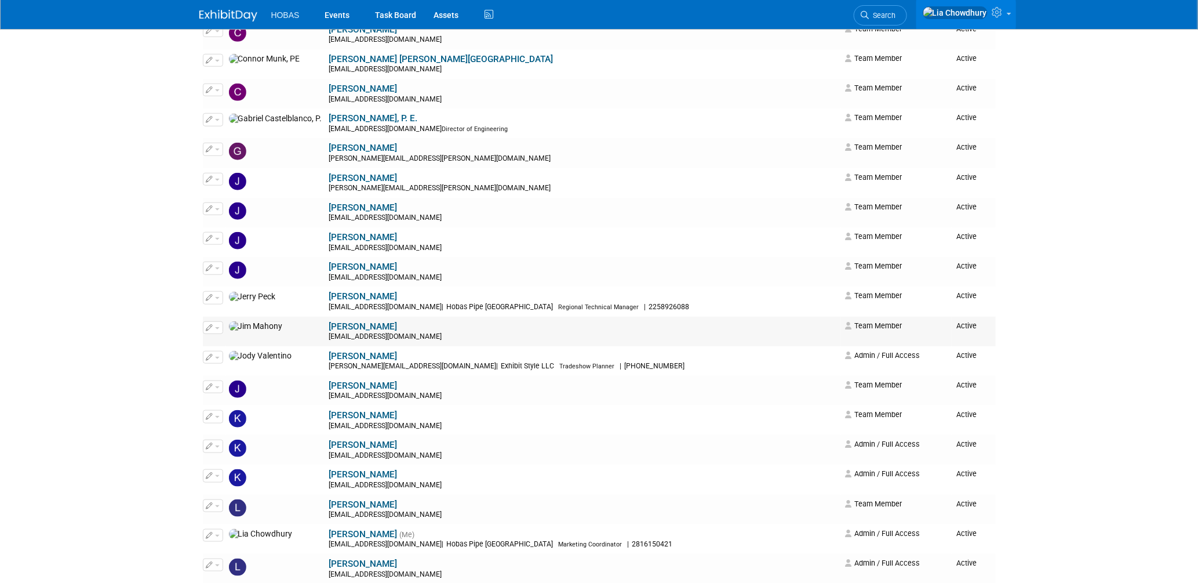
scroll to position [386, 0]
click at [329, 300] on link "Jerry Peck" at bounding box center [363, 295] width 68 height 10
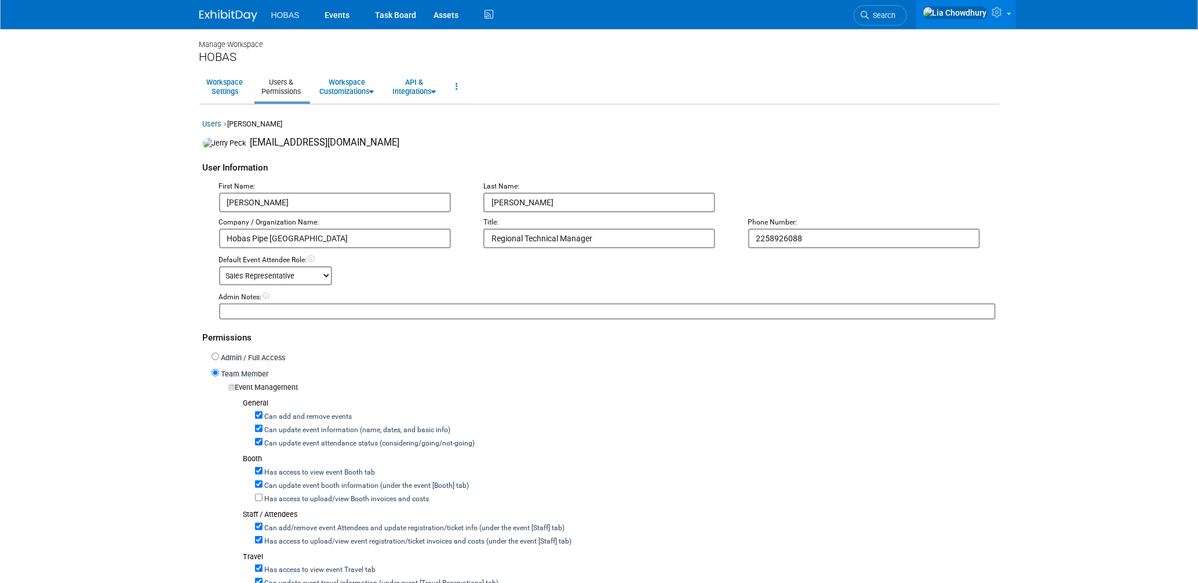
click at [286, 417] on label "Can add and remove events" at bounding box center [308, 417] width 90 height 10
click at [263, 417] on input "Can add and remove events" at bounding box center [259, 415] width 8 height 8
checkbox input "false"
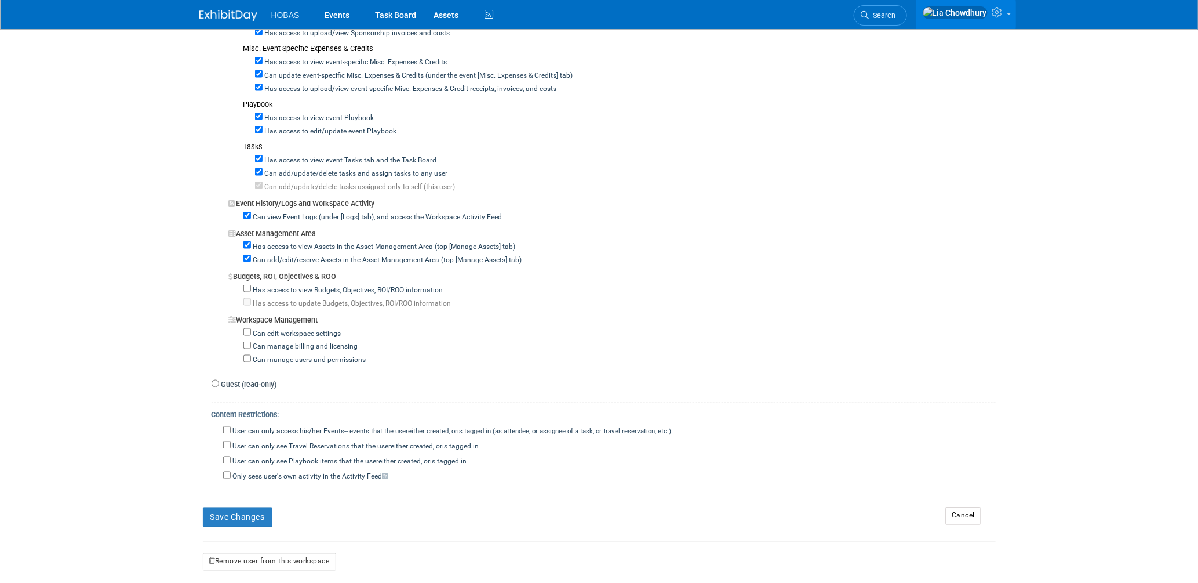
scroll to position [884, 0]
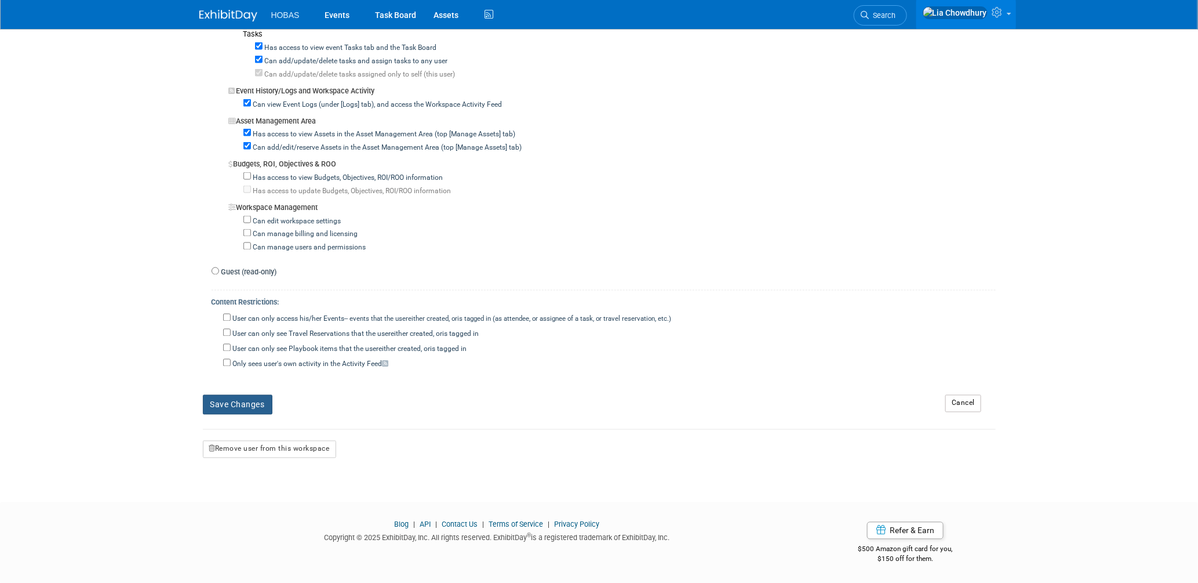
click at [249, 405] on button "Save Changes" at bounding box center [238, 405] width 70 height 20
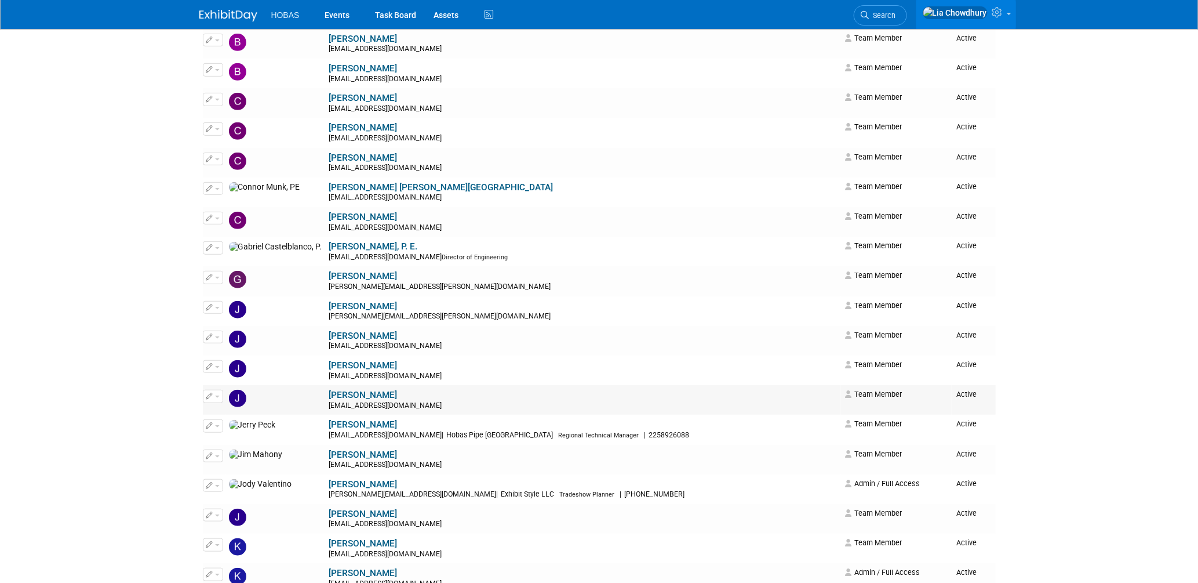
scroll to position [322, 0]
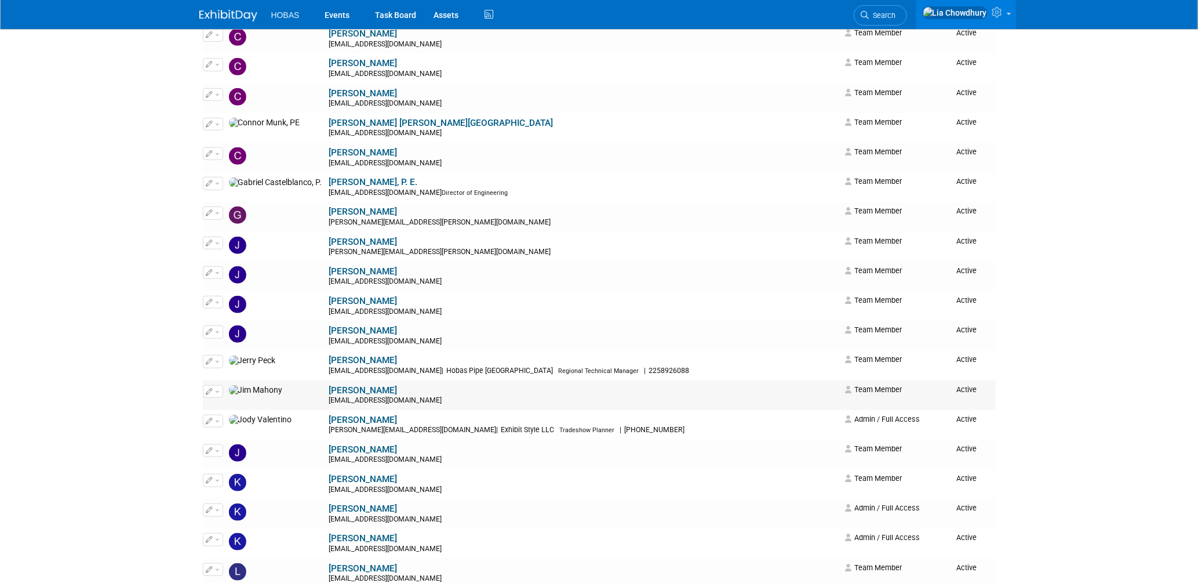
click at [329, 390] on link "[PERSON_NAME]" at bounding box center [363, 390] width 68 height 10
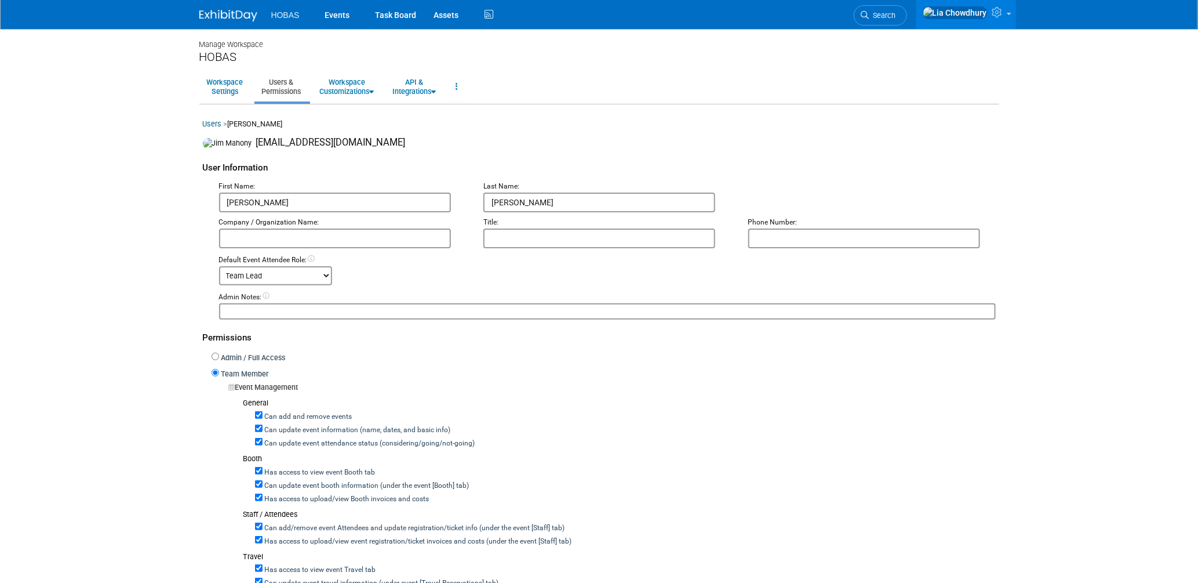
click at [265, 420] on label "Can add and remove events" at bounding box center [308, 417] width 90 height 10
click at [263, 419] on input "Can add and remove events" at bounding box center [259, 415] width 8 height 8
checkbox input "false"
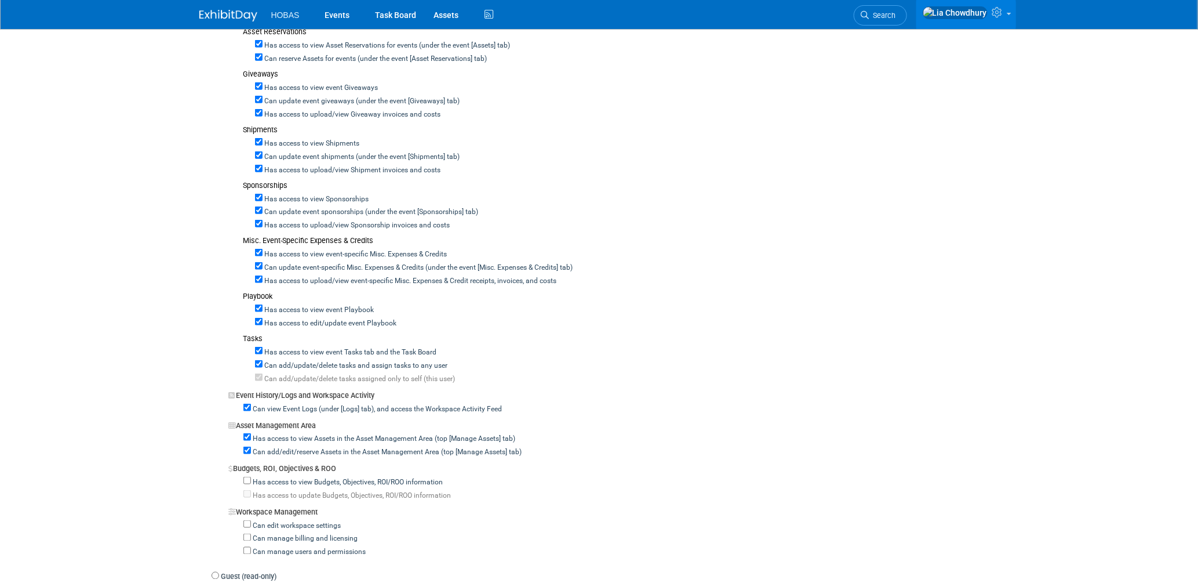
scroll to position [773, 0]
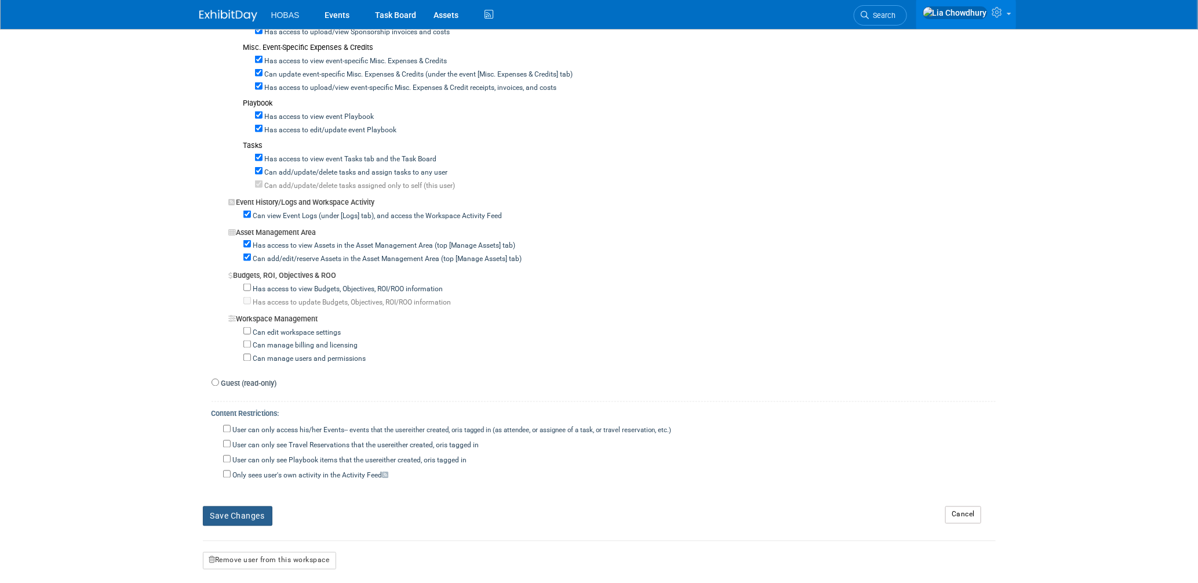
click at [248, 507] on button "Save Changes" at bounding box center [238, 516] width 70 height 20
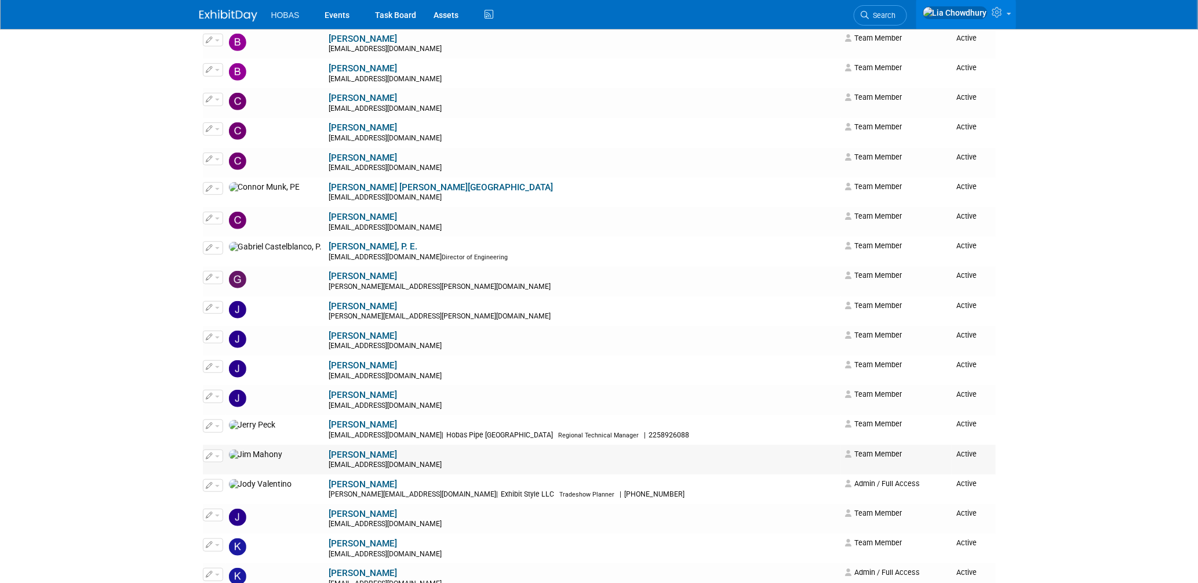
scroll to position [386, 0]
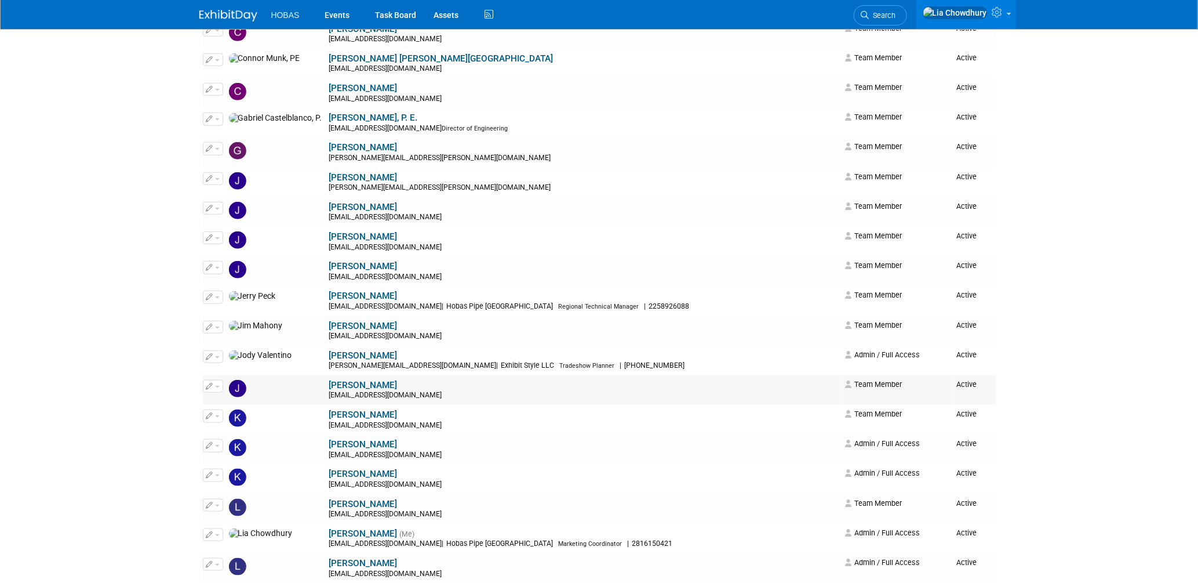
click at [329, 388] on link "[PERSON_NAME]" at bounding box center [363, 385] width 68 height 10
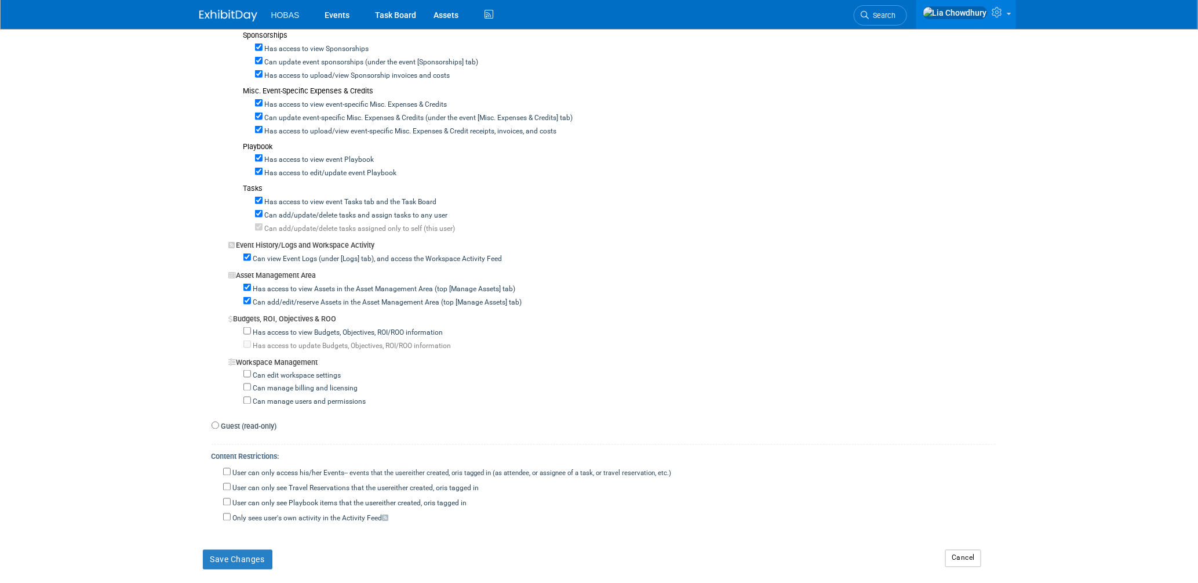
scroll to position [837, 0]
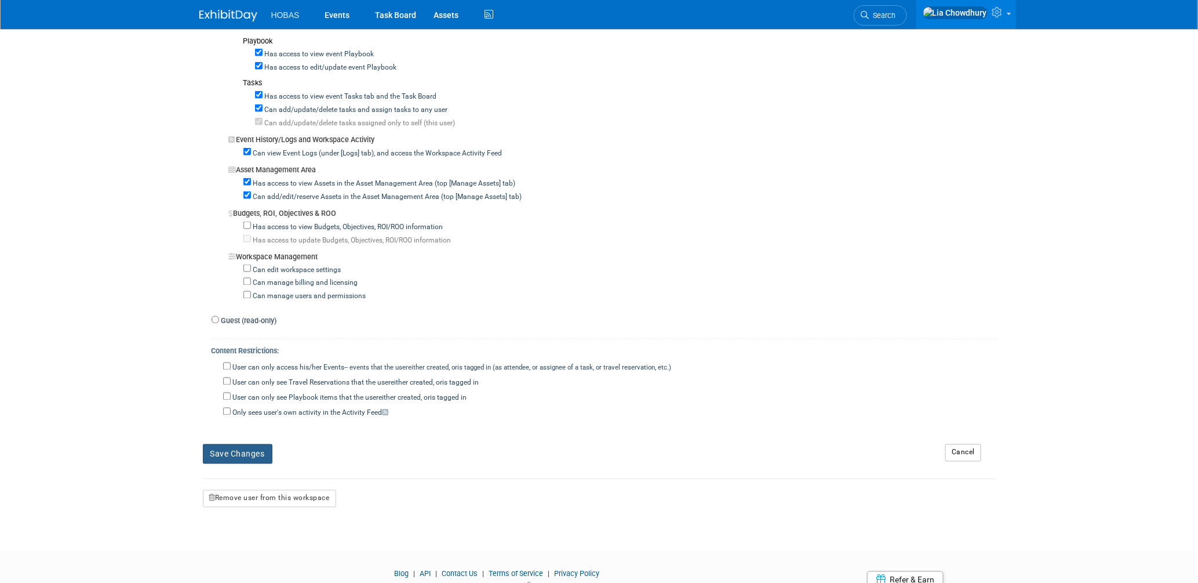
click at [242, 454] on button "Save Changes" at bounding box center [238, 454] width 70 height 20
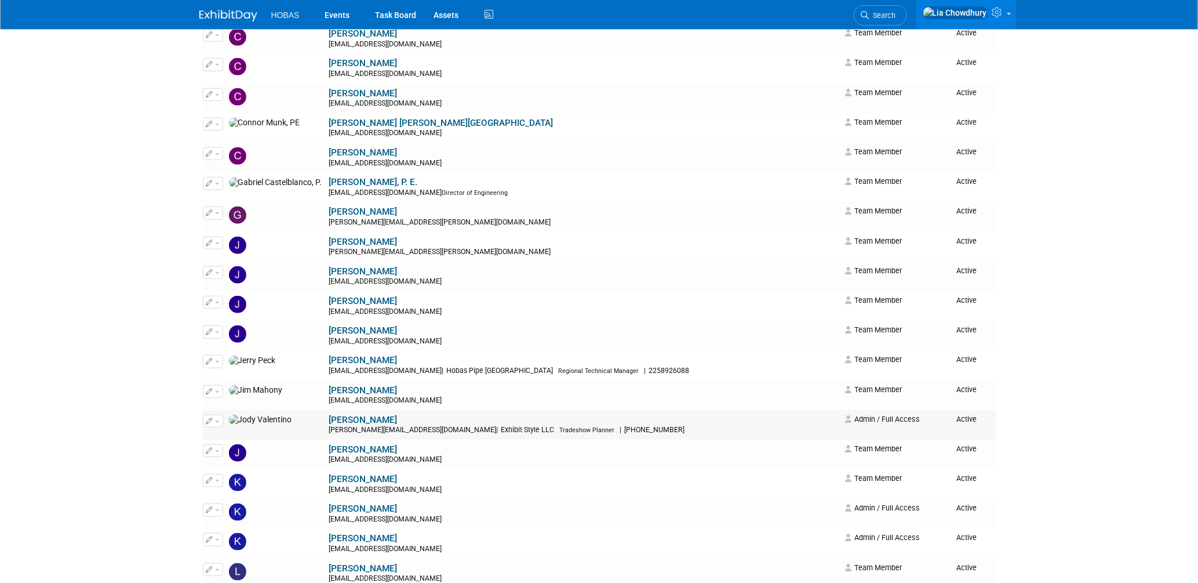
scroll to position [515, 0]
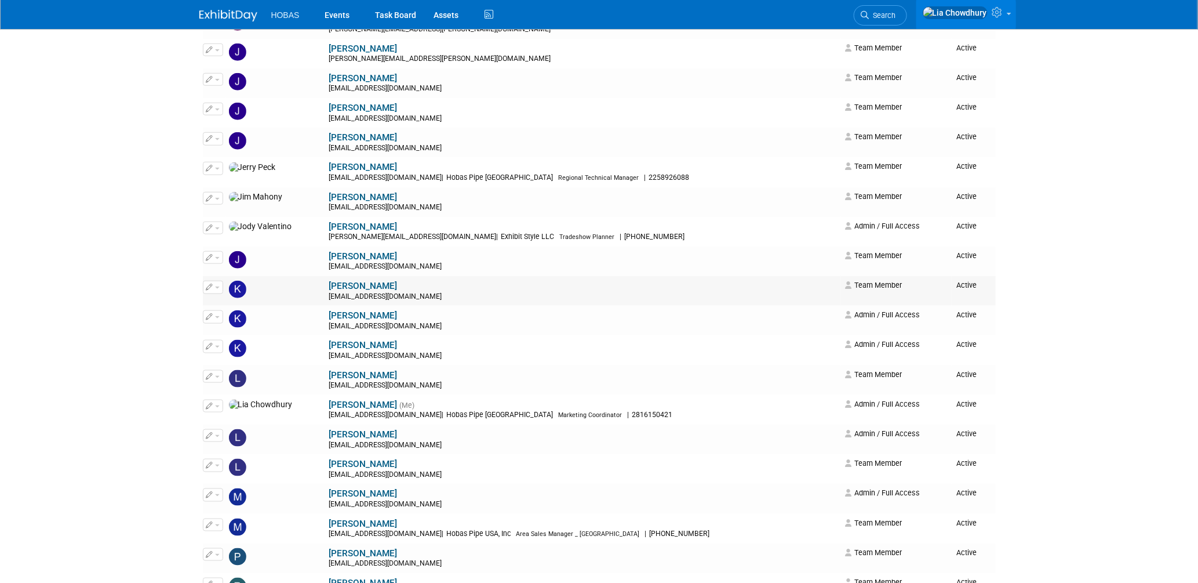
click at [329, 288] on link "[PERSON_NAME]" at bounding box center [363, 286] width 68 height 10
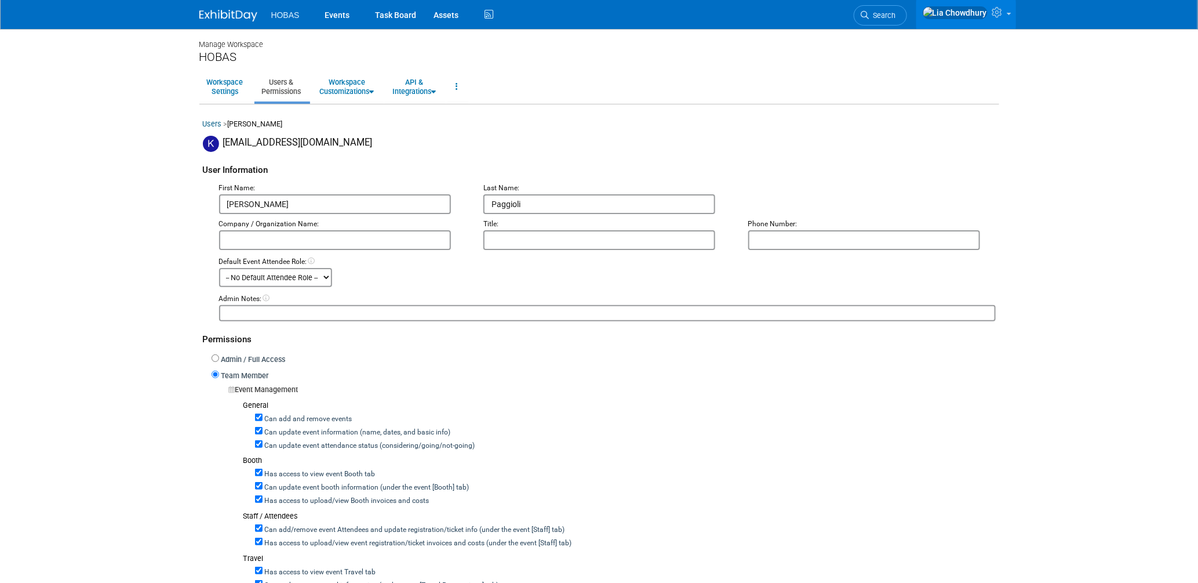
click at [272, 411] on div "Can add and remove events" at bounding box center [625, 417] width 741 height 13
click at [274, 416] on label "Can add and remove events" at bounding box center [308, 419] width 90 height 10
click at [263, 416] on input "Can add and remove events" at bounding box center [259, 417] width 8 height 8
checkbox input "false"
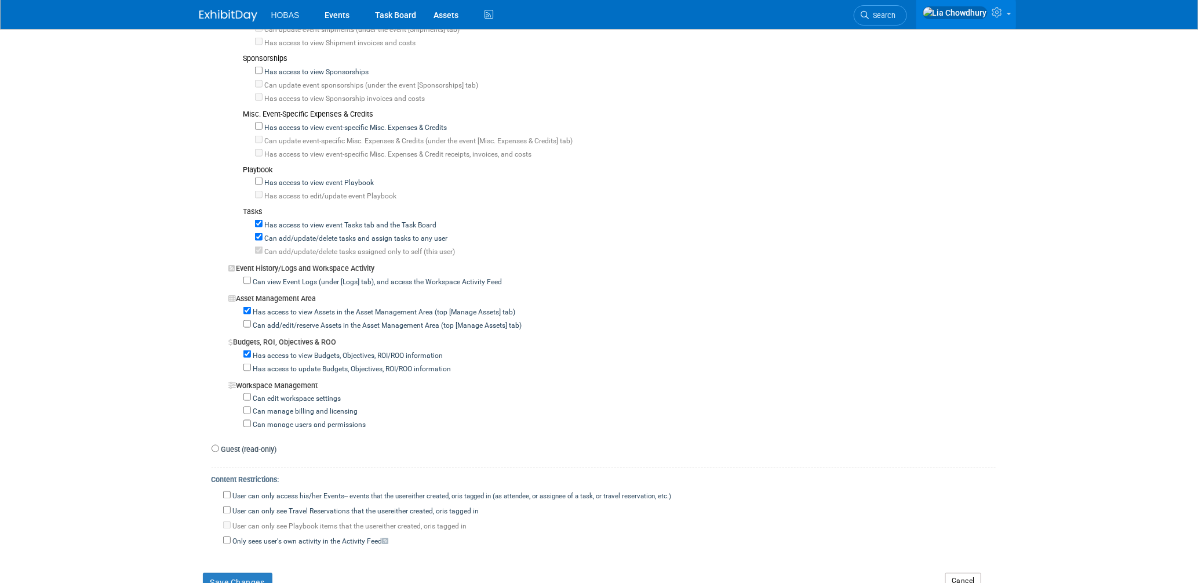
scroll to position [884, 0]
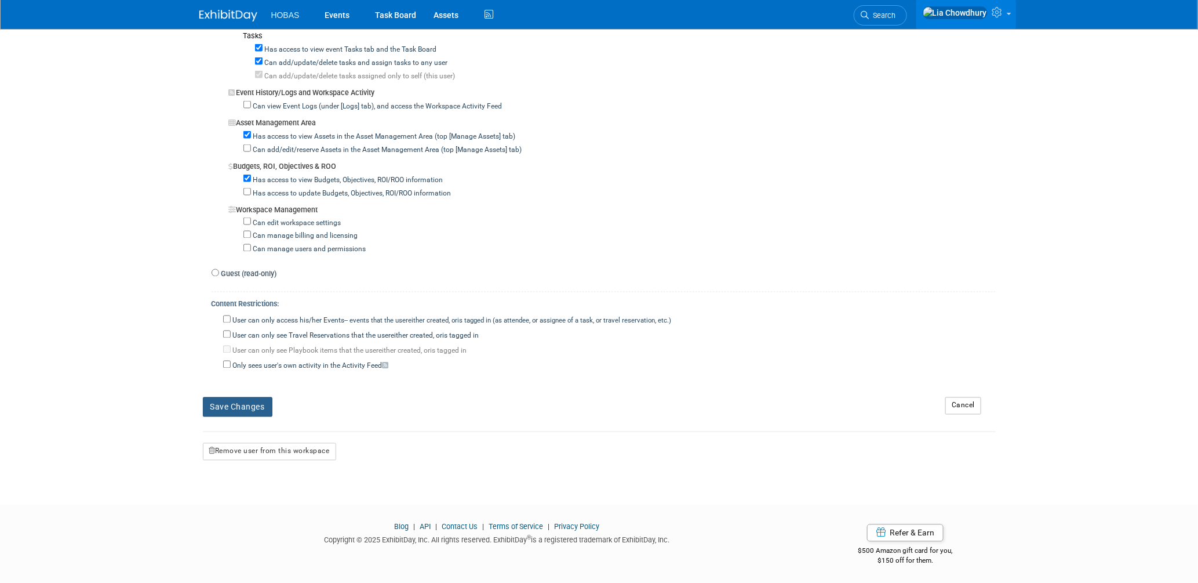
click at [231, 404] on button "Save Changes" at bounding box center [238, 407] width 70 height 20
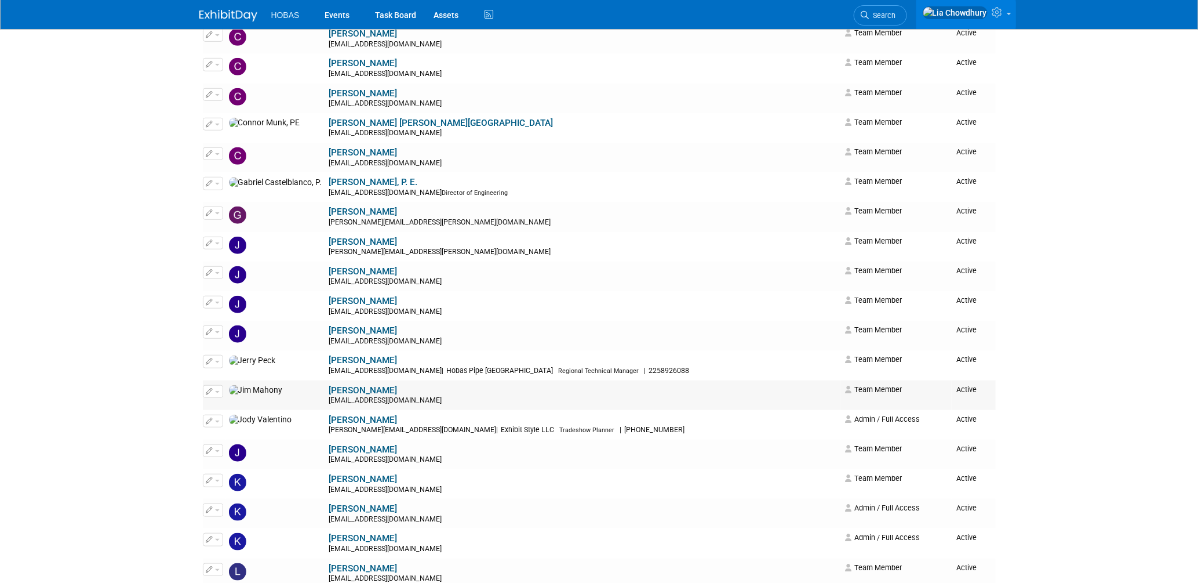
scroll to position [580, 0]
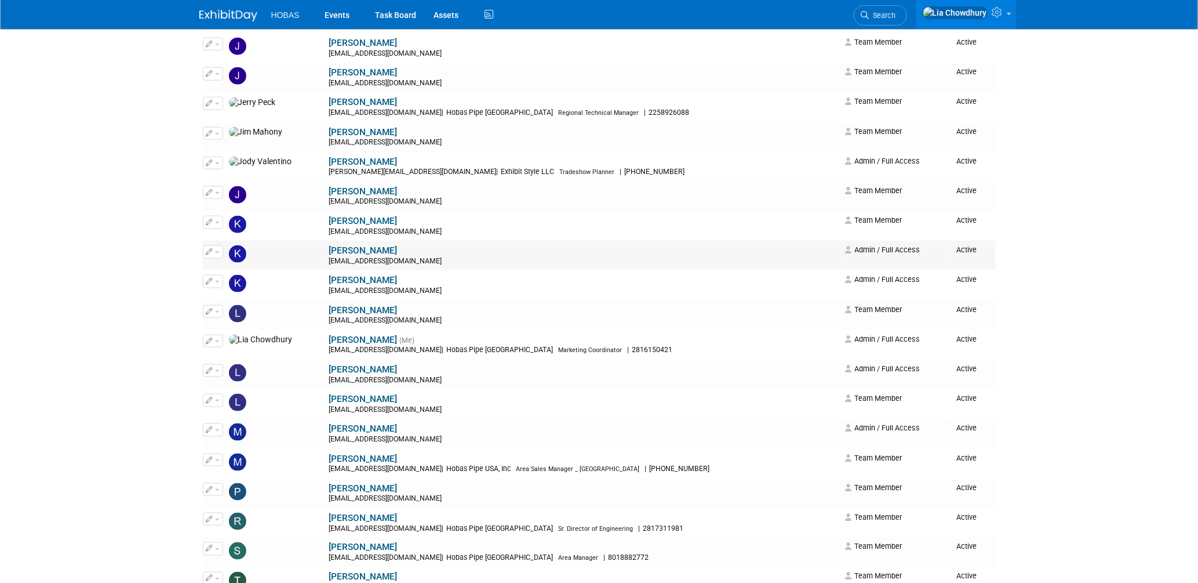
click at [329, 255] on link "[PERSON_NAME]" at bounding box center [363, 250] width 68 height 10
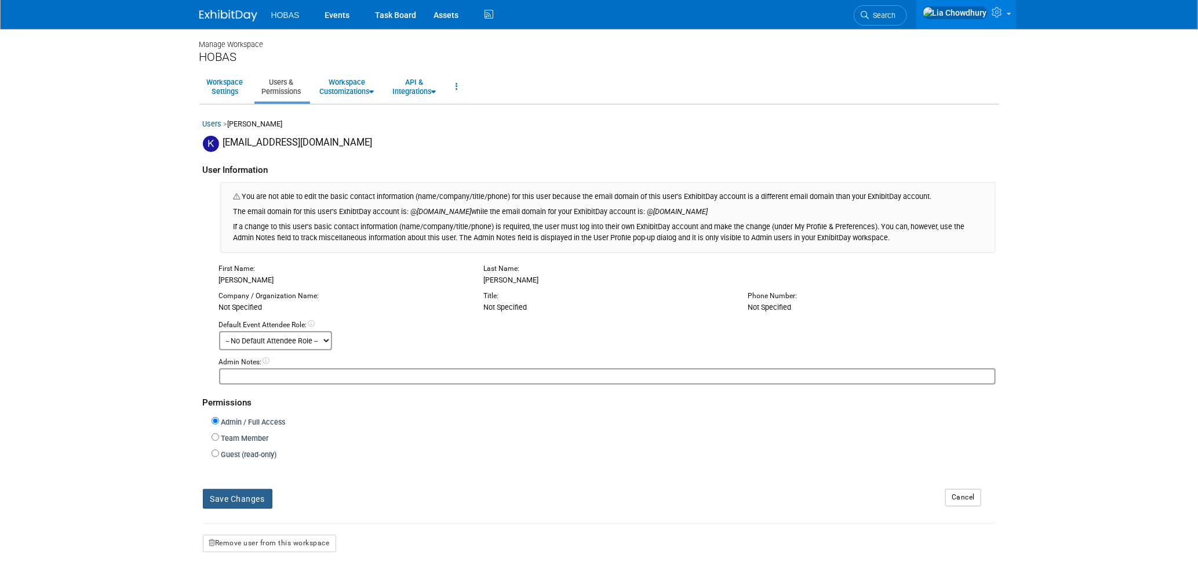
click at [242, 495] on button "Save Changes" at bounding box center [238, 499] width 70 height 20
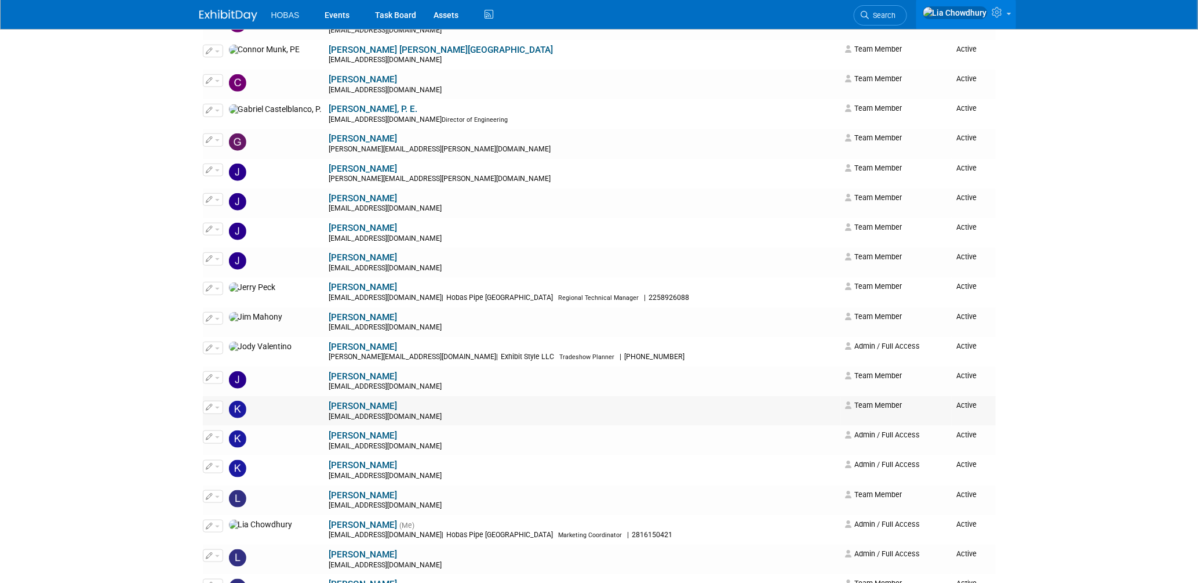
scroll to position [450, 0]
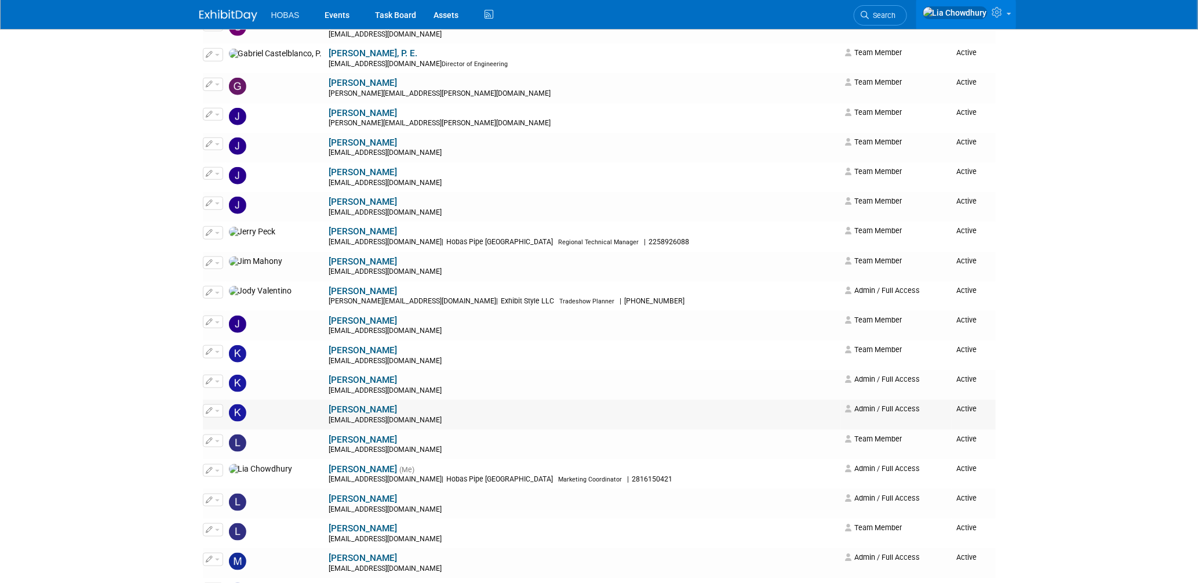
click at [329, 415] on link "[PERSON_NAME]" at bounding box center [363, 409] width 68 height 10
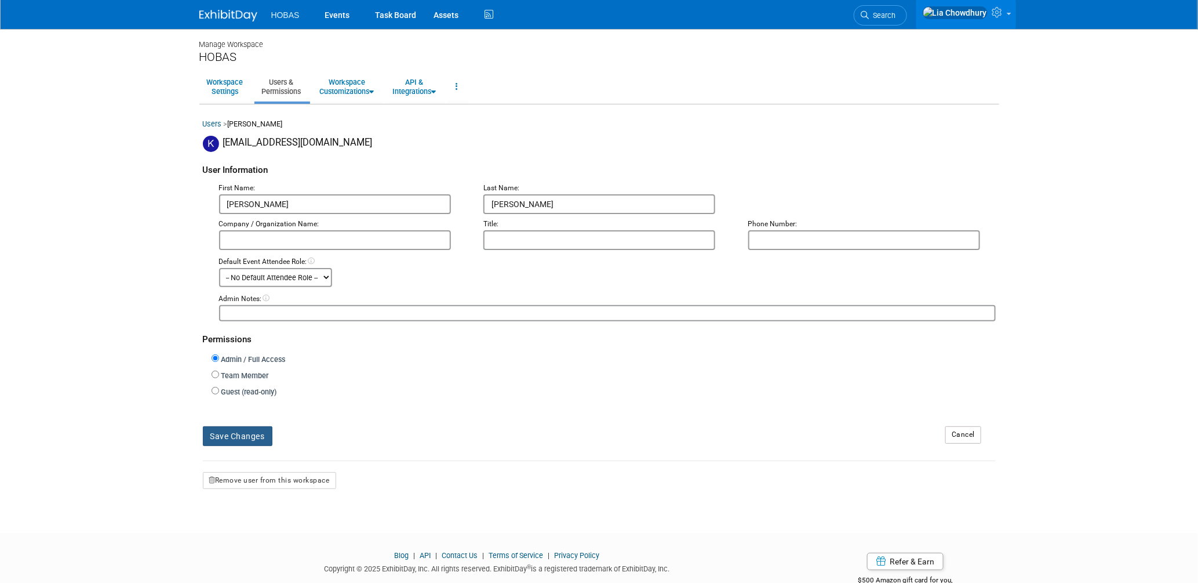
click at [253, 433] on button "Save Changes" at bounding box center [238, 436] width 70 height 20
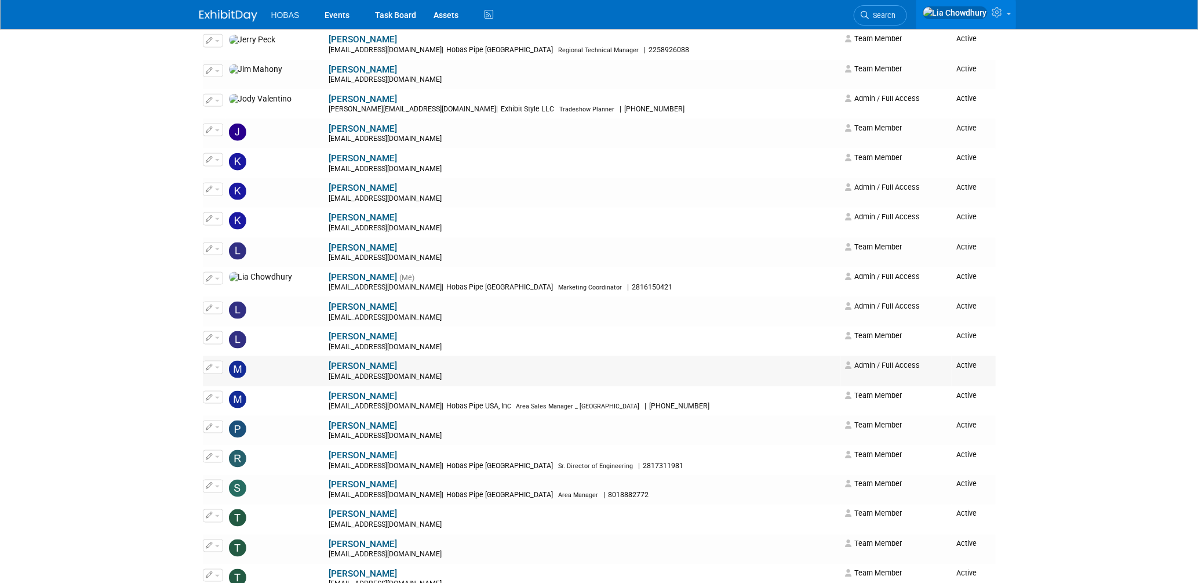
scroll to position [644, 0]
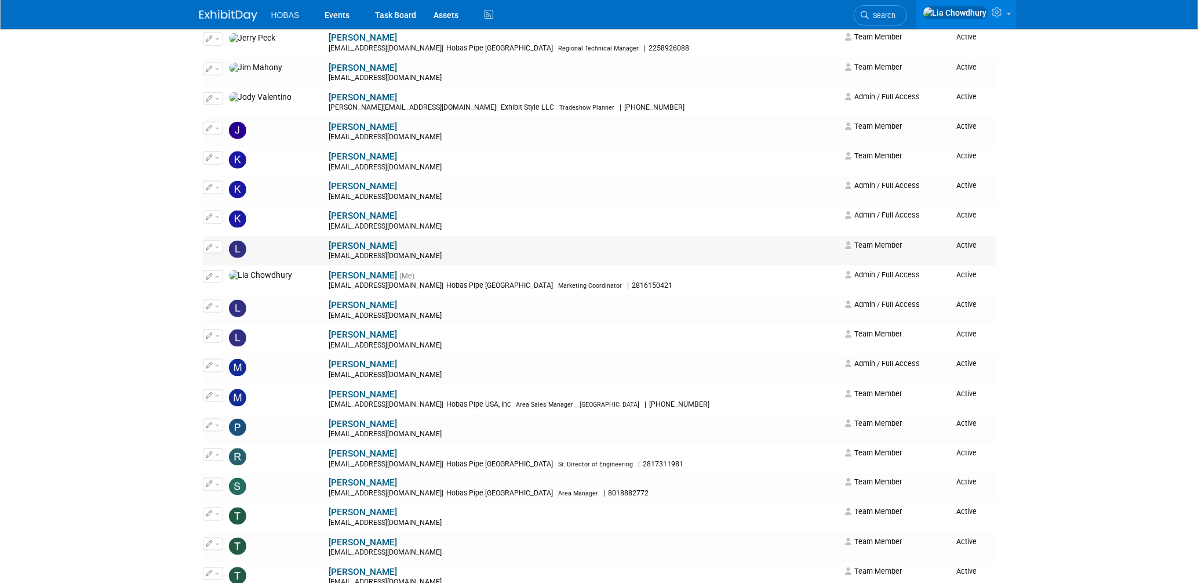
click at [329, 250] on link "[PERSON_NAME]" at bounding box center [363, 246] width 68 height 10
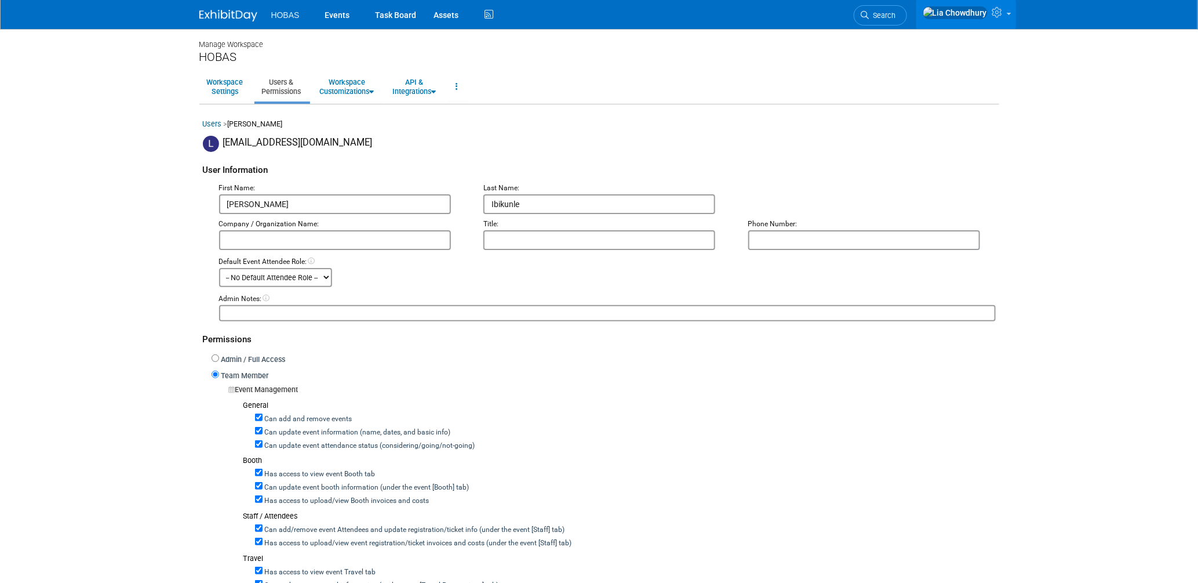
click at [288, 416] on label "Can add and remove events" at bounding box center [308, 419] width 90 height 10
click at [263, 416] on input "Can add and remove events" at bounding box center [259, 417] width 8 height 8
checkbox input "false"
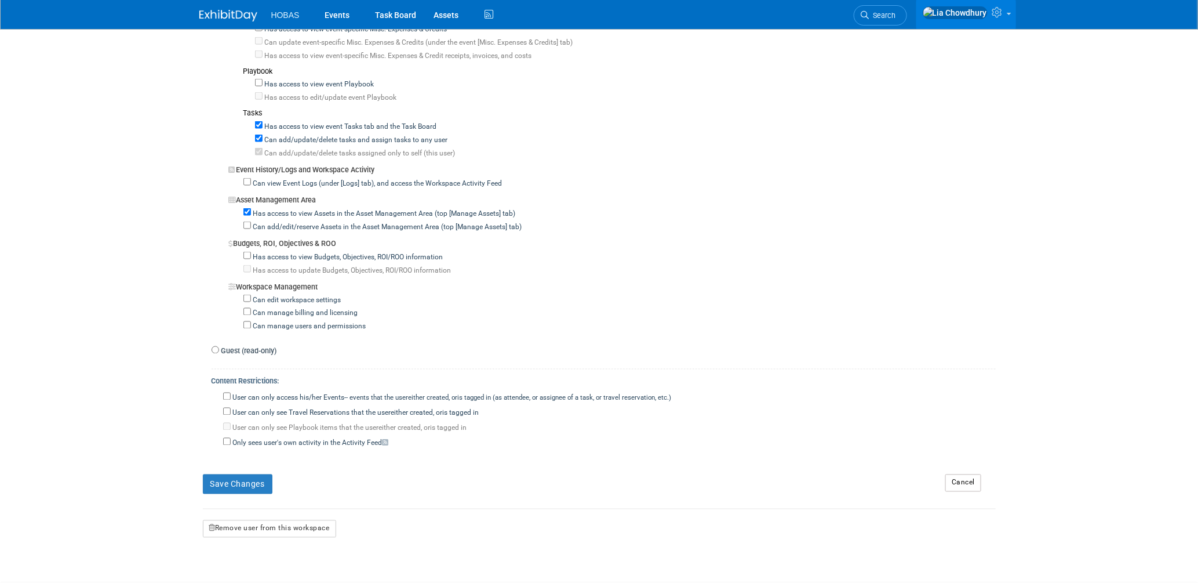
scroll to position [837, 0]
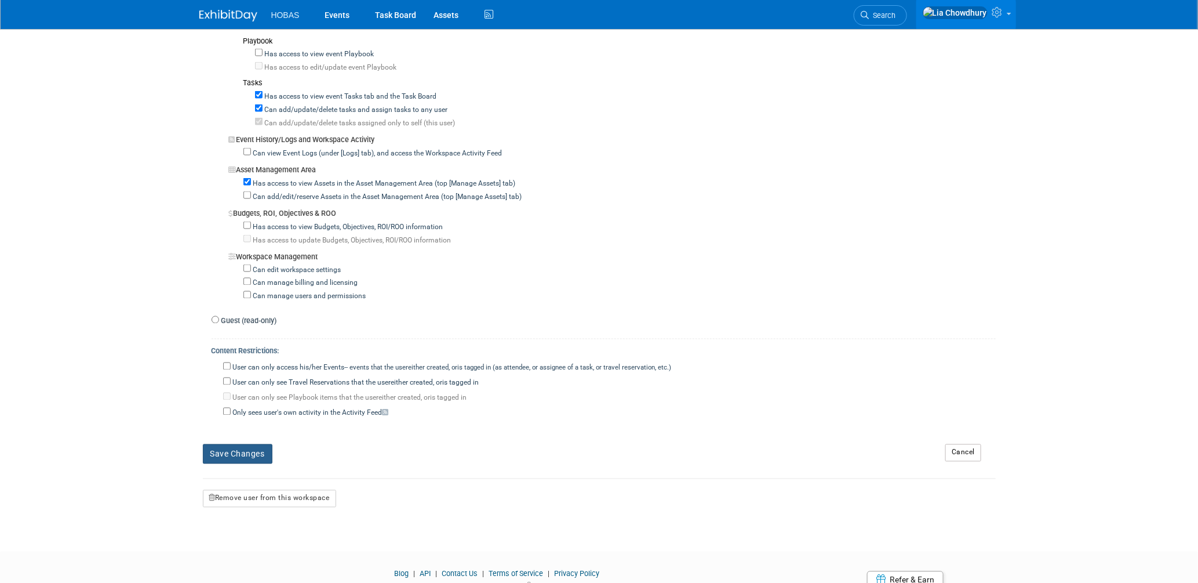
click at [238, 452] on button "Save Changes" at bounding box center [238, 454] width 70 height 20
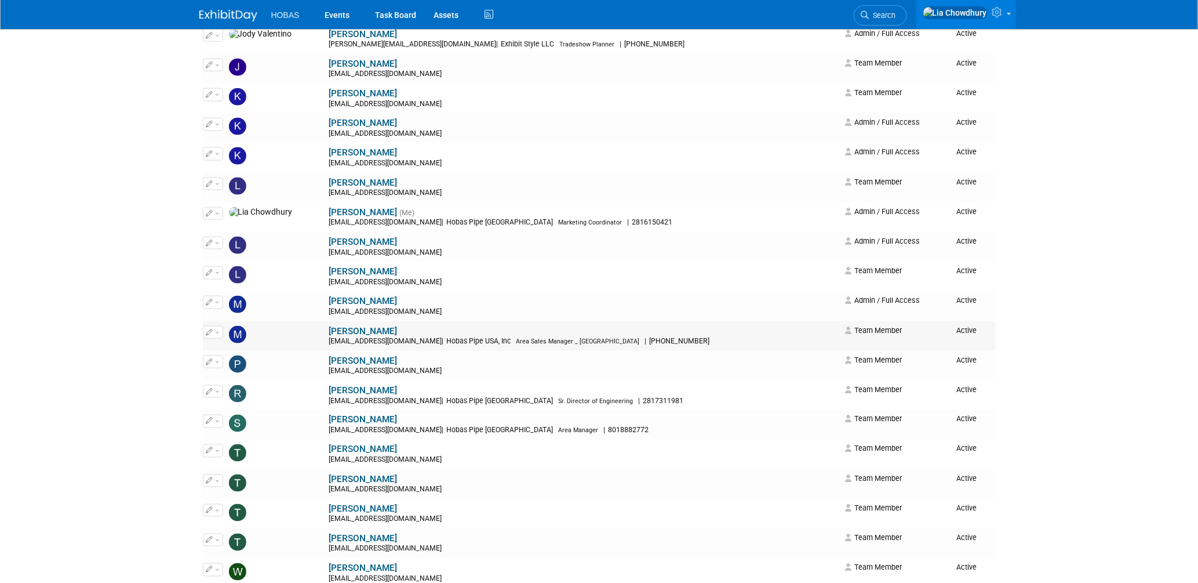
scroll to position [708, 0]
click at [329, 280] on div "[EMAIL_ADDRESS][DOMAIN_NAME]" at bounding box center [583, 281] width 509 height 9
click at [329, 271] on link "Loretta Andersen" at bounding box center [363, 270] width 68 height 10
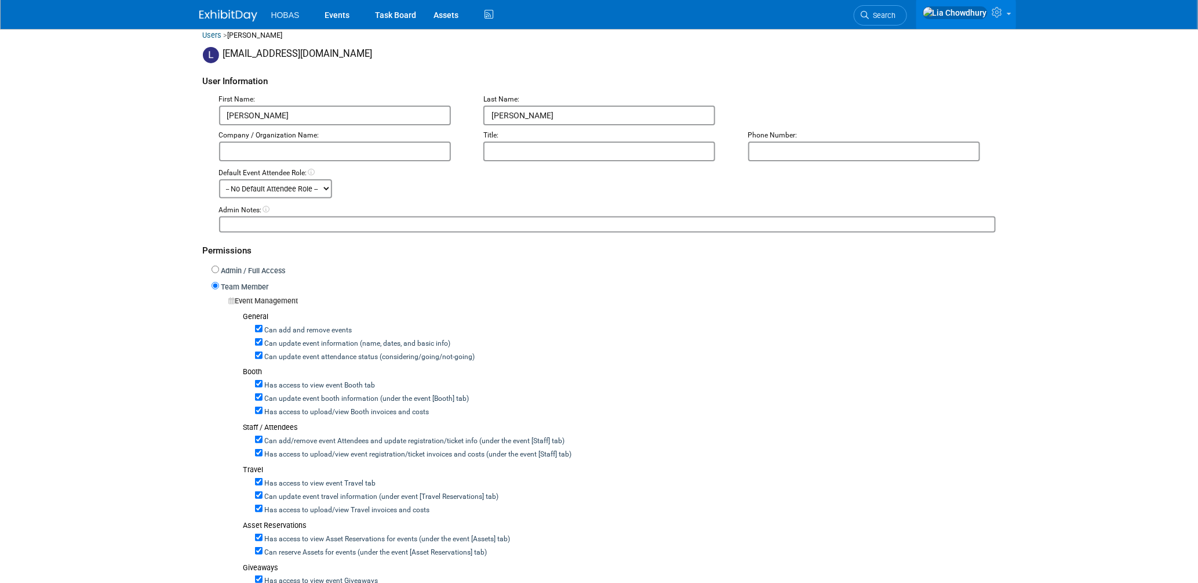
scroll to position [193, 0]
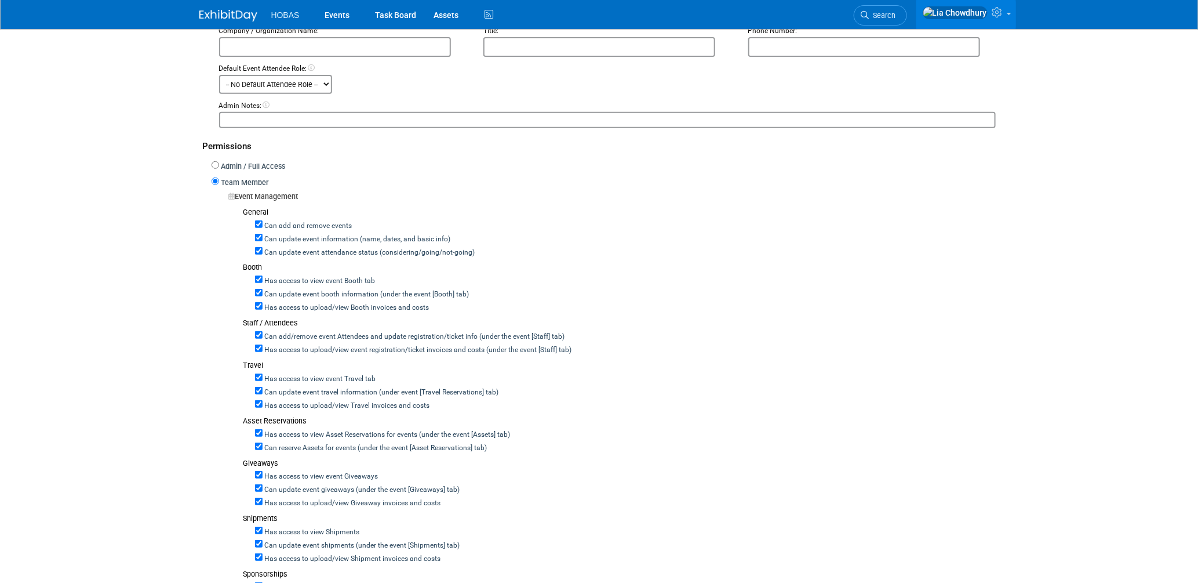
click at [286, 223] on label "Can add and remove events" at bounding box center [308, 226] width 90 height 10
click at [263, 223] on input "Can add and remove events" at bounding box center [259, 224] width 8 height 8
checkbox input "false"
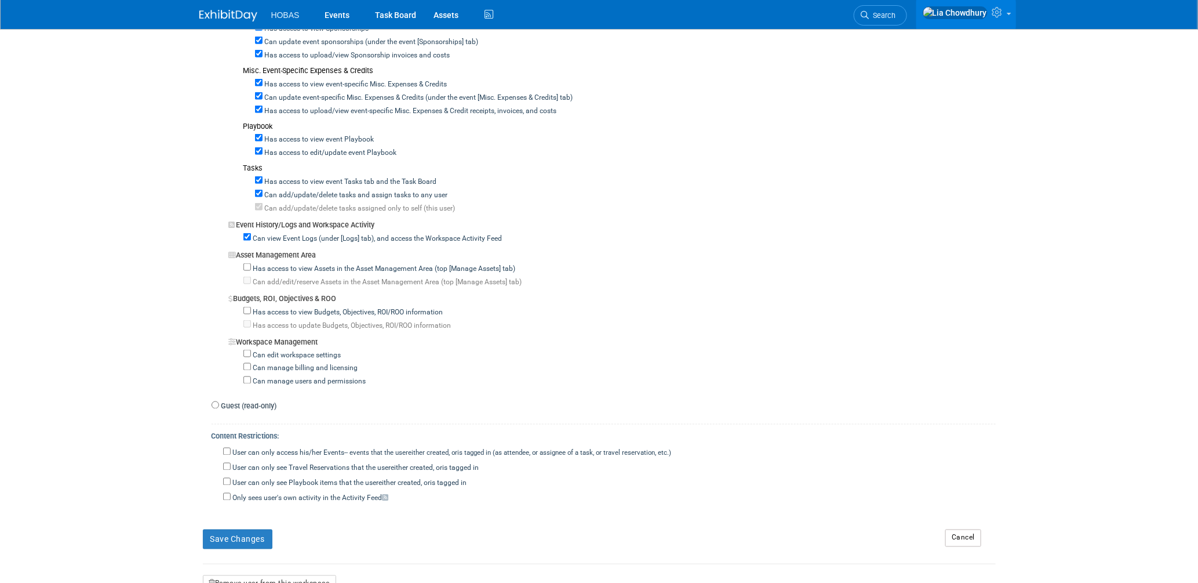
scroll to position [773, 0]
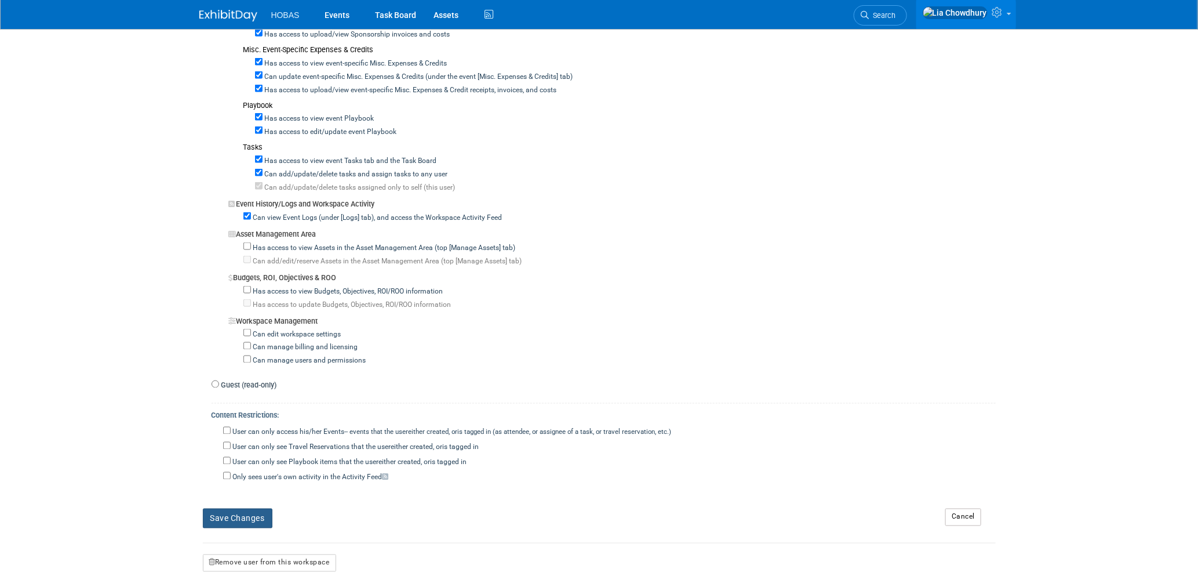
click at [251, 508] on button "Save Changes" at bounding box center [238, 518] width 70 height 20
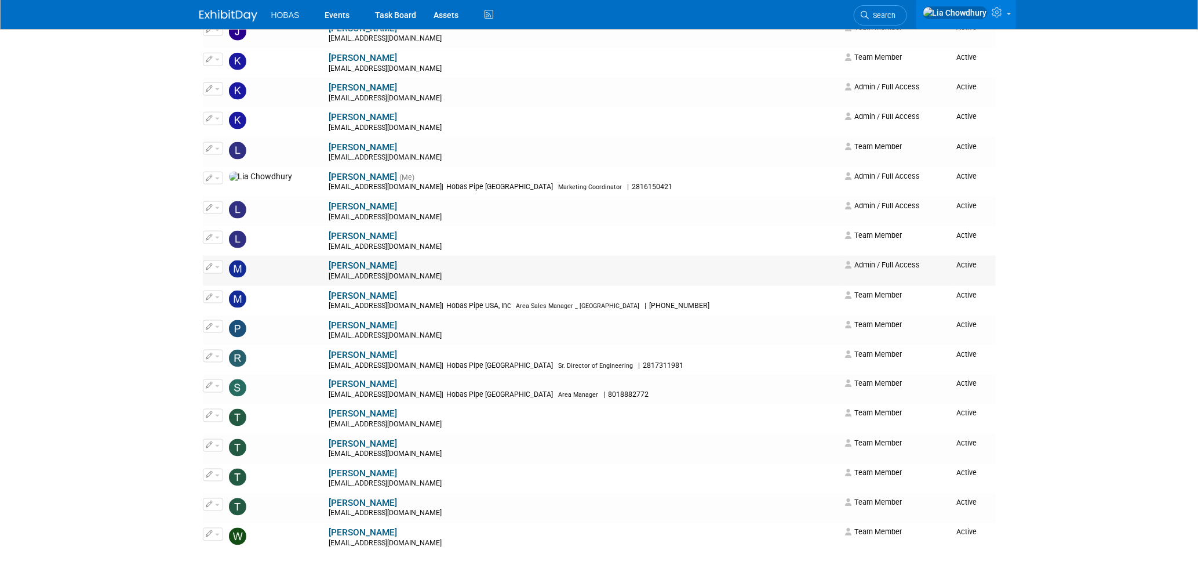
scroll to position [724, 0]
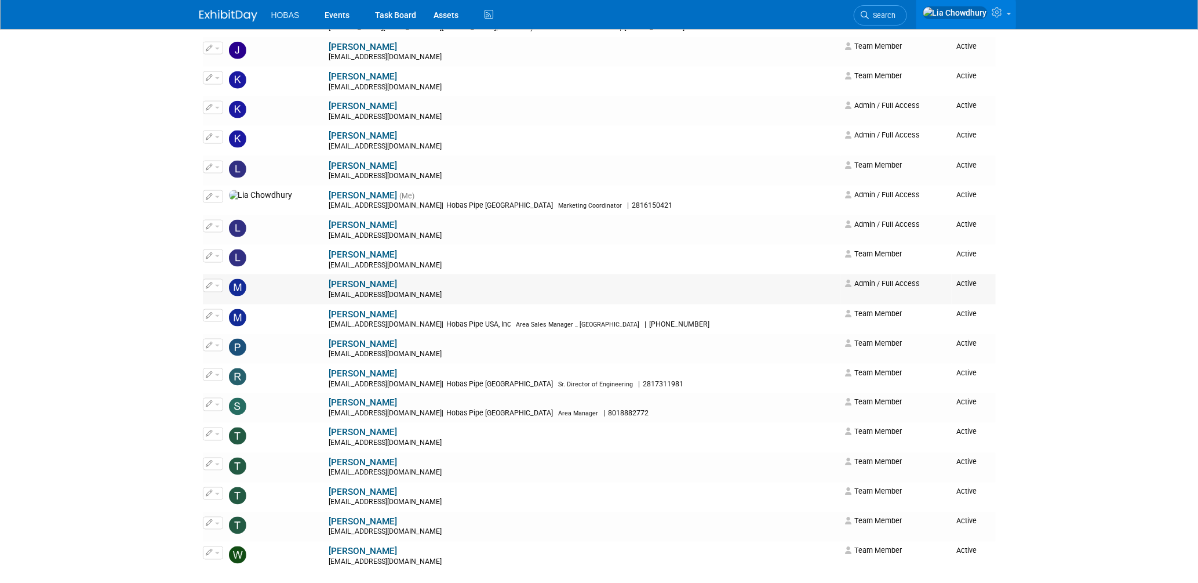
click at [329, 289] on link "[PERSON_NAME]" at bounding box center [363, 284] width 68 height 10
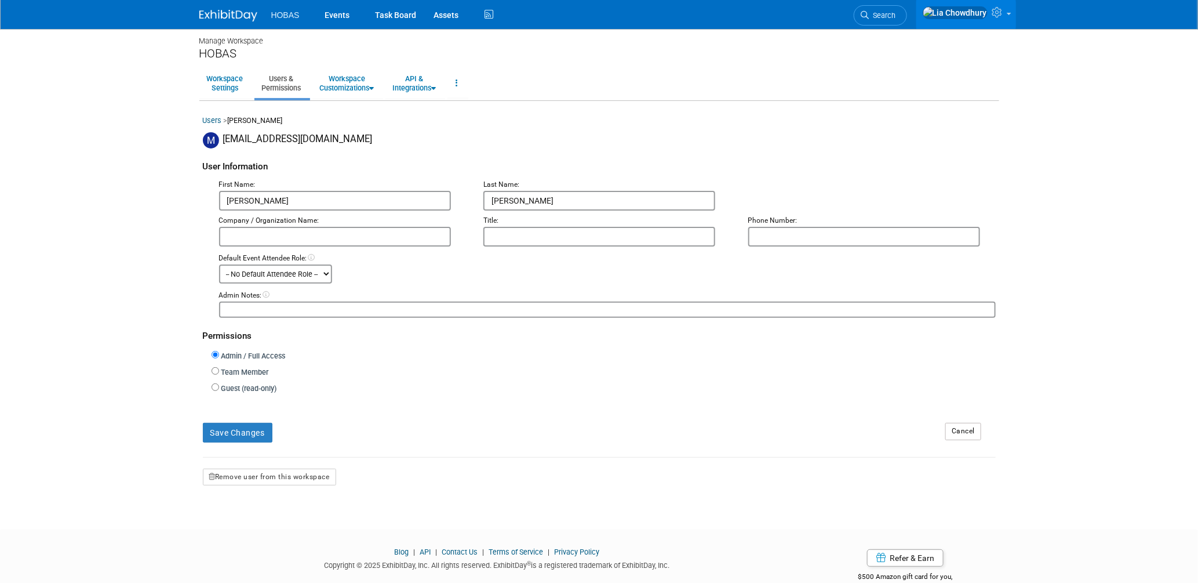
scroll to position [29, 0]
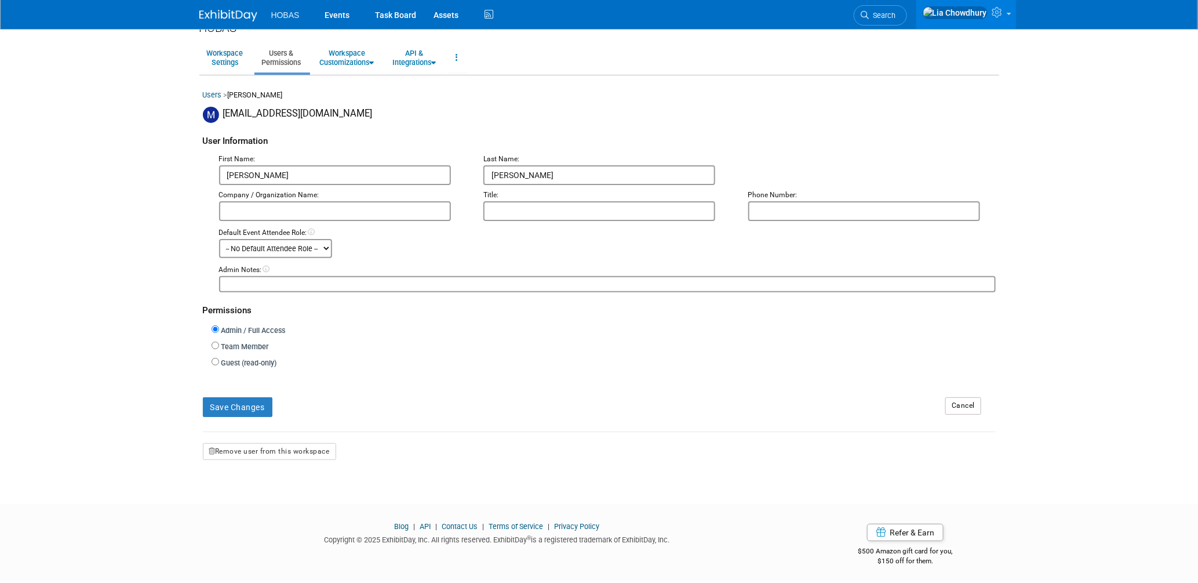
click at [247, 344] on label "Team Member" at bounding box center [244, 346] width 50 height 11
click at [219, 344] on input "Team Member" at bounding box center [216, 345] width 8 height 8
radio input "true"
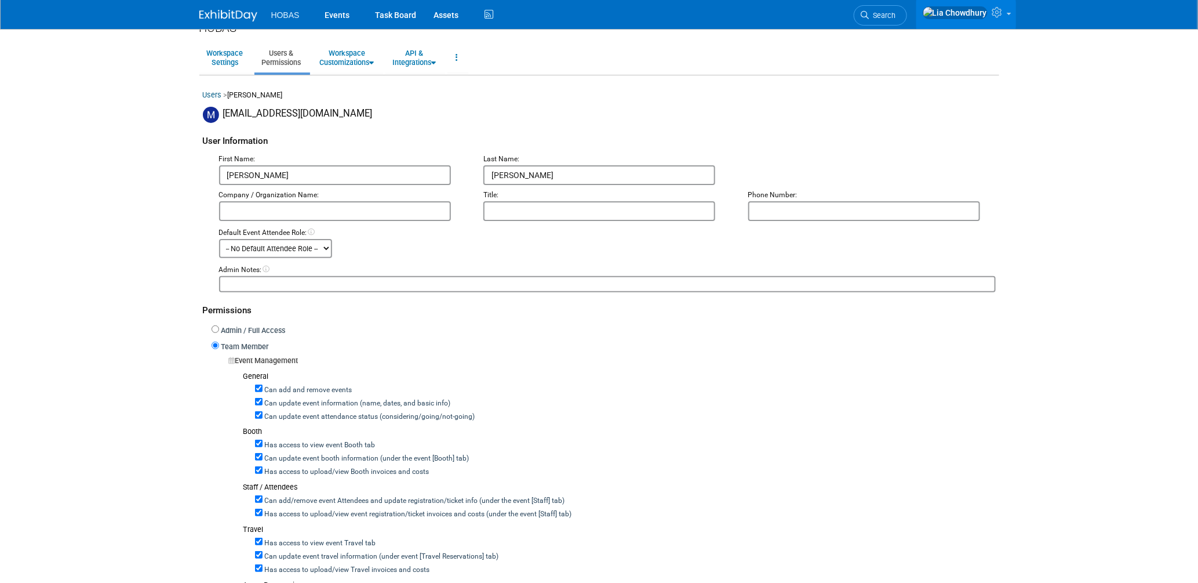
click at [267, 385] on label "Can add and remove events" at bounding box center [308, 390] width 90 height 10
click at [263, 384] on input "Can add and remove events" at bounding box center [259, 388] width 8 height 8
checkbox input "false"
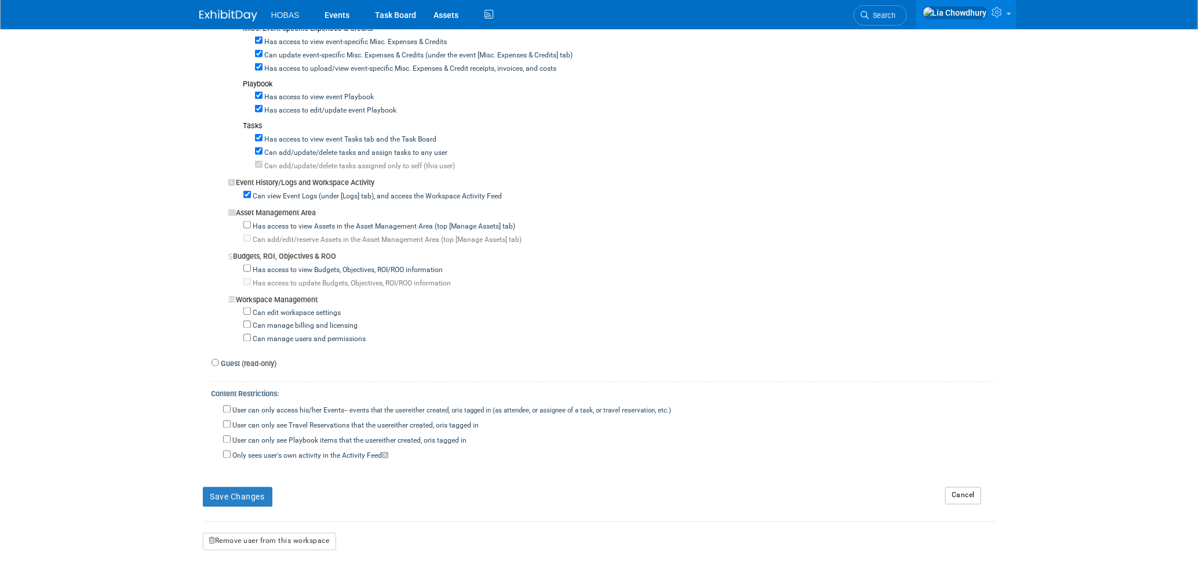
scroll to position [802, 0]
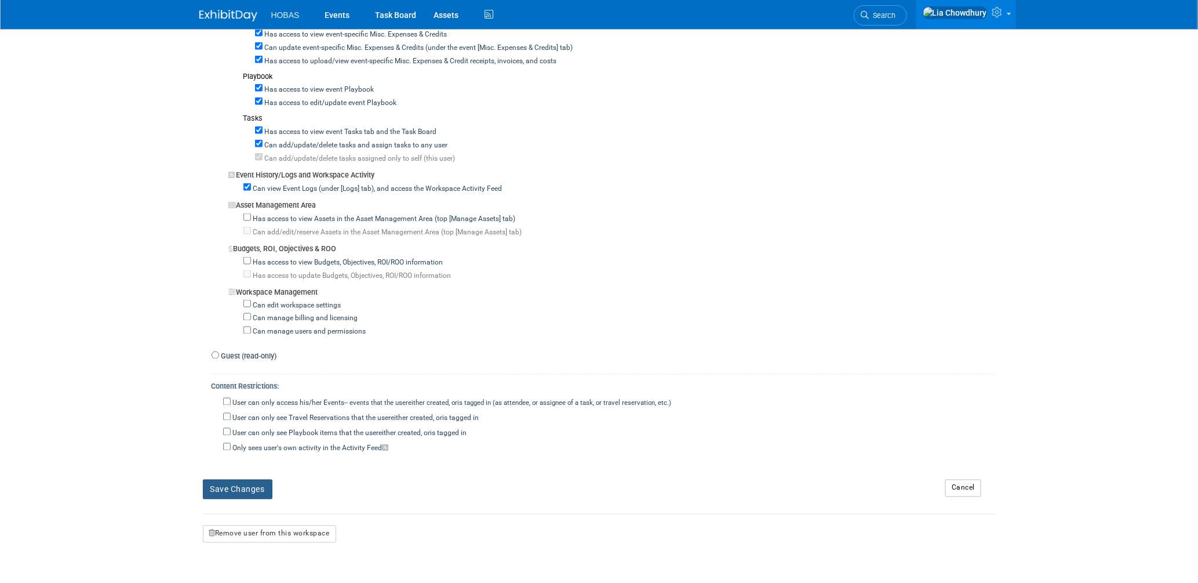
click at [238, 487] on button "Save Changes" at bounding box center [238, 489] width 70 height 20
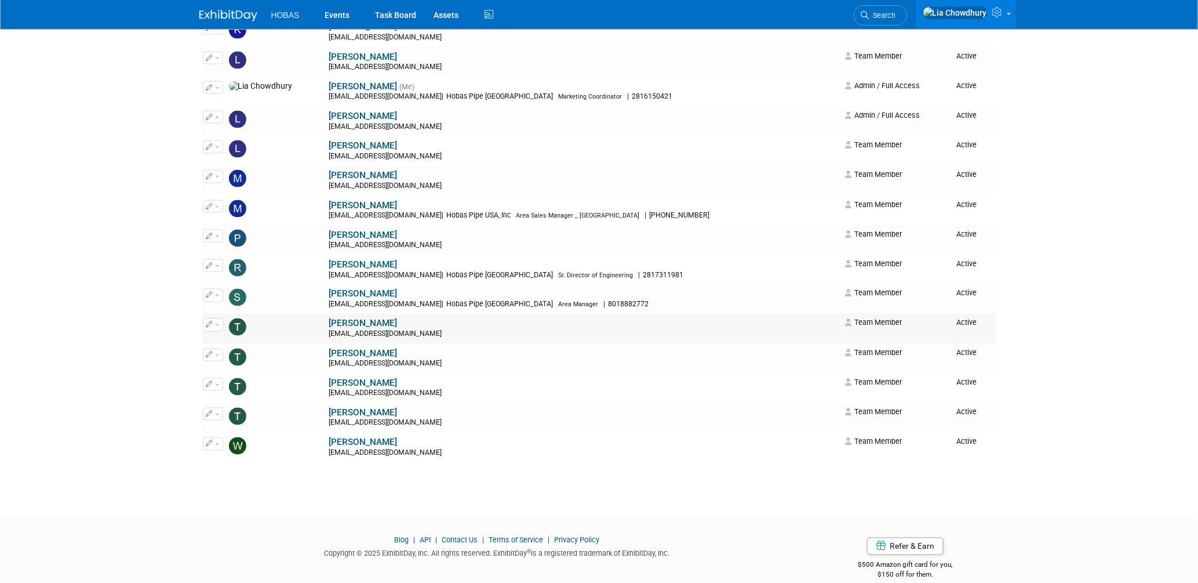
scroll to position [837, 0]
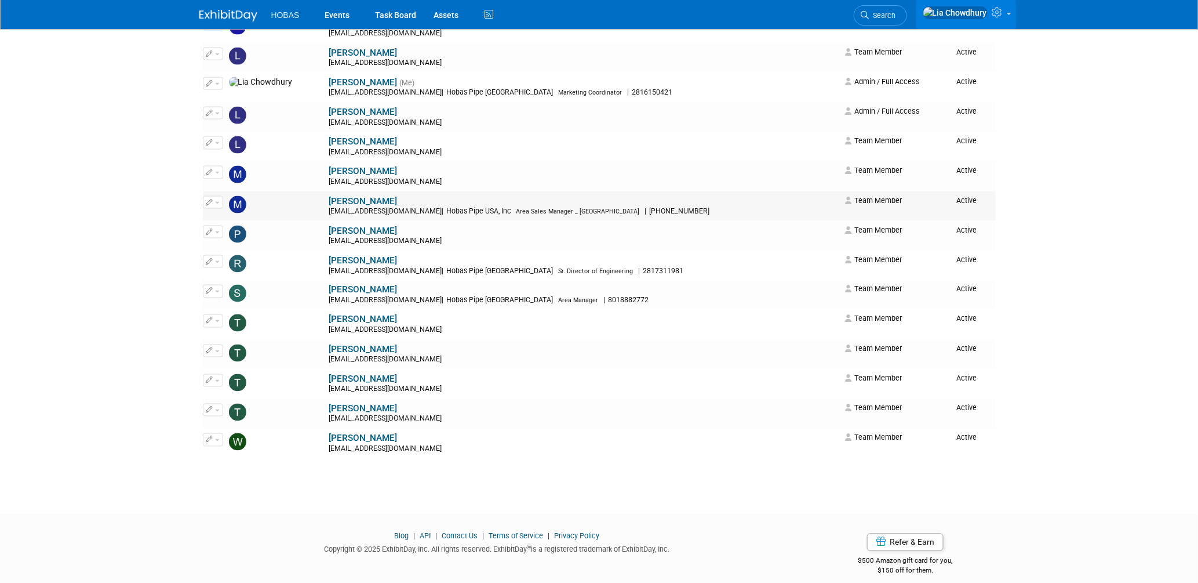
click at [329, 198] on link "[PERSON_NAME]" at bounding box center [363, 201] width 68 height 10
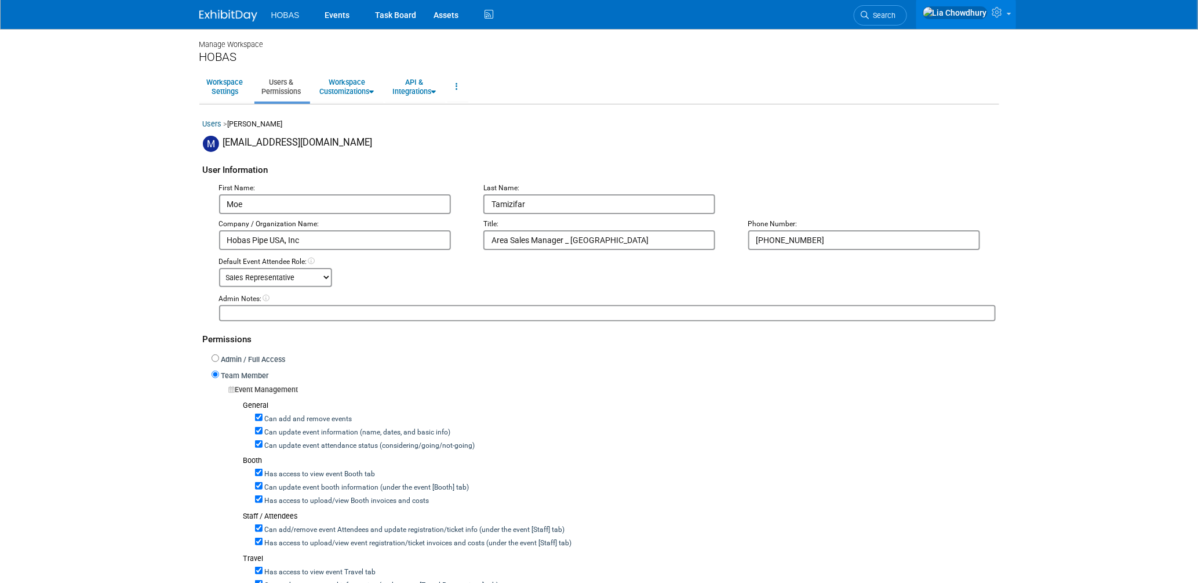
click at [292, 411] on div "Can add and remove events" at bounding box center [625, 417] width 741 height 13
click at [299, 414] on label "Can add and remove events" at bounding box center [308, 419] width 90 height 10
click at [263, 413] on input "Can add and remove events" at bounding box center [259, 417] width 8 height 8
checkbox input "false"
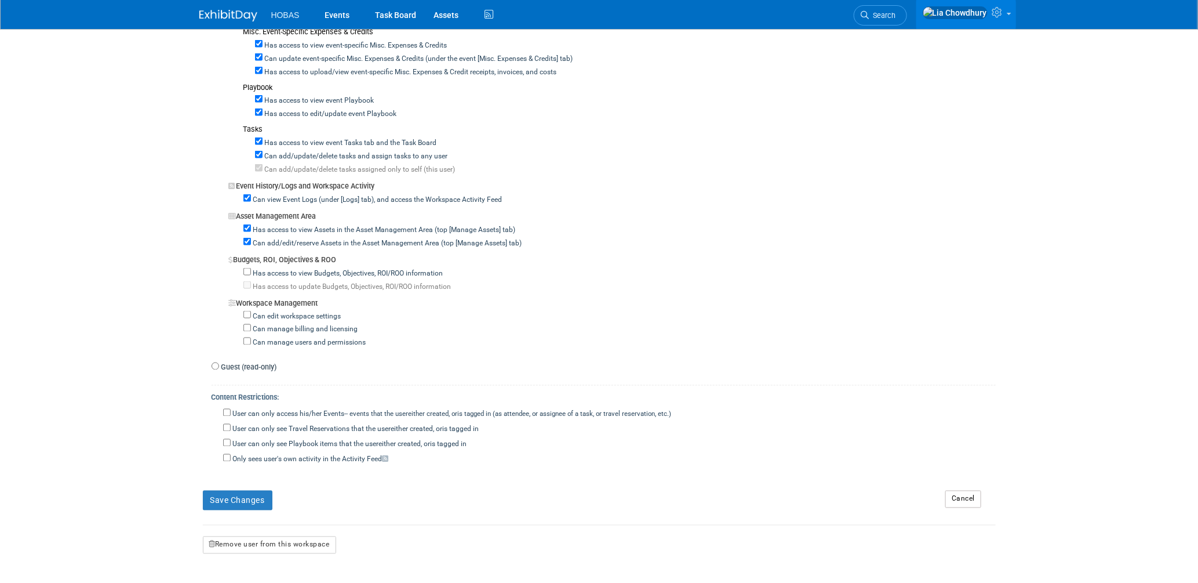
scroll to position [884, 0]
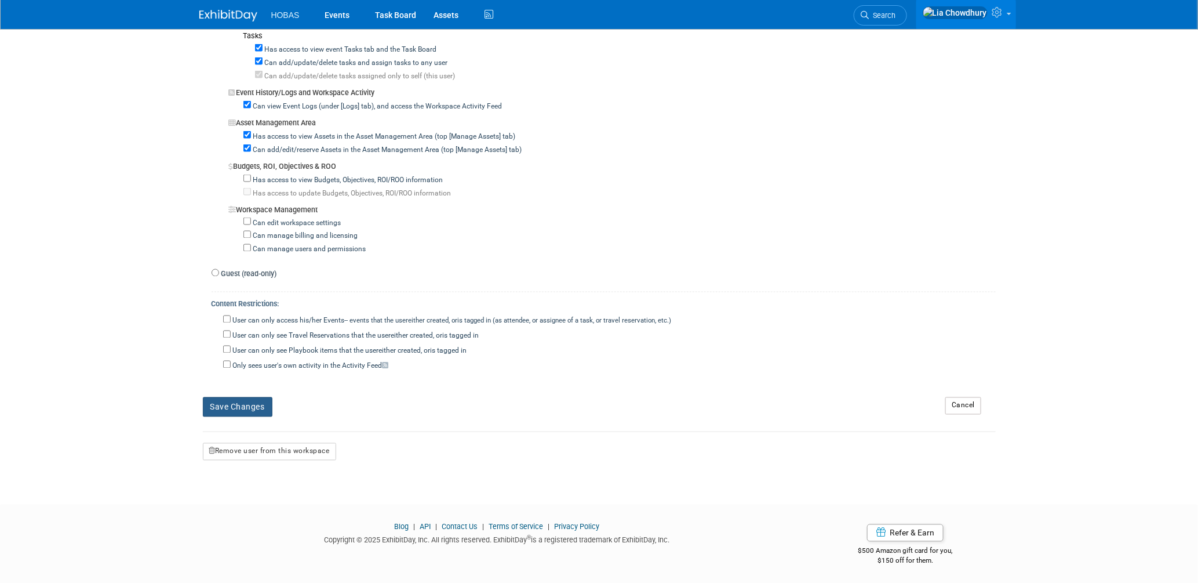
click at [263, 404] on button "Save Changes" at bounding box center [238, 407] width 70 height 20
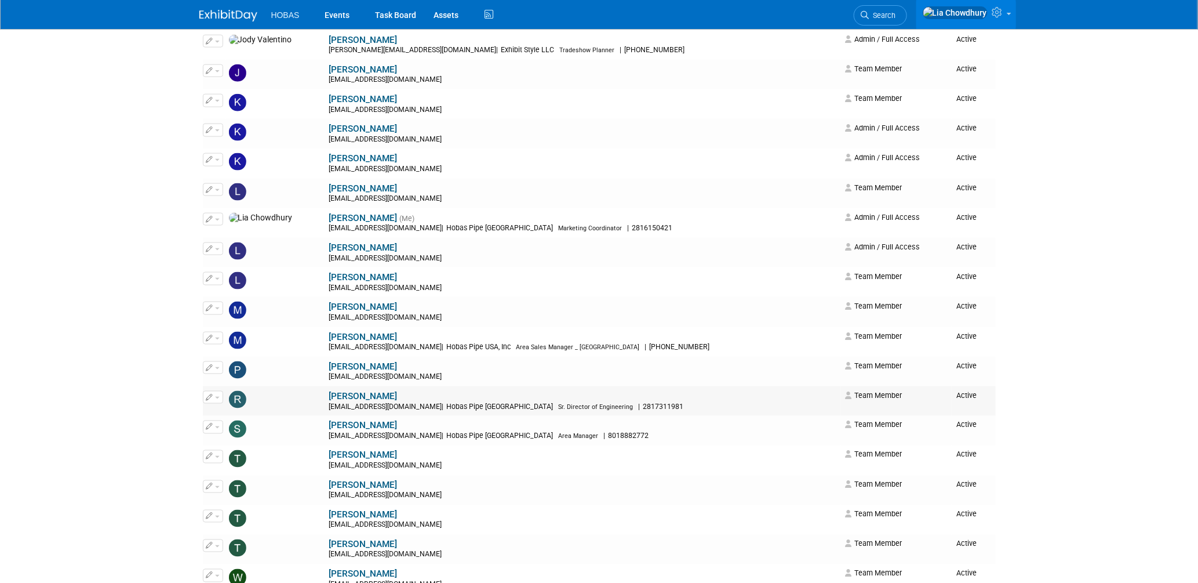
scroll to position [708, 0]
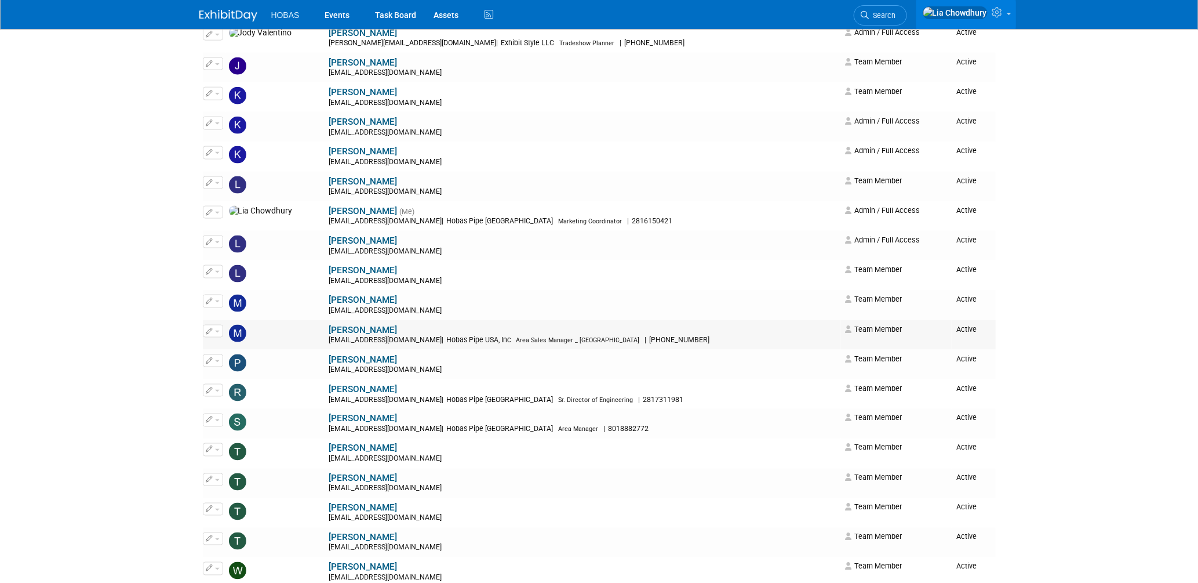
click at [329, 335] on link "Moe Tamizifar" at bounding box center [363, 330] width 68 height 10
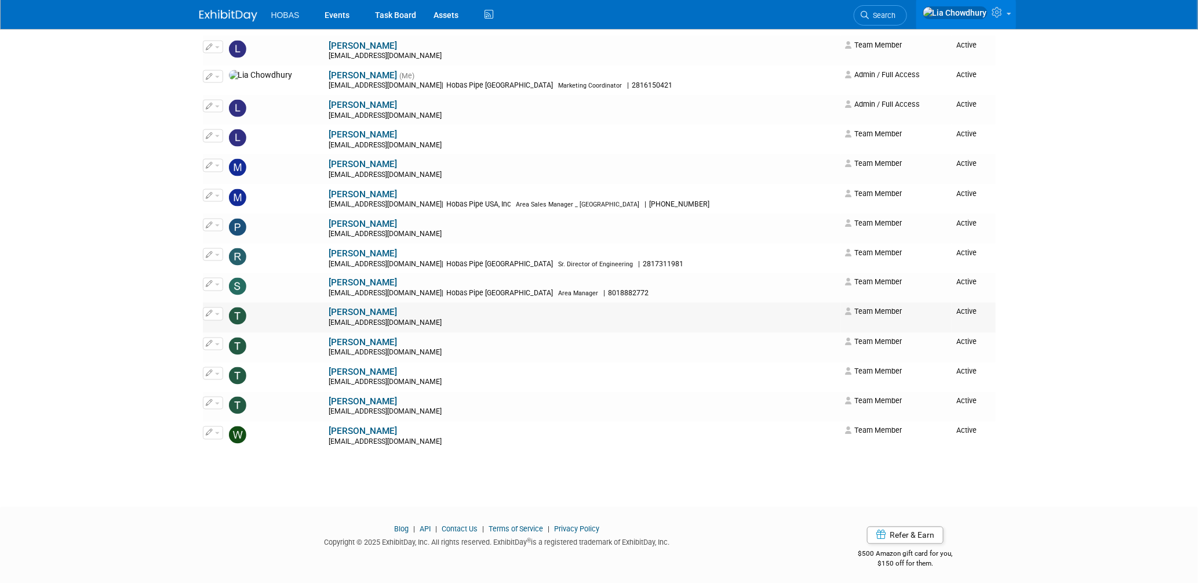
scroll to position [853, 0]
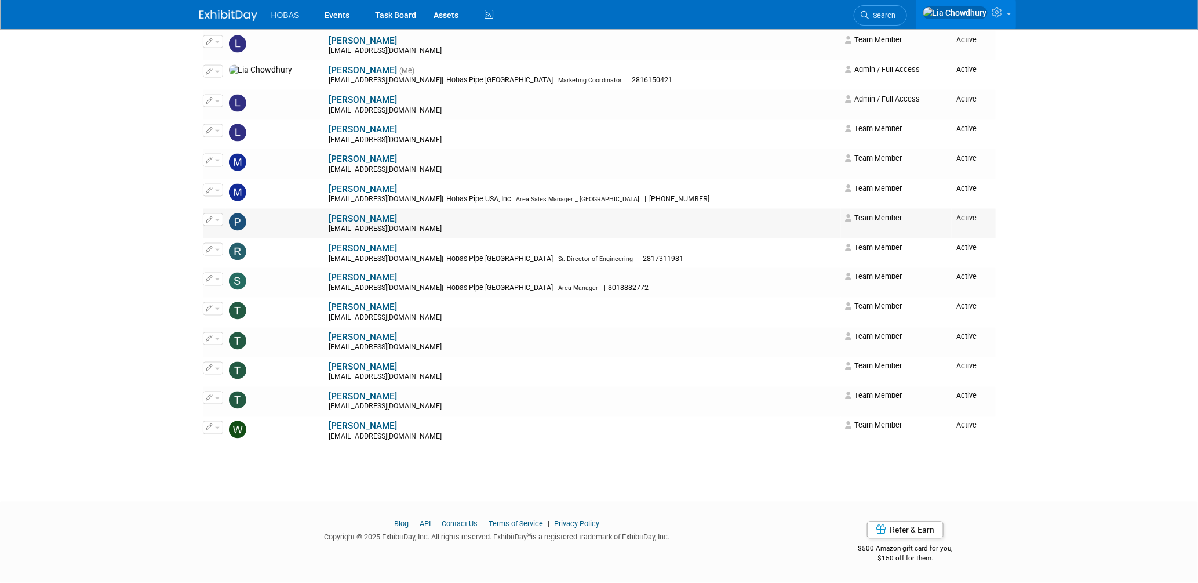
click at [329, 218] on link "[PERSON_NAME]" at bounding box center [363, 218] width 68 height 10
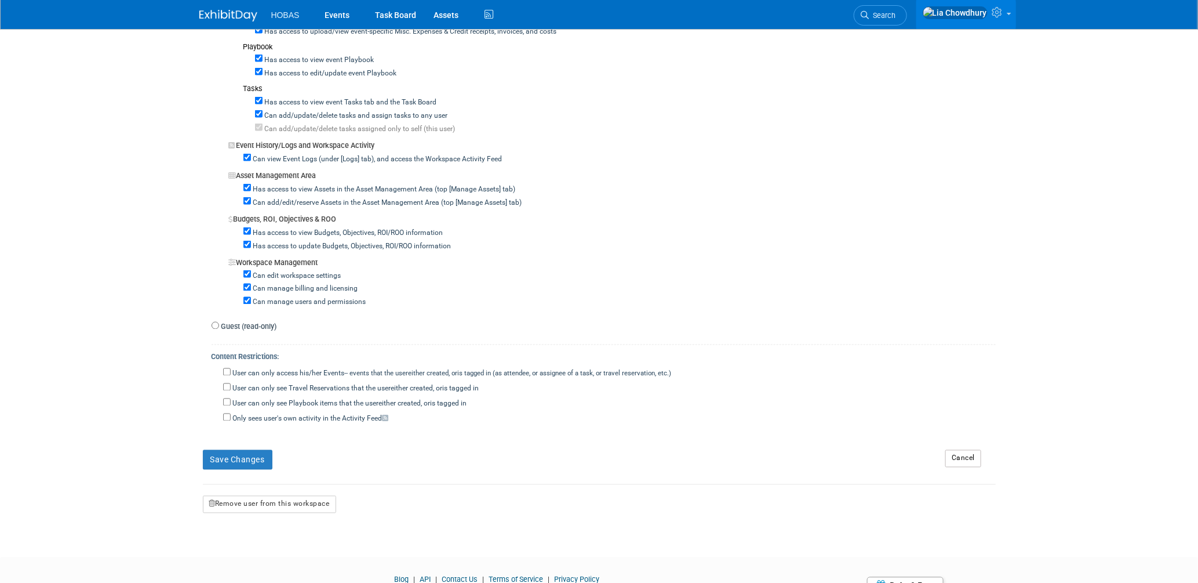
scroll to position [837, 0]
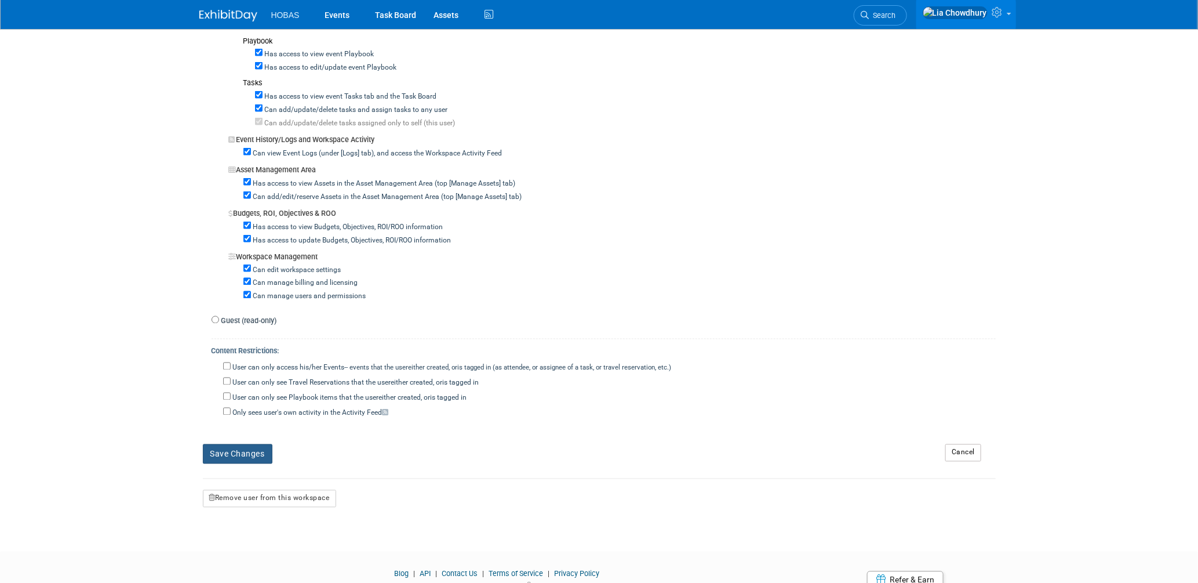
click at [250, 449] on button "Save Changes" at bounding box center [238, 454] width 70 height 20
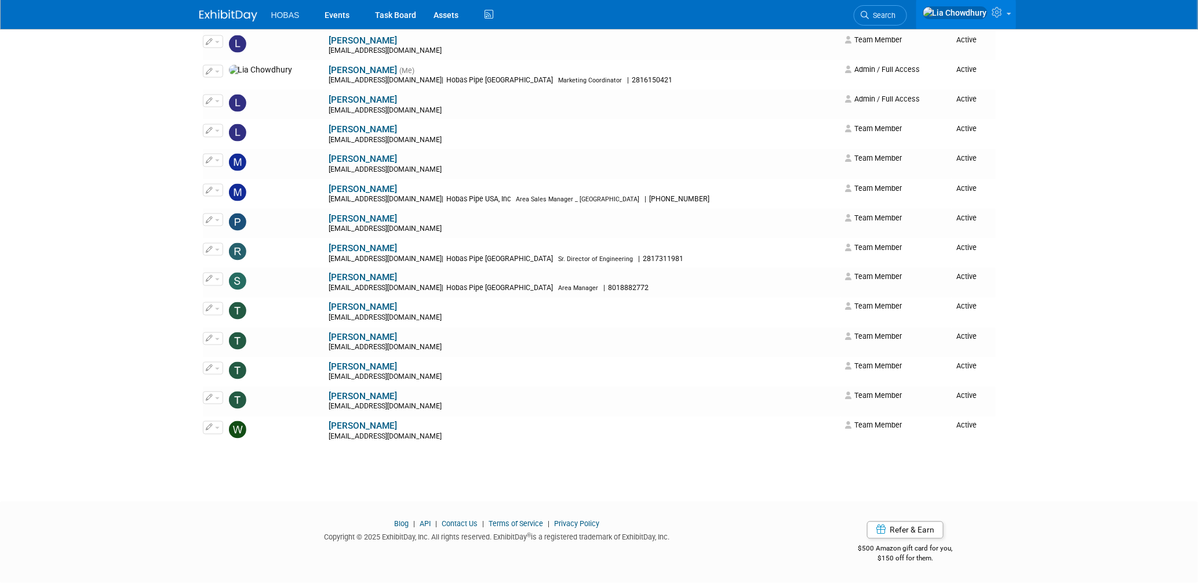
scroll to position [853, 0]
click at [329, 247] on link "Rene Garcia" at bounding box center [363, 248] width 68 height 10
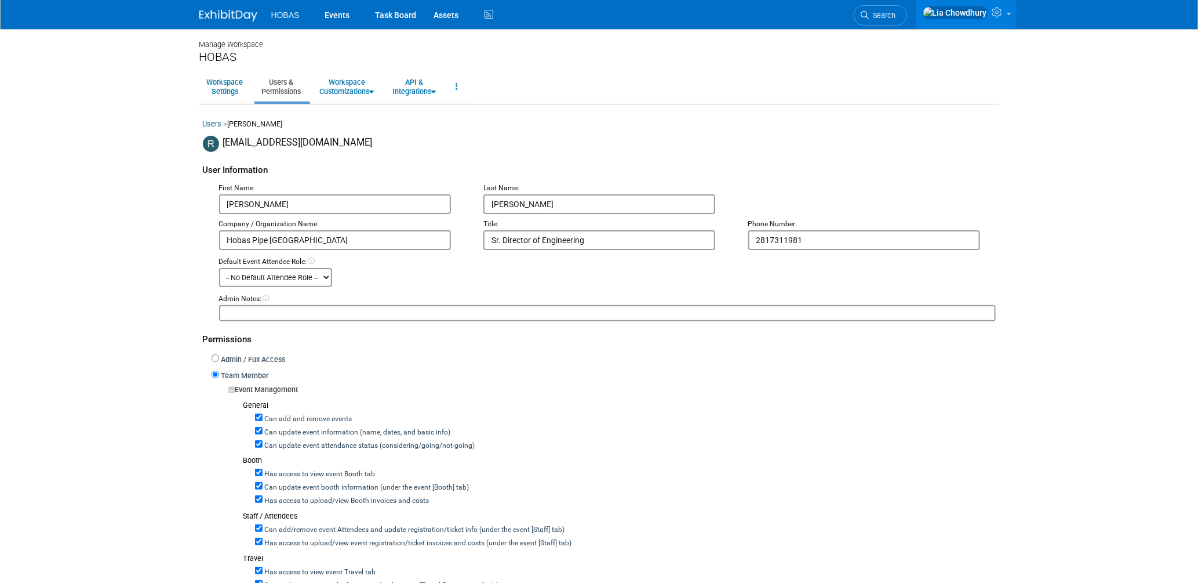
click at [267, 415] on label "Can add and remove events" at bounding box center [308, 419] width 90 height 10
click at [263, 415] on input "Can add and remove events" at bounding box center [259, 417] width 8 height 8
checkbox input "false"
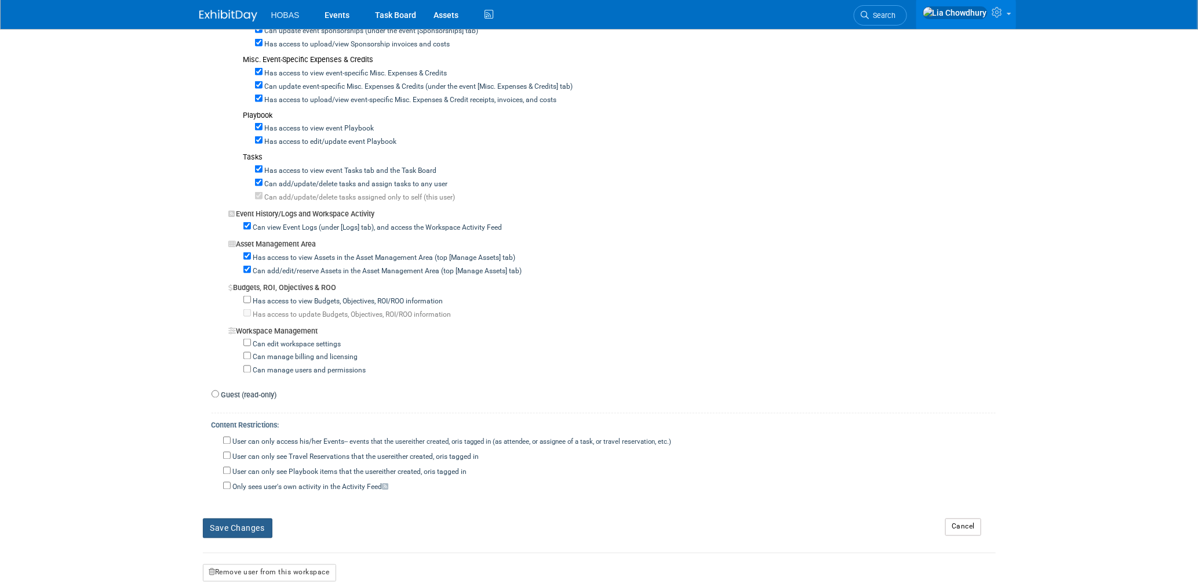
scroll to position [884, 0]
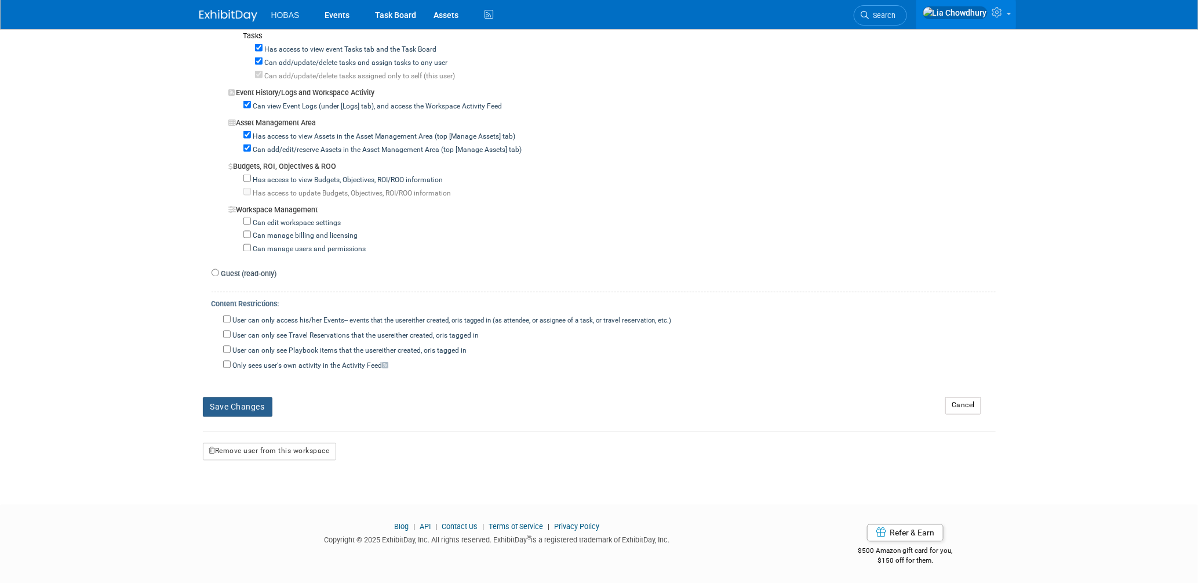
click at [260, 408] on button "Save Changes" at bounding box center [238, 407] width 70 height 20
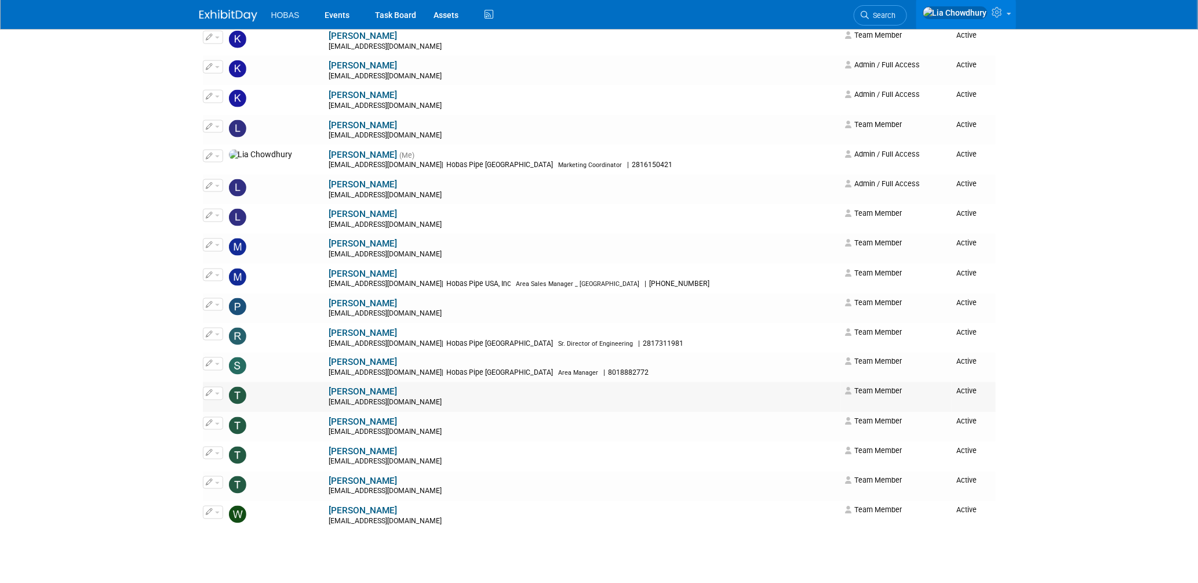
scroll to position [773, 0]
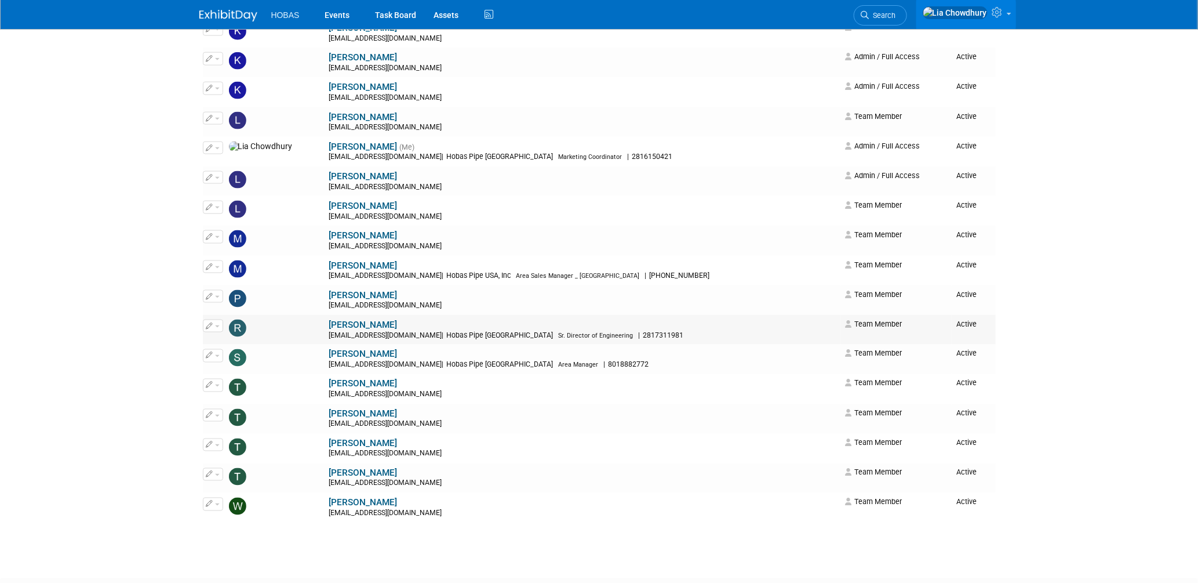
click at [329, 329] on link "[PERSON_NAME]" at bounding box center [363, 324] width 68 height 10
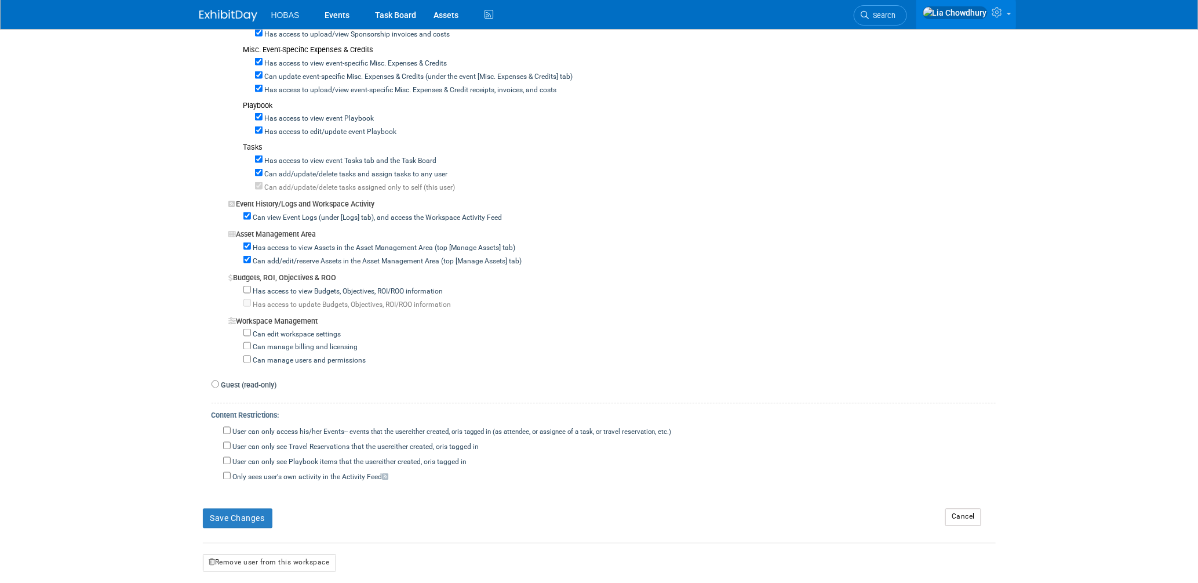
scroll to position [884, 0]
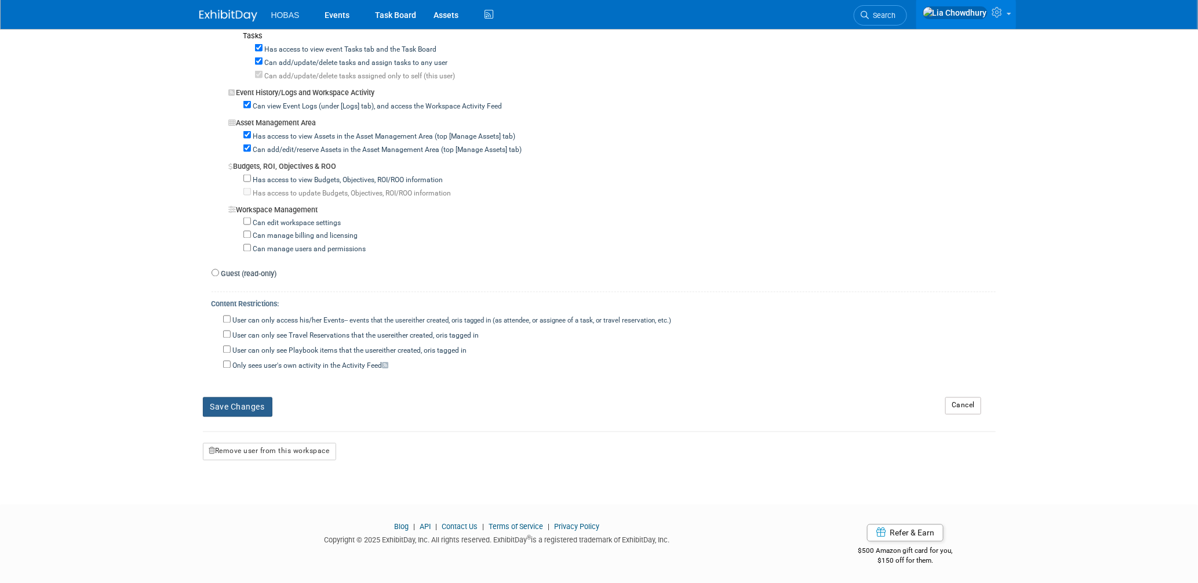
click at [250, 401] on button "Save Changes" at bounding box center [238, 407] width 70 height 20
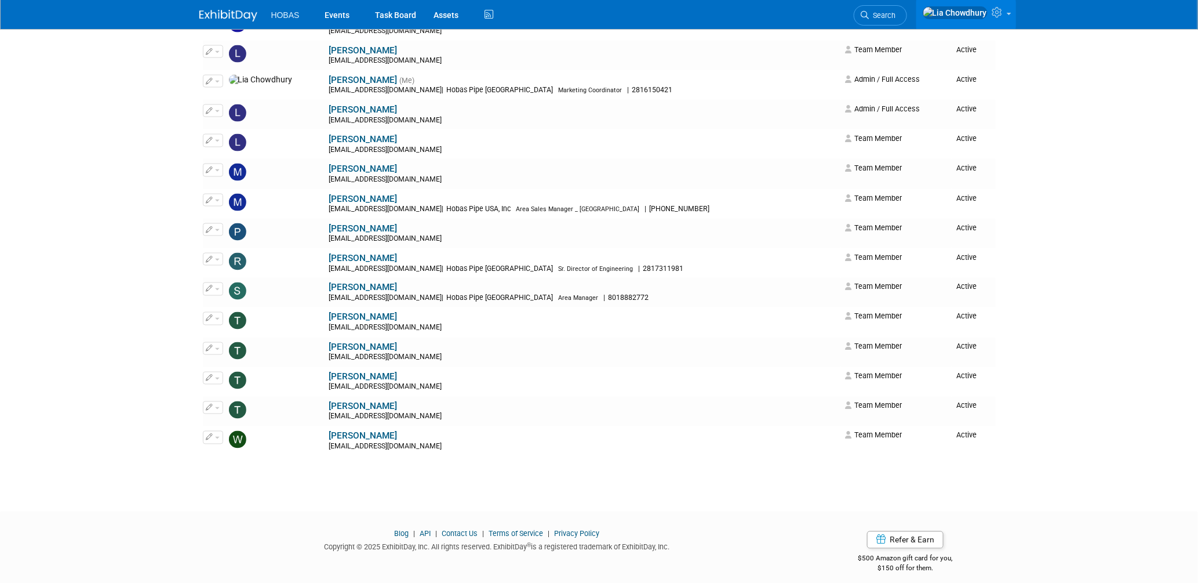
scroll to position [853, 0]
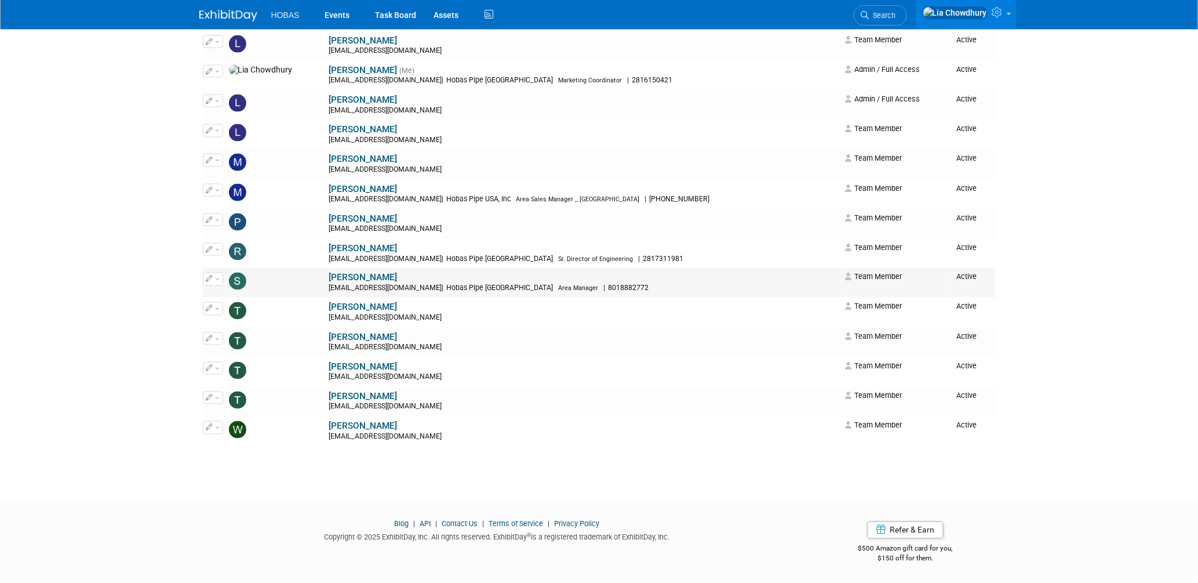
click at [329, 281] on link "[PERSON_NAME]" at bounding box center [363, 277] width 68 height 10
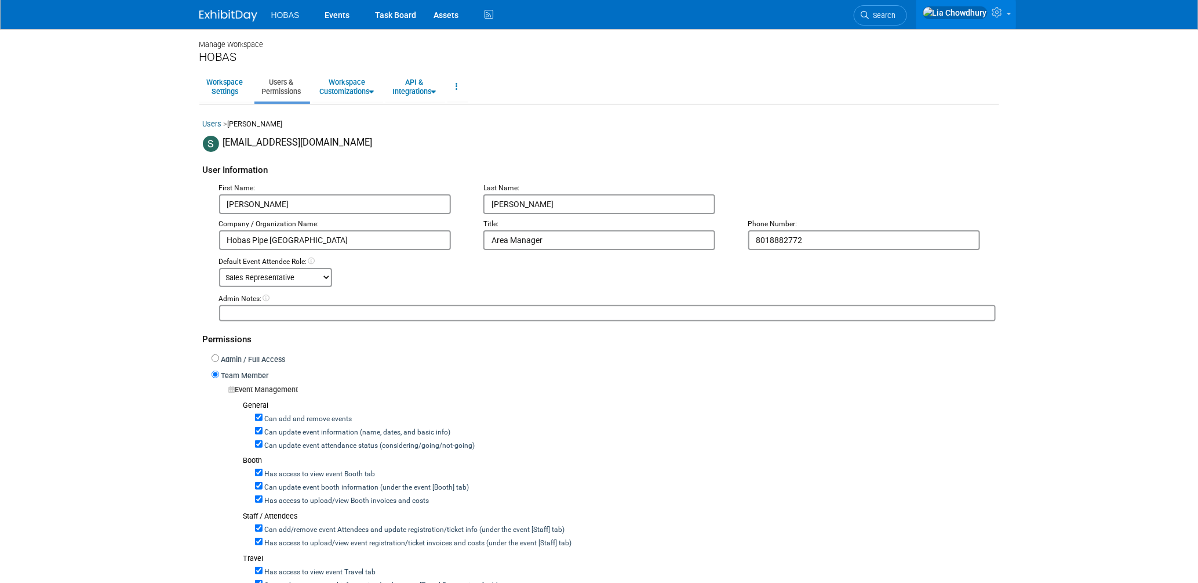
click at [291, 417] on label "Can add and remove events" at bounding box center [308, 419] width 90 height 10
click at [263, 417] on input "Can add and remove events" at bounding box center [259, 417] width 8 height 8
checkbox input "false"
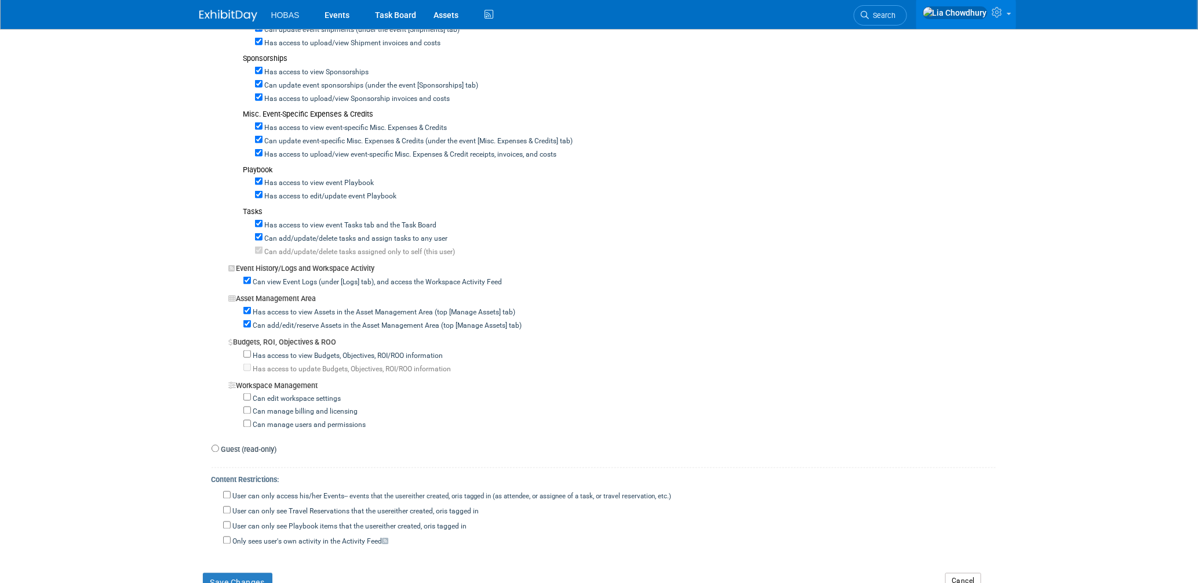
scroll to position [884, 0]
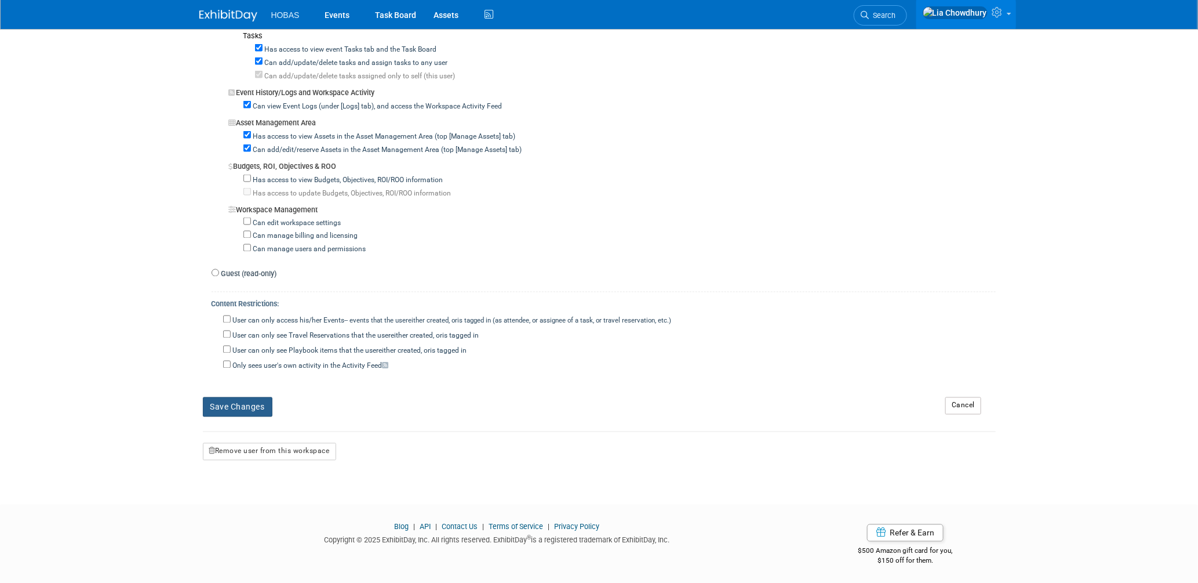
click at [253, 398] on button "Save Changes" at bounding box center [238, 407] width 70 height 20
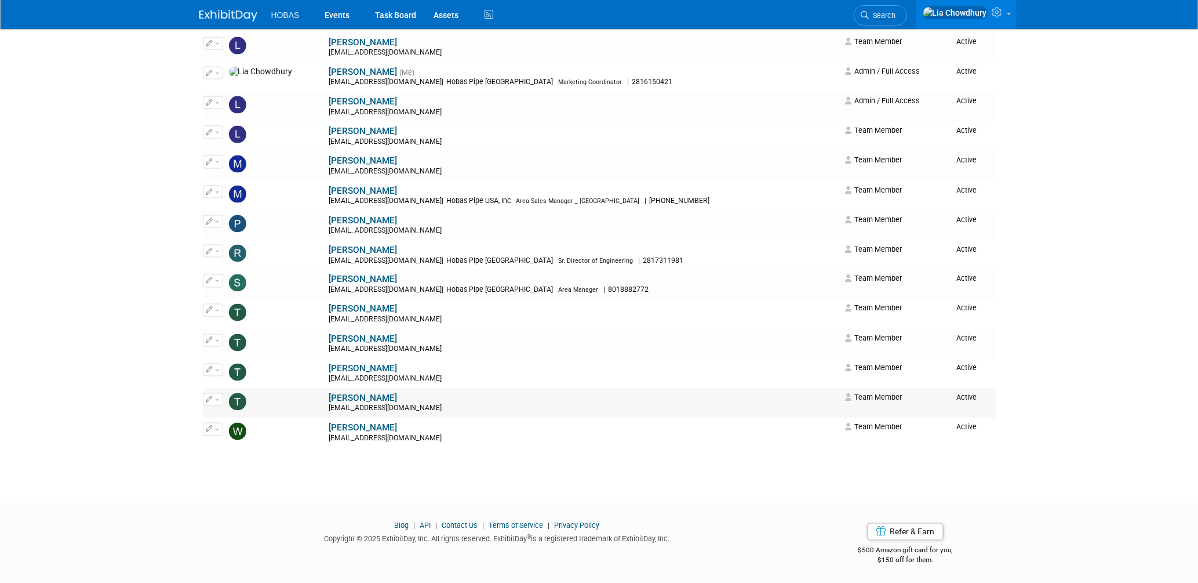
scroll to position [853, 0]
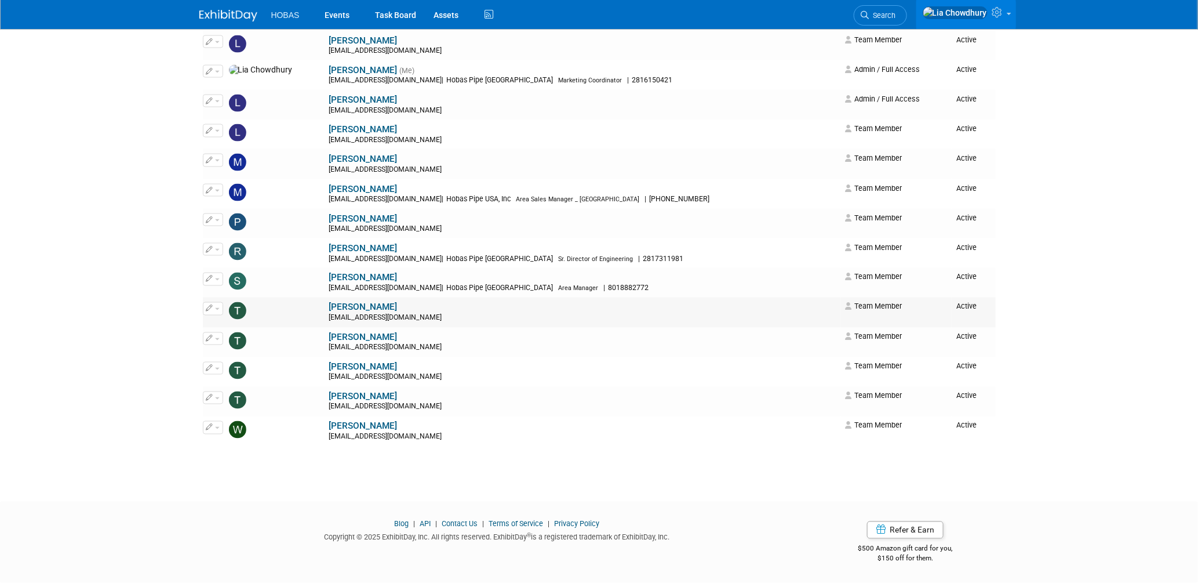
click at [329, 304] on link "[PERSON_NAME]" at bounding box center [363, 307] width 68 height 10
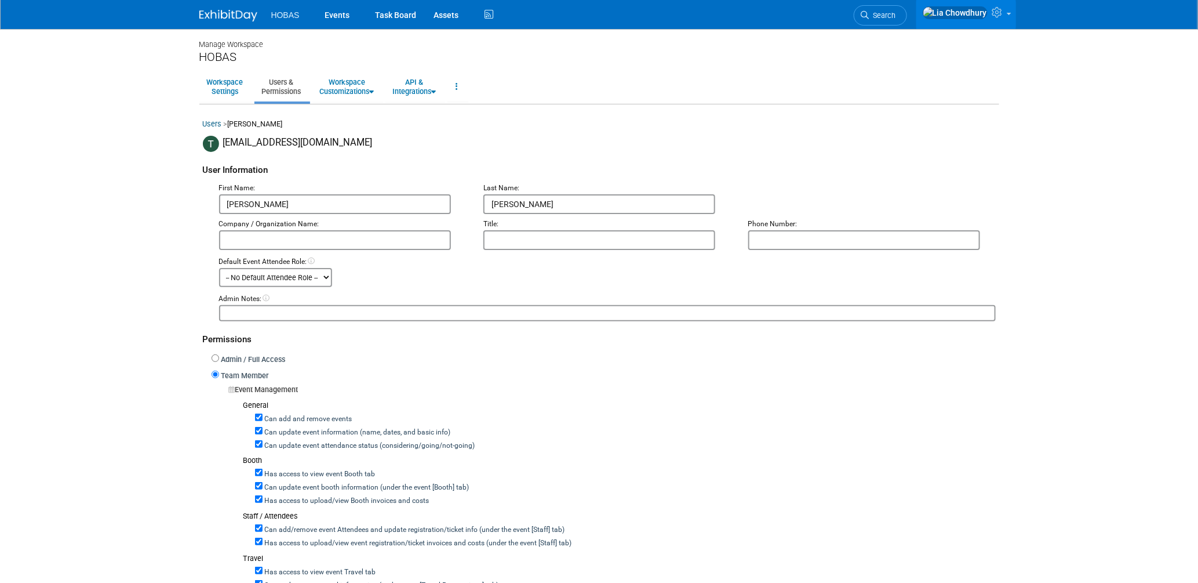
click at [292, 414] on label "Can add and remove events" at bounding box center [308, 419] width 90 height 10
click at [263, 413] on input "Can add and remove events" at bounding box center [259, 417] width 8 height 8
checkbox input "false"
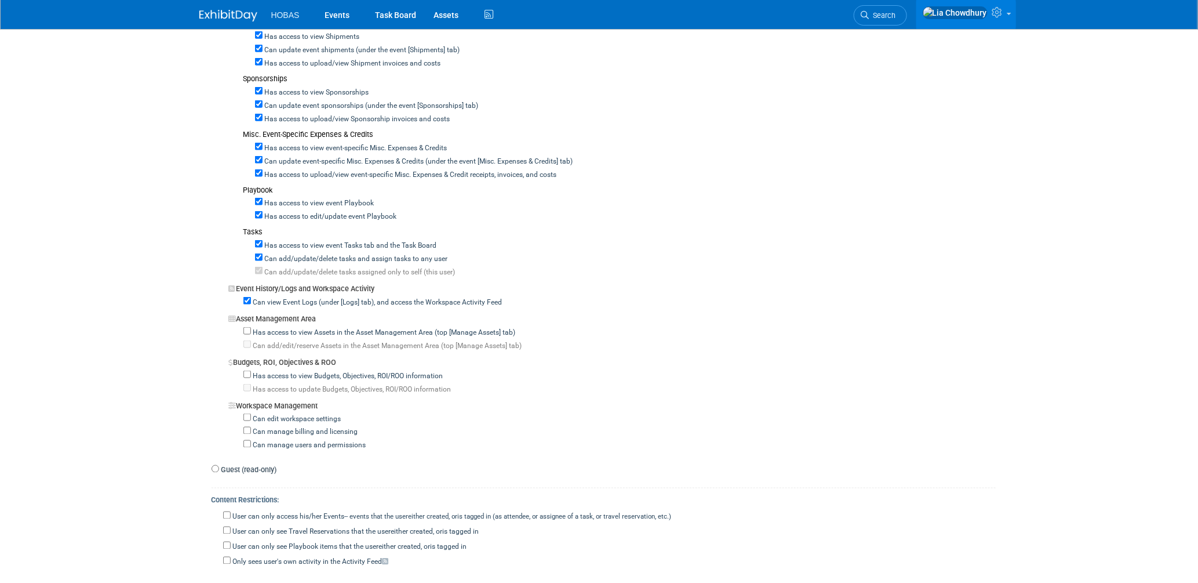
scroll to position [837, 0]
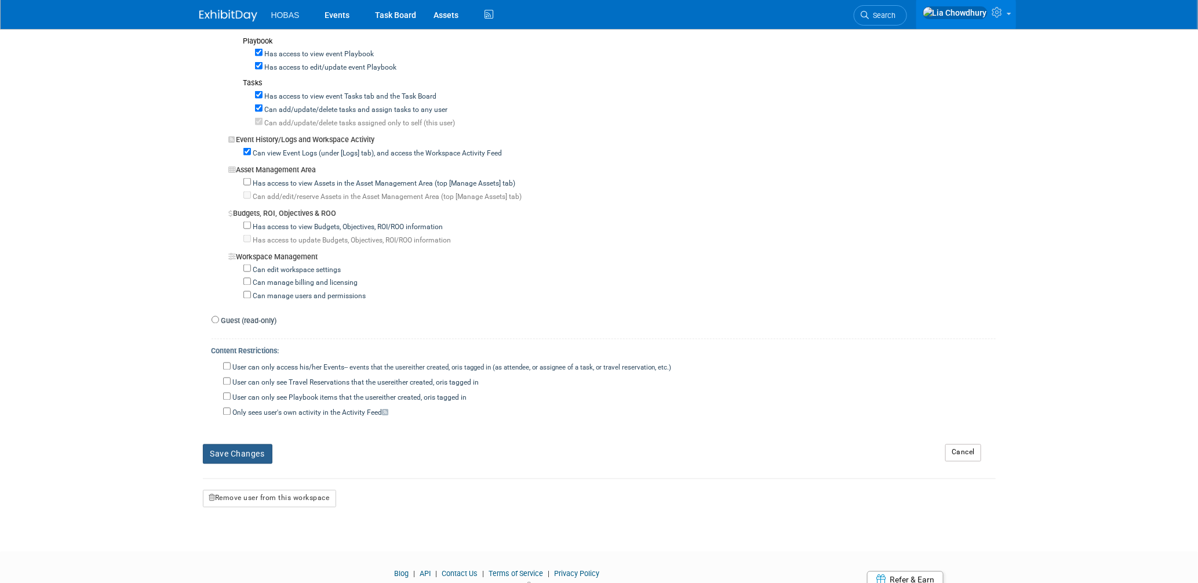
click at [235, 456] on button "Save Changes" at bounding box center [238, 454] width 70 height 20
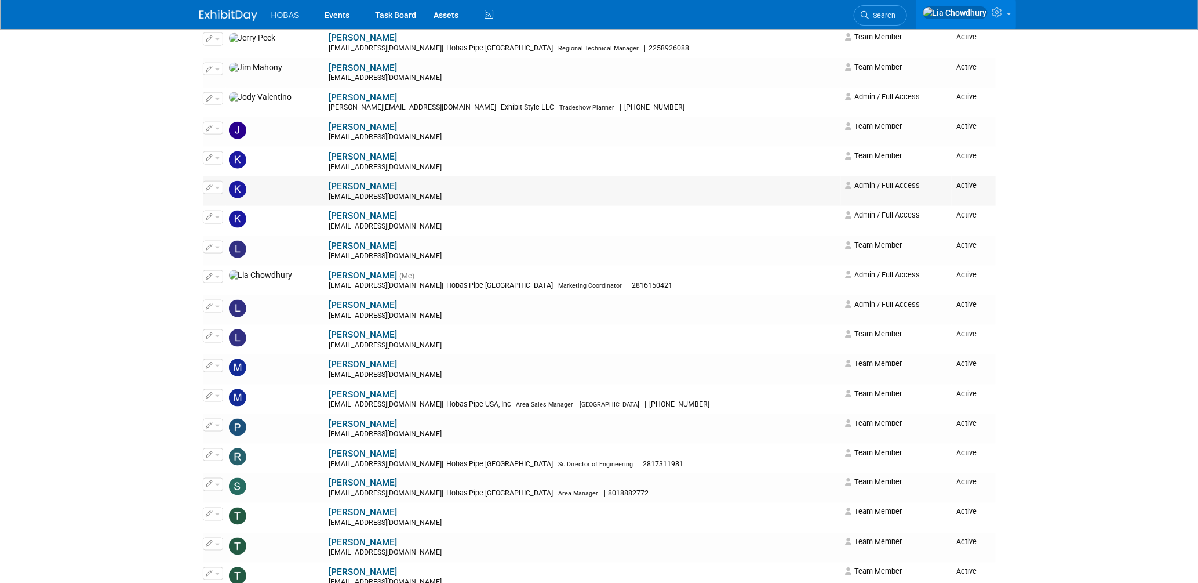
scroll to position [853, 0]
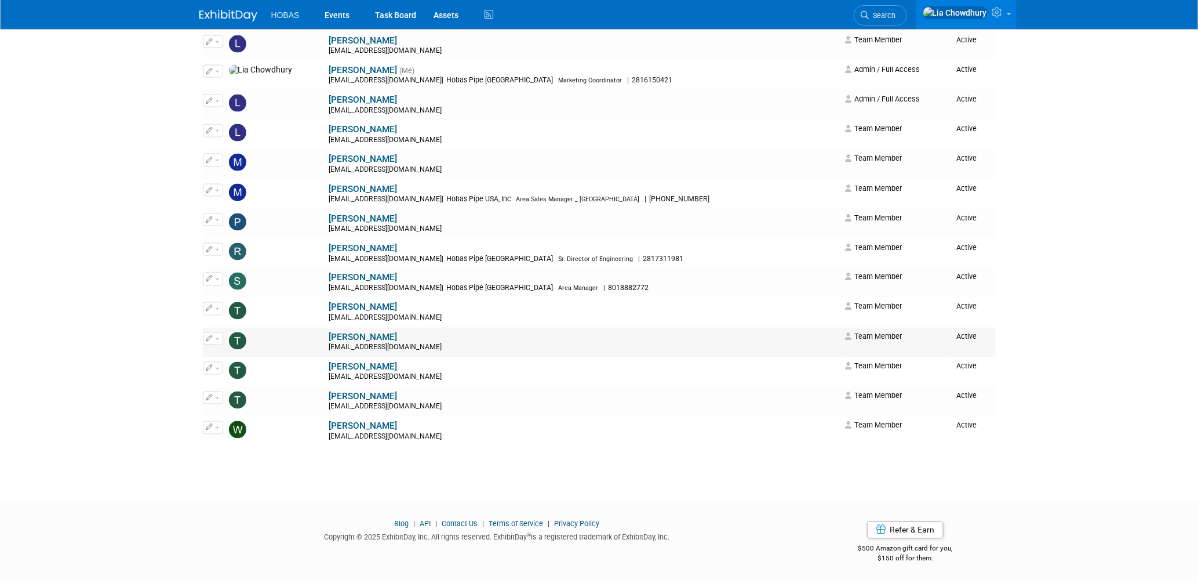
click at [329, 335] on link "Ted Woolsey" at bounding box center [363, 337] width 68 height 10
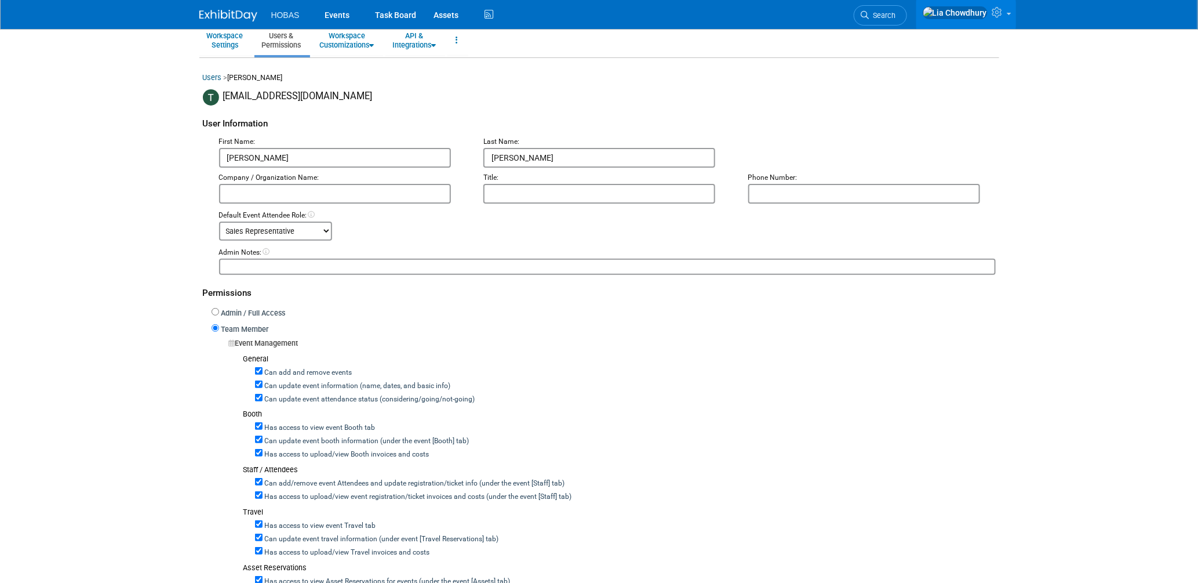
scroll to position [64, 0]
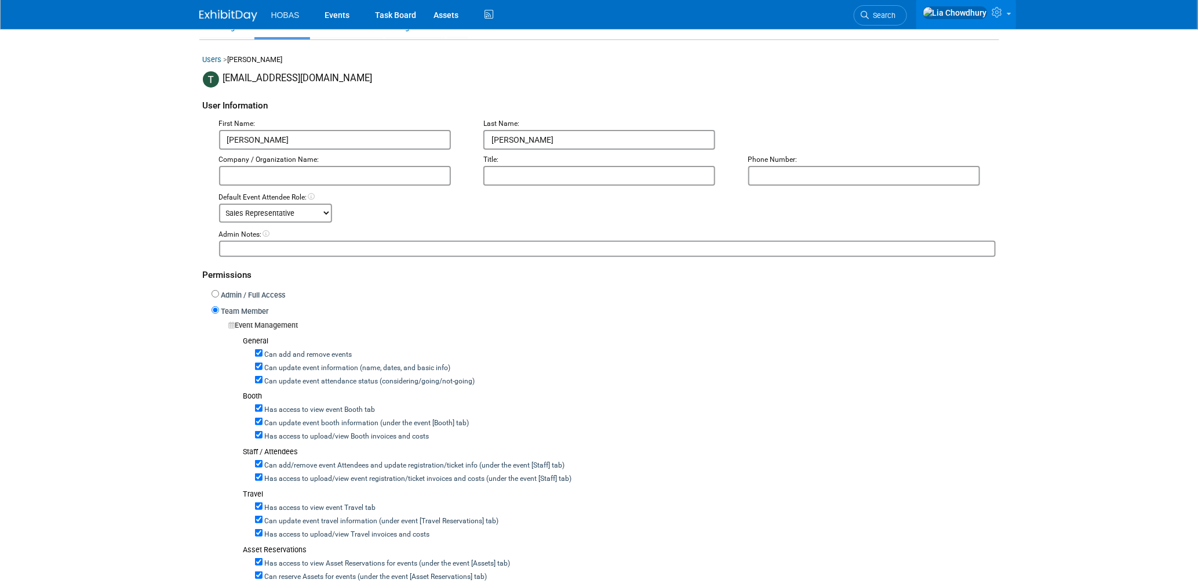
click at [298, 353] on label "Can add and remove events" at bounding box center [308, 355] width 90 height 10
click at [263, 353] on input "Can add and remove events" at bounding box center [259, 353] width 8 height 8
checkbox input "false"
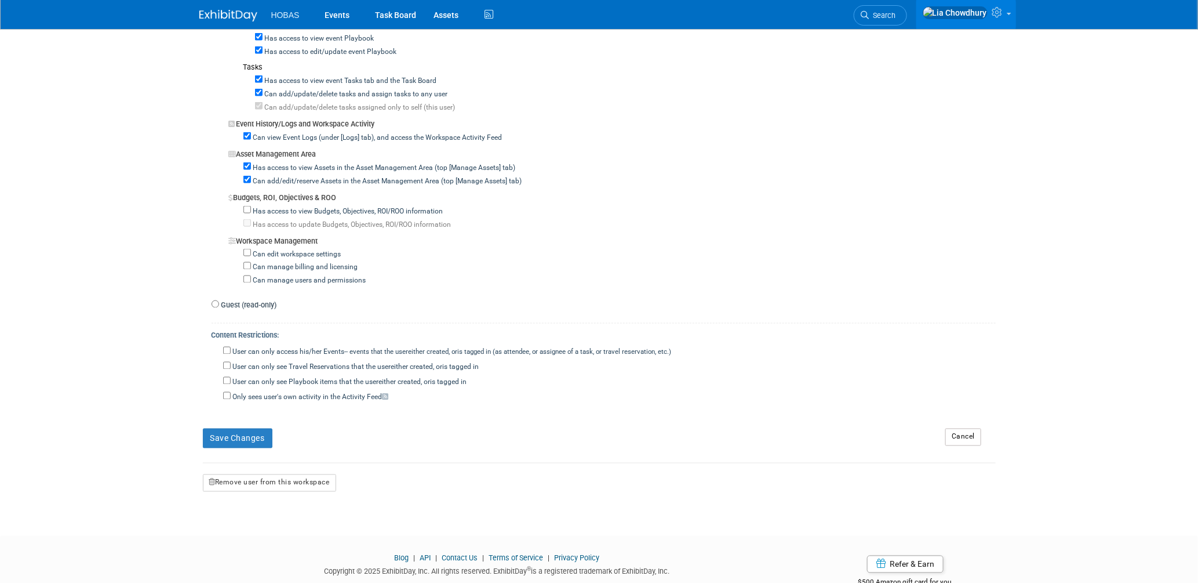
scroll to position [884, 0]
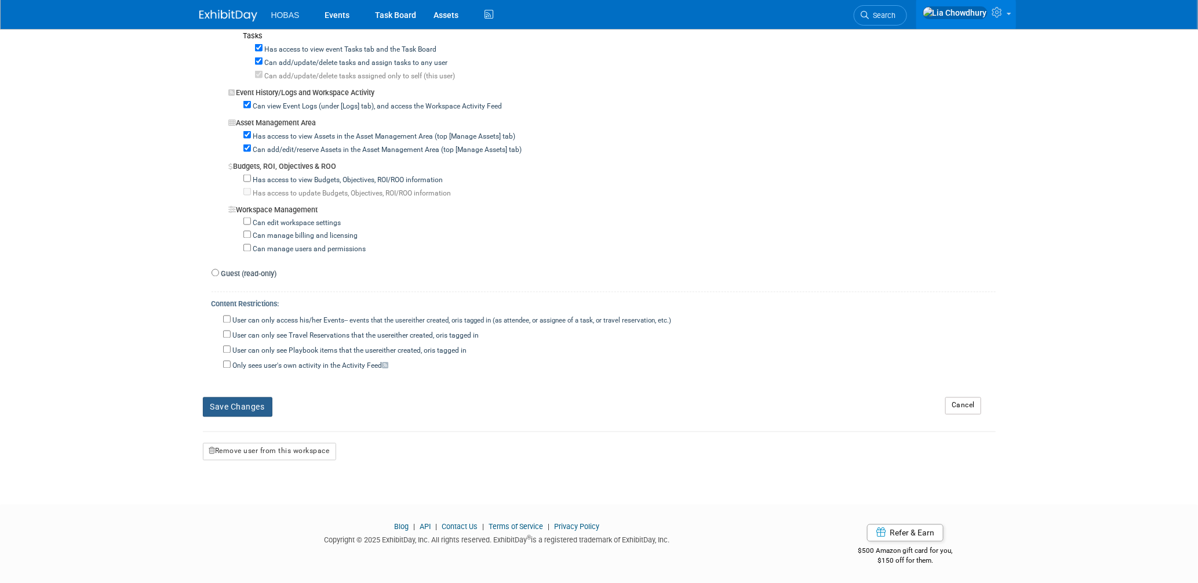
click at [240, 406] on button "Save Changes" at bounding box center [238, 407] width 70 height 20
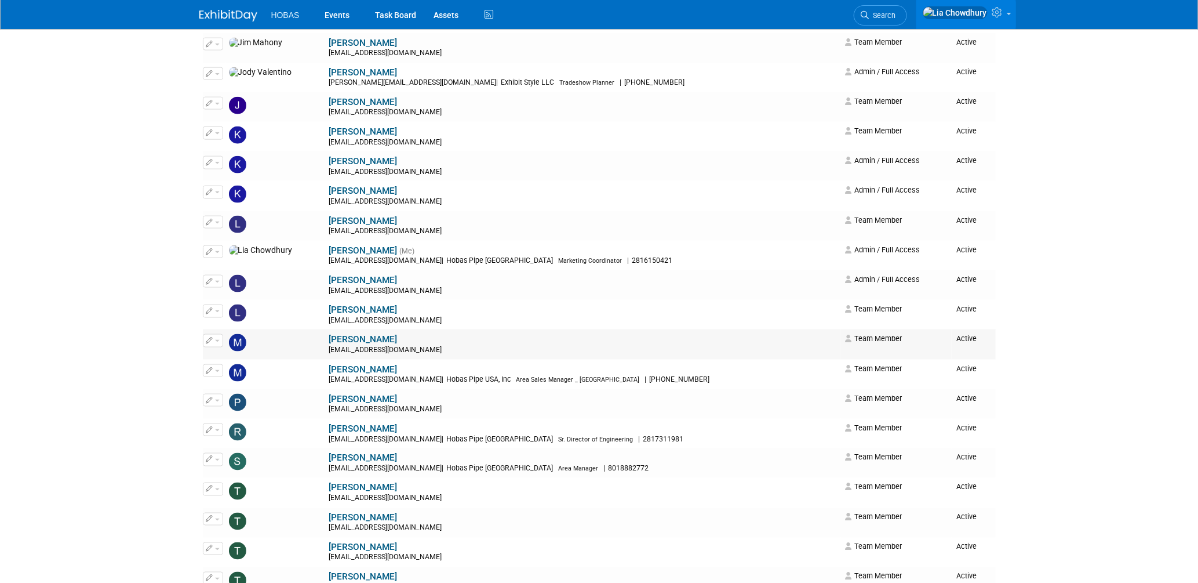
scroll to position [837, 0]
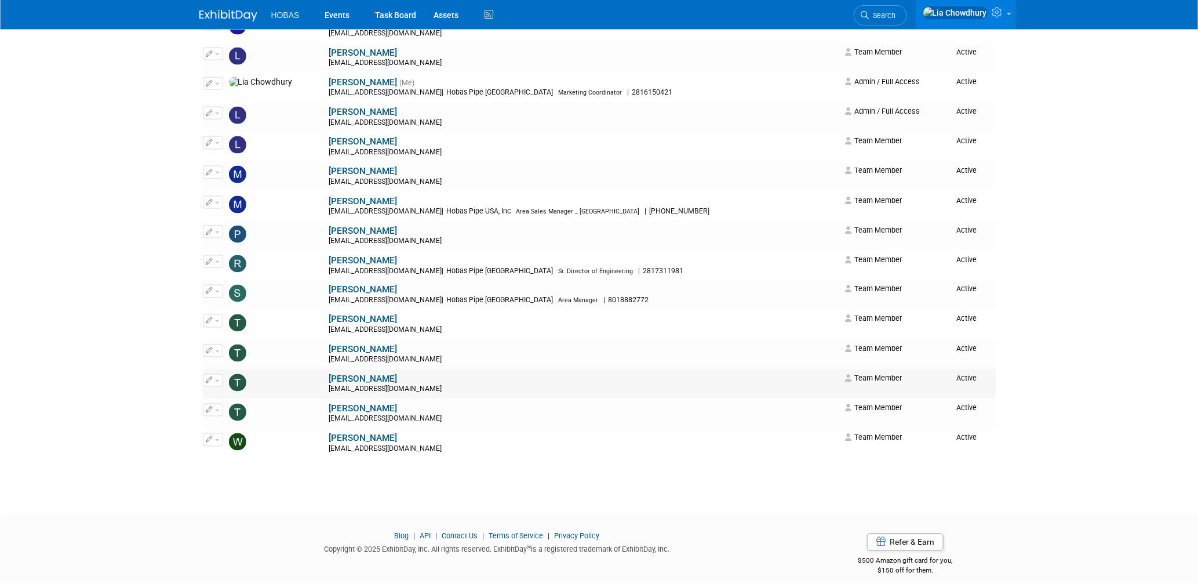
click at [329, 383] on link "[PERSON_NAME]" at bounding box center [363, 379] width 68 height 10
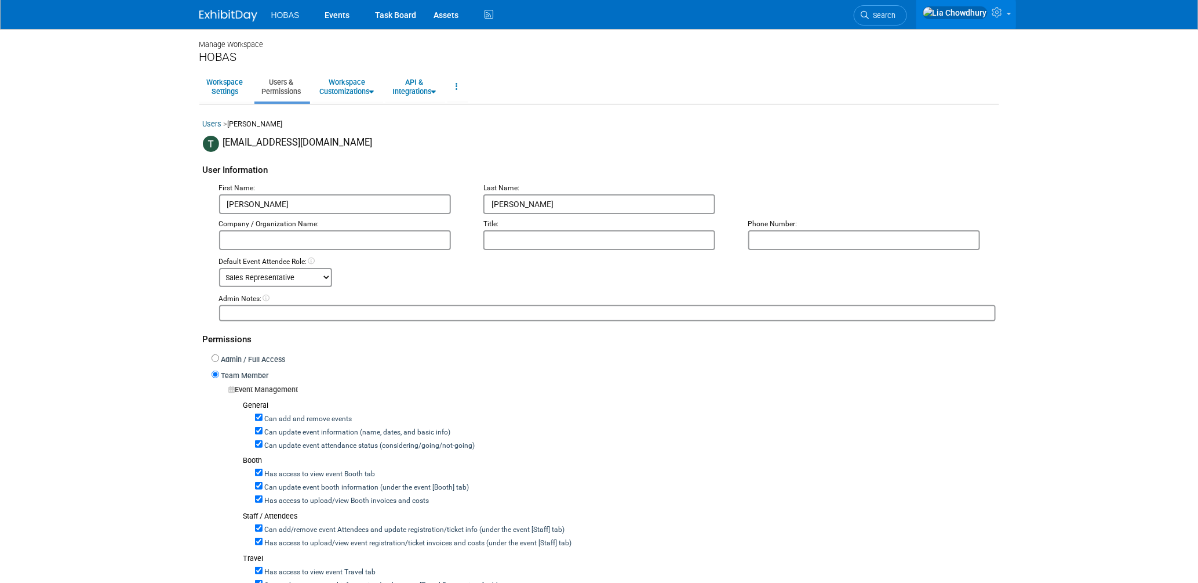
click at [274, 411] on div "Can add and remove events" at bounding box center [625, 417] width 741 height 13
click at [275, 414] on label "Can add and remove events" at bounding box center [308, 419] width 90 height 10
click at [263, 413] on input "Can add and remove events" at bounding box center [259, 417] width 8 height 8
checkbox input "false"
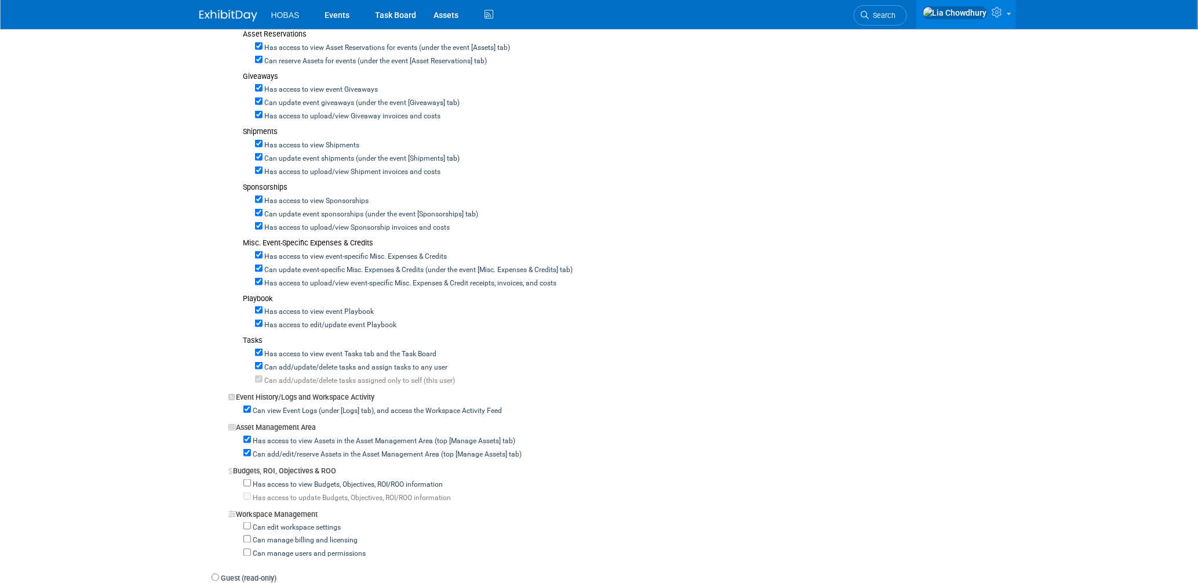
scroll to position [884, 0]
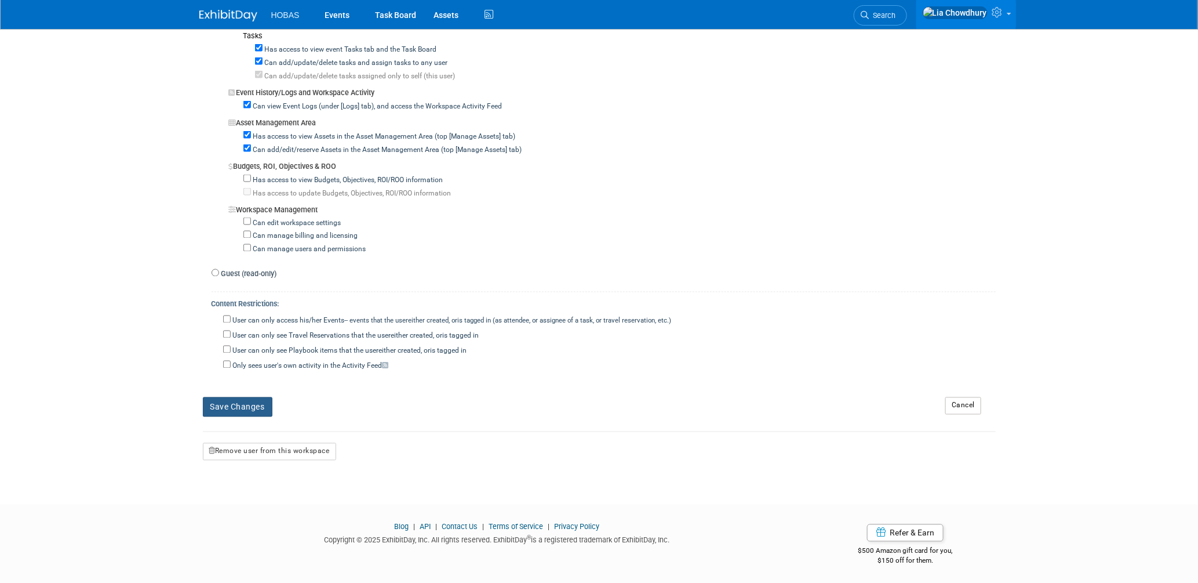
click at [242, 401] on button "Save Changes" at bounding box center [238, 407] width 70 height 20
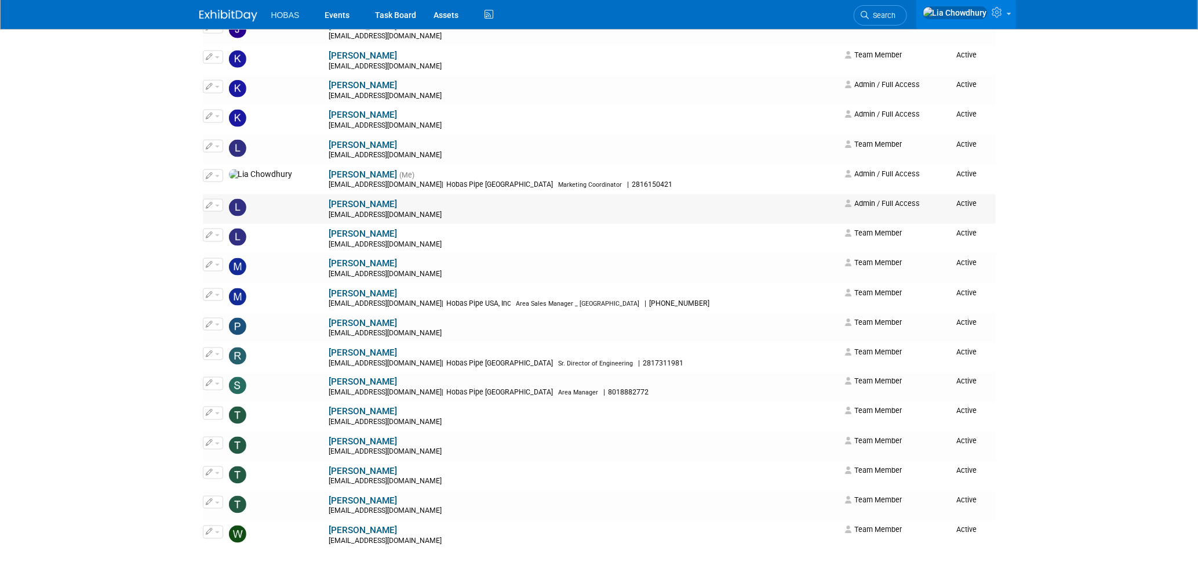
scroll to position [853, 0]
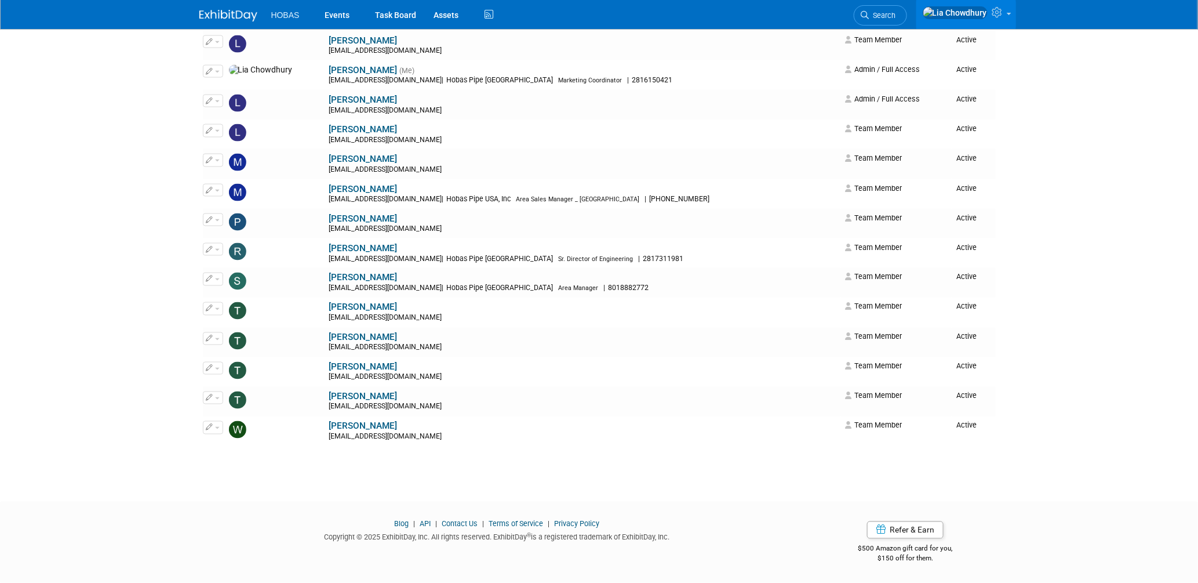
drag, startPoint x: 277, startPoint y: 397, endPoint x: 287, endPoint y: 398, distance: 9.9
click at [329, 398] on link "Tom Furie" at bounding box center [363, 396] width 68 height 10
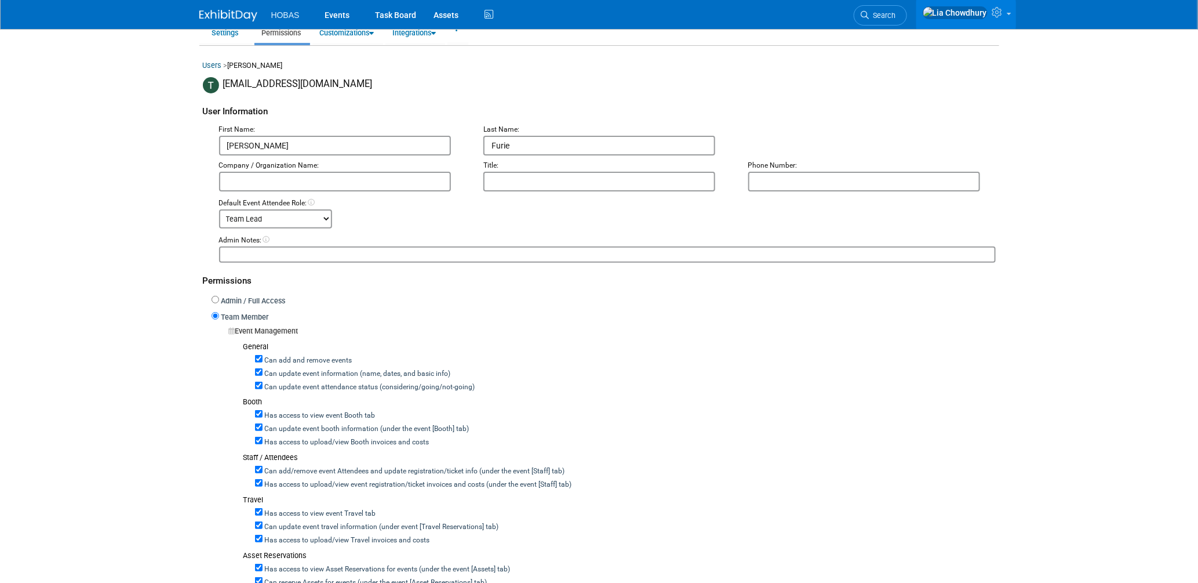
scroll to position [257, 0]
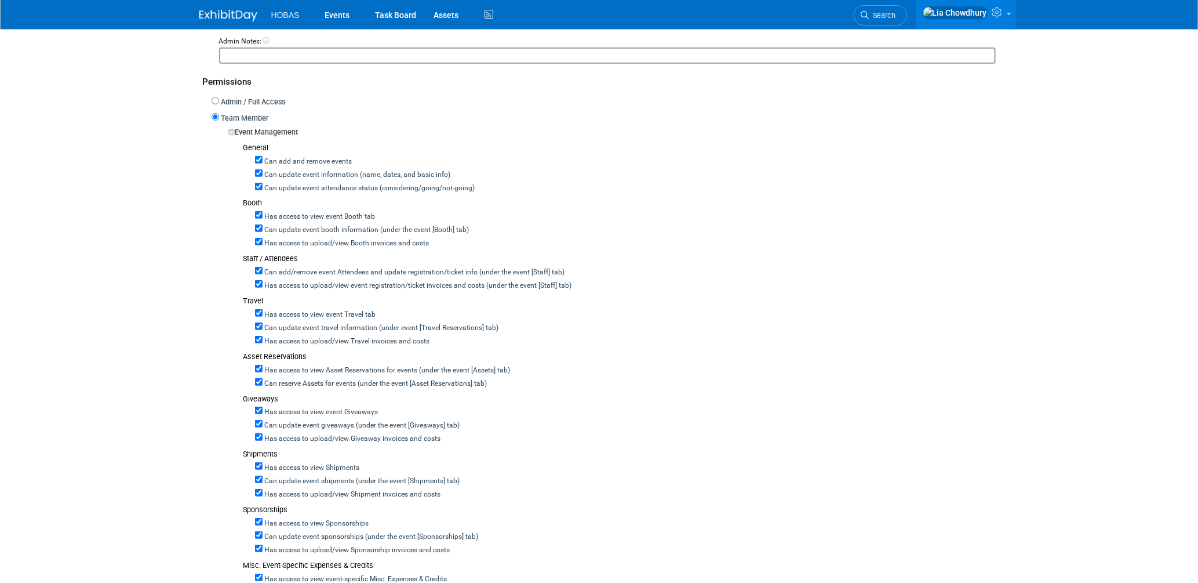
click at [326, 157] on label "Can add and remove events" at bounding box center [308, 162] width 90 height 10
click at [263, 157] on input "Can add and remove events" at bounding box center [259, 160] width 8 height 8
checkbox input "false"
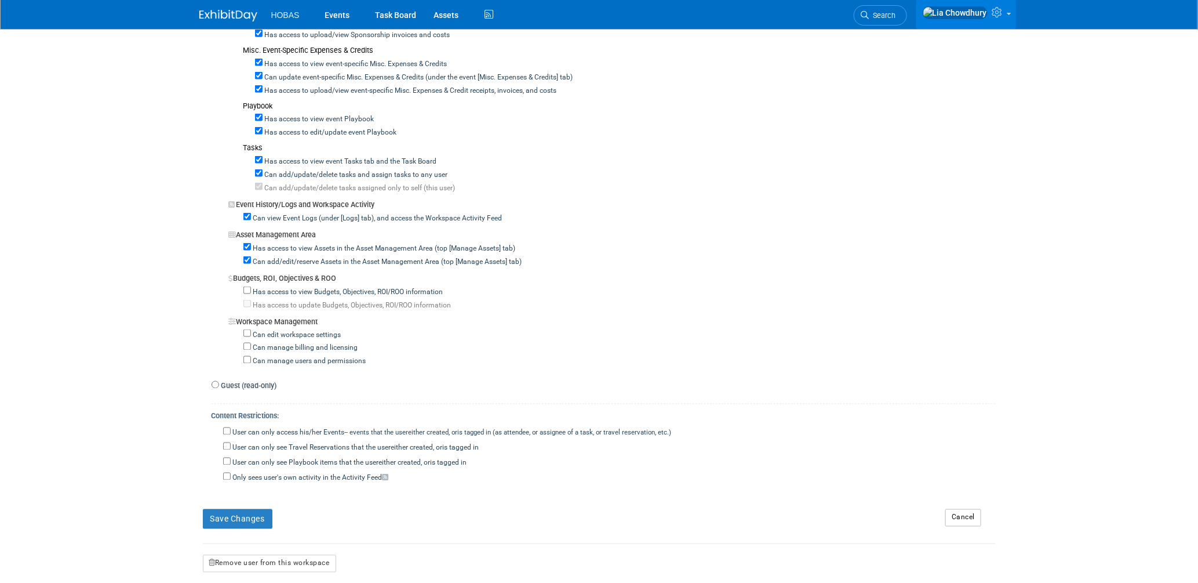
scroll to position [773, 0]
click at [259, 513] on button "Save Changes" at bounding box center [238, 518] width 70 height 20
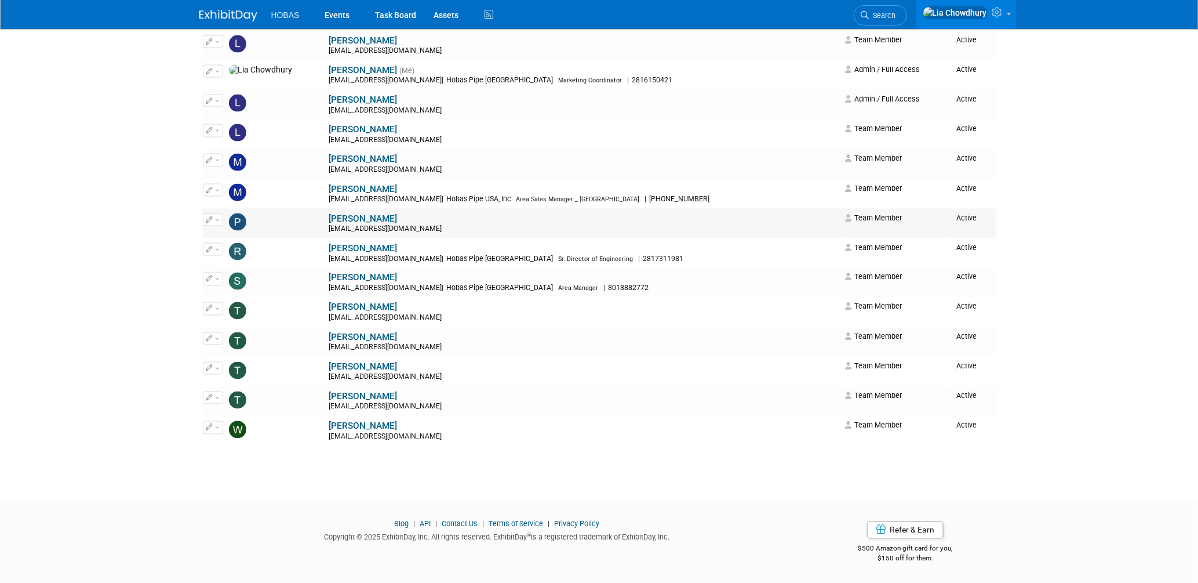
scroll to position [853, 0]
click at [329, 426] on link "[PERSON_NAME]" at bounding box center [363, 426] width 68 height 10
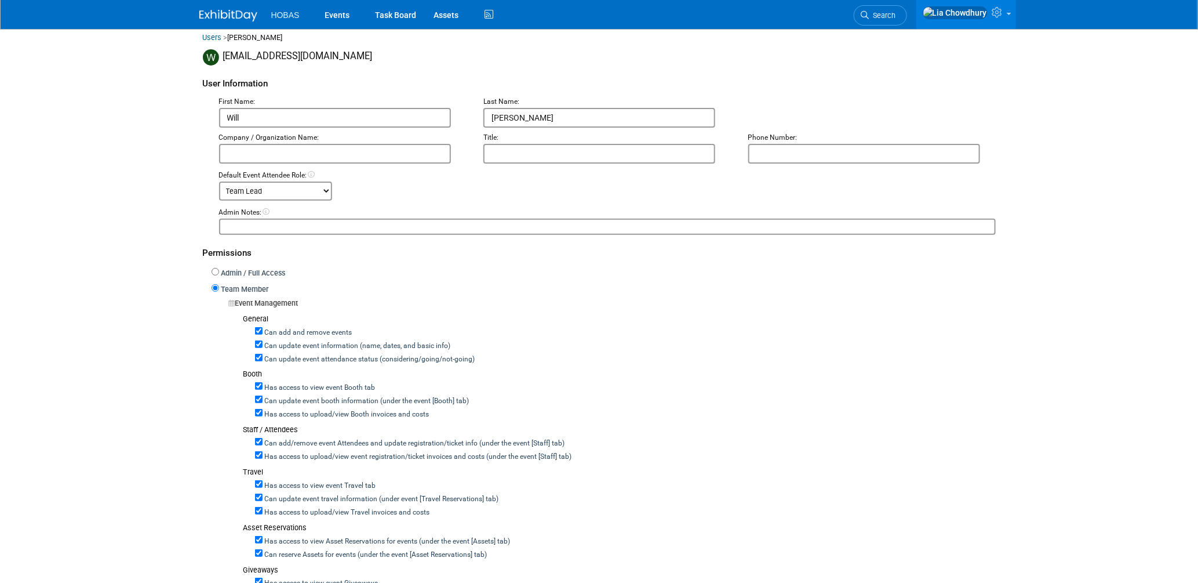
scroll to position [257, 0]
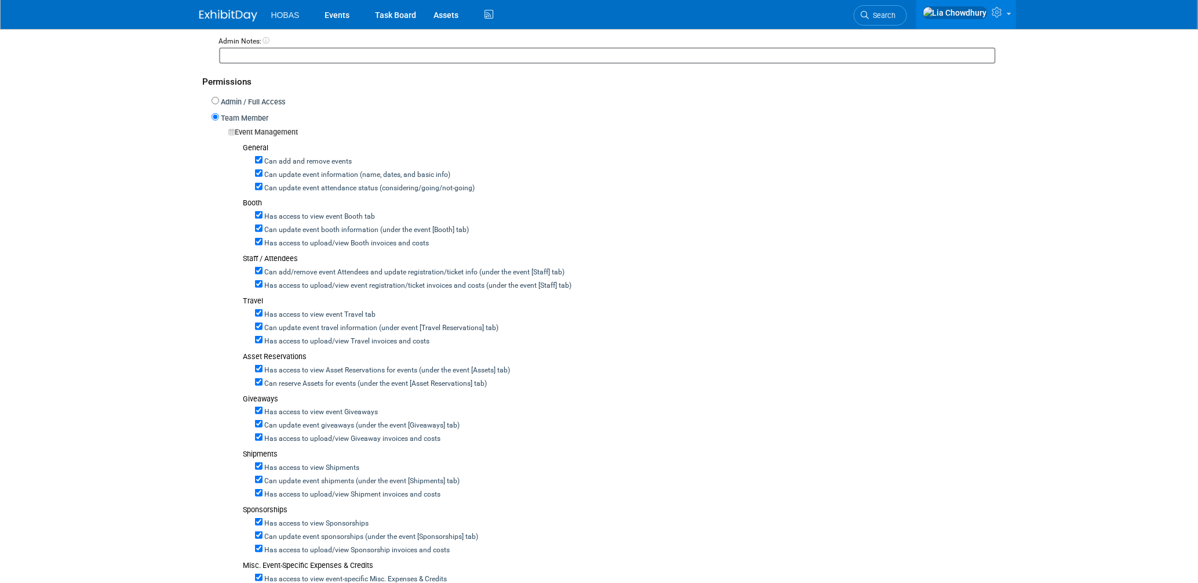
click at [305, 157] on label "Can add and remove events" at bounding box center [308, 162] width 90 height 10
click at [263, 157] on input "Can add and remove events" at bounding box center [259, 160] width 8 height 8
checkbox input "false"
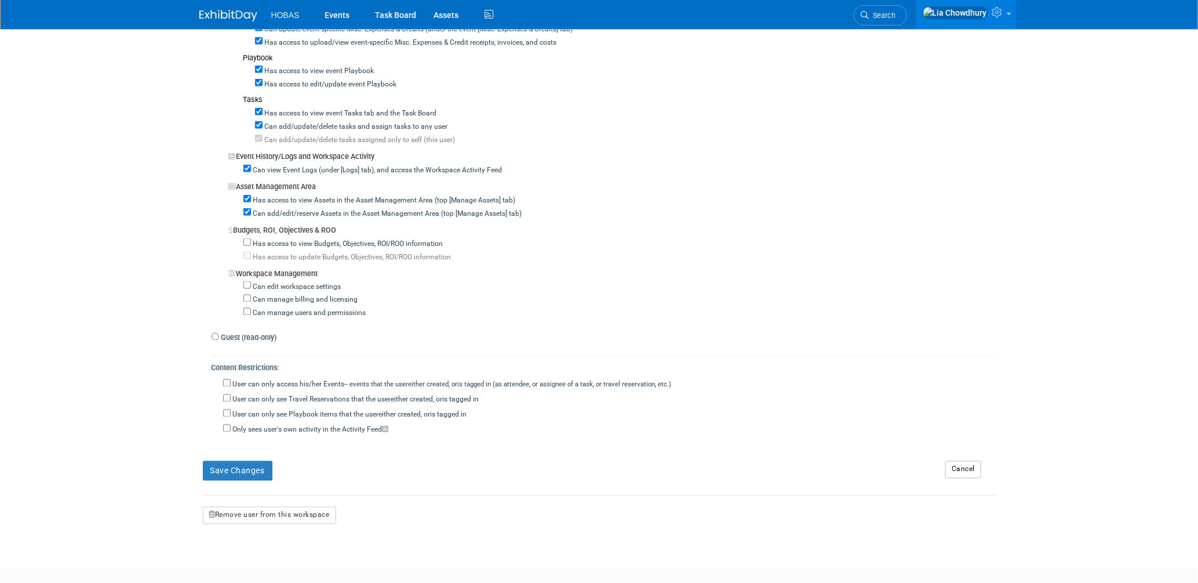
scroll to position [884, 0]
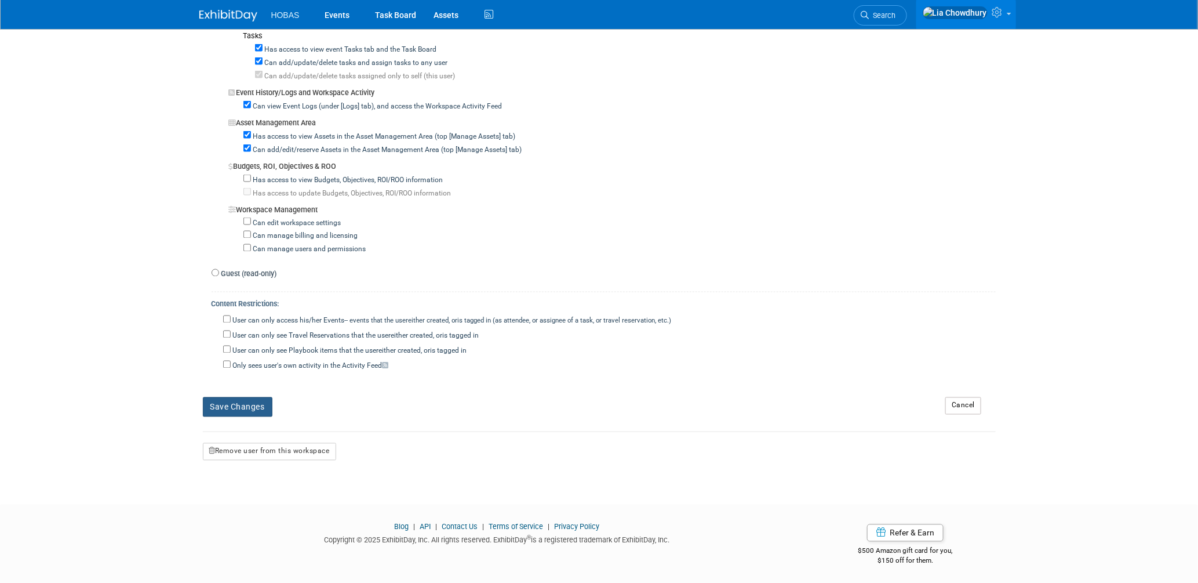
click at [257, 401] on button "Save Changes" at bounding box center [238, 407] width 70 height 20
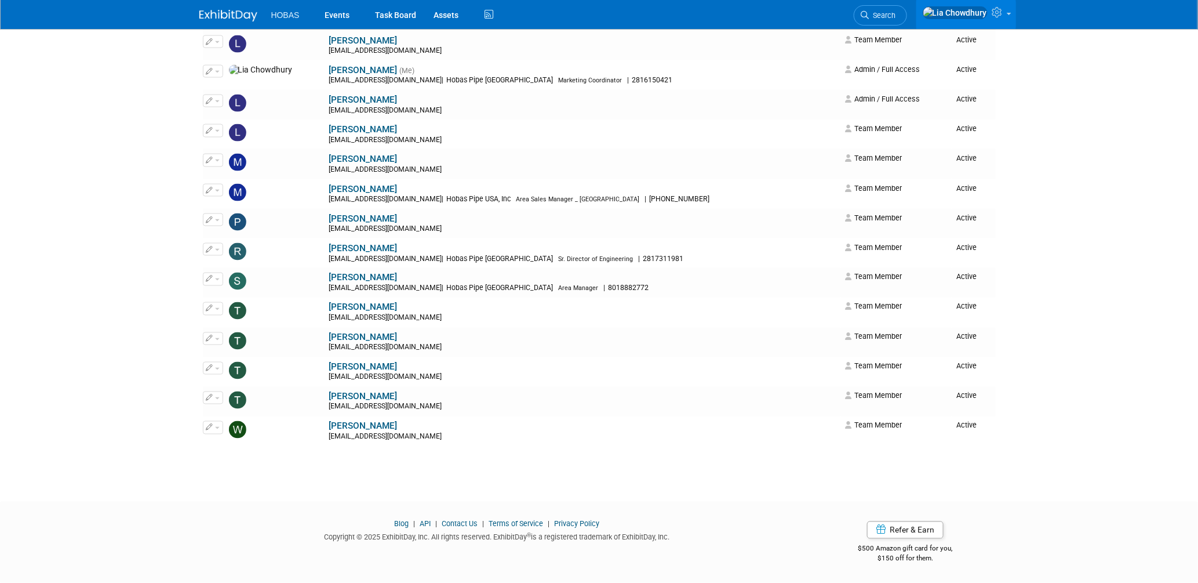
scroll to position [531, 0]
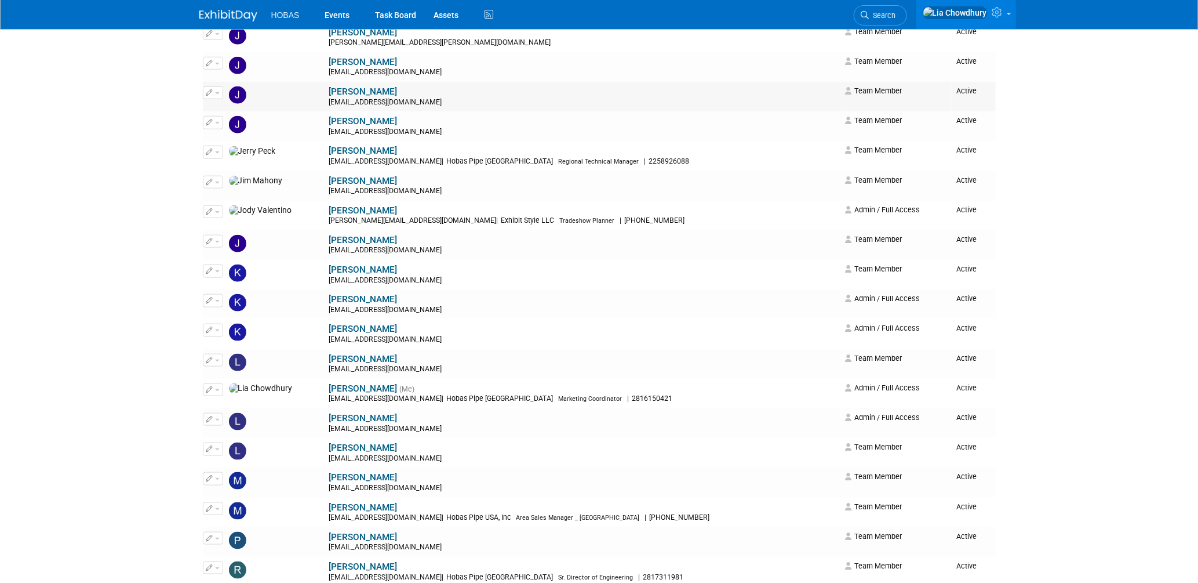
click at [329, 95] on link "[PERSON_NAME]" at bounding box center [363, 91] width 68 height 10
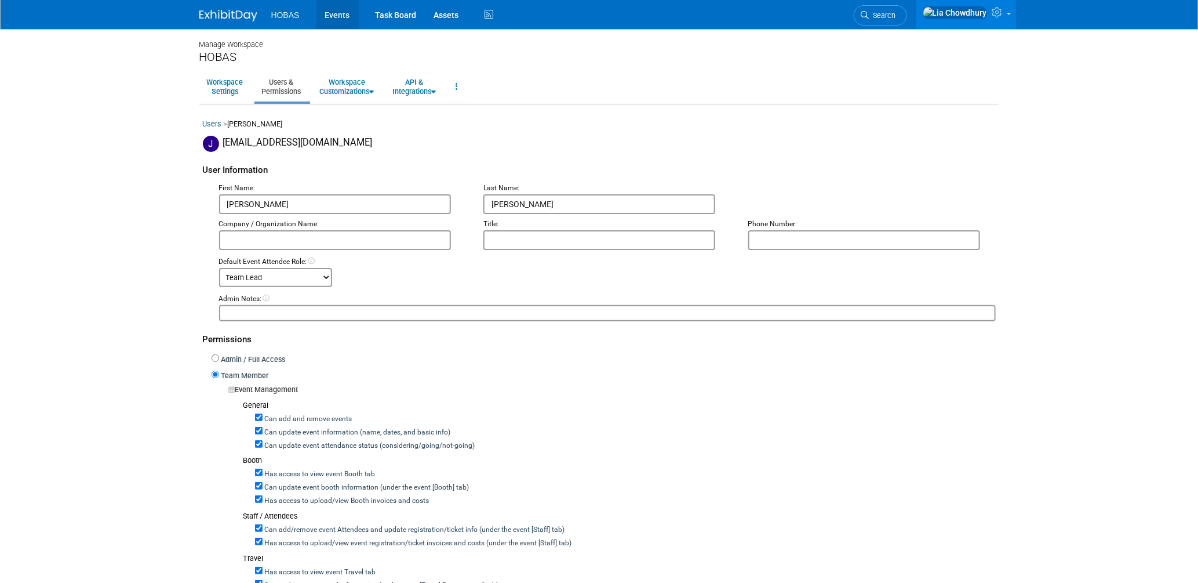
click at [331, 14] on link "Events" at bounding box center [338, 14] width 42 height 29
